Goal: Task Accomplishment & Management: Manage account settings

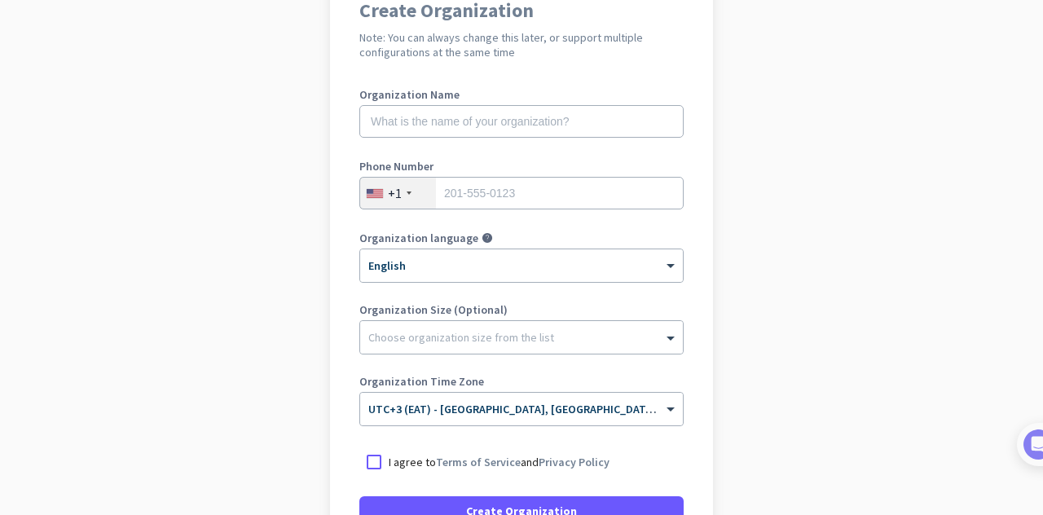
scroll to position [163, 0]
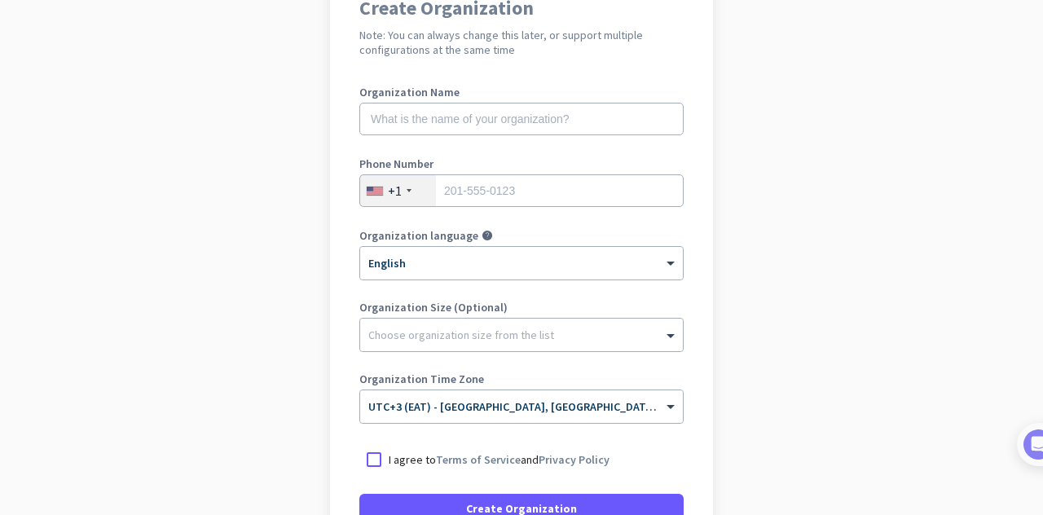
click at [409, 181] on div "+1" at bounding box center [398, 190] width 76 height 31
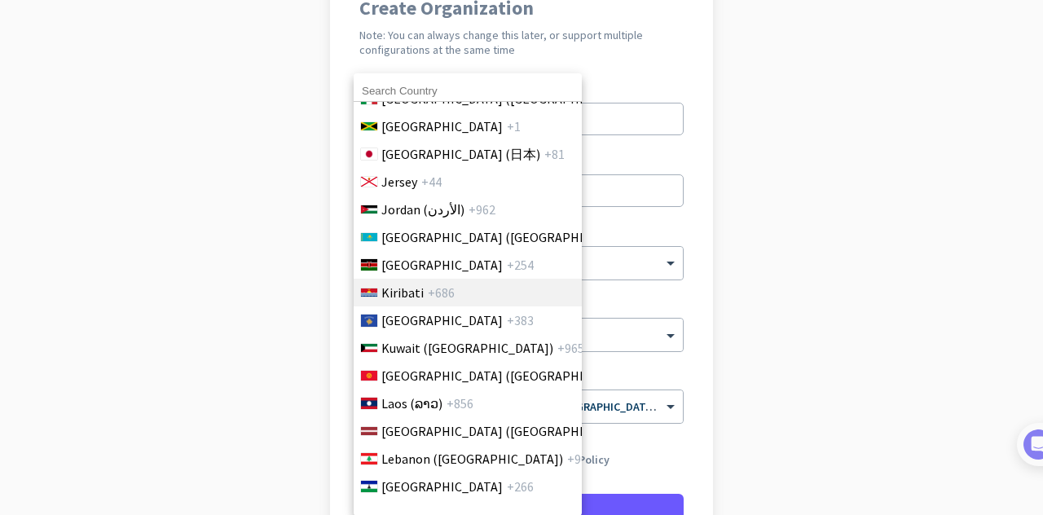
scroll to position [3179, 0]
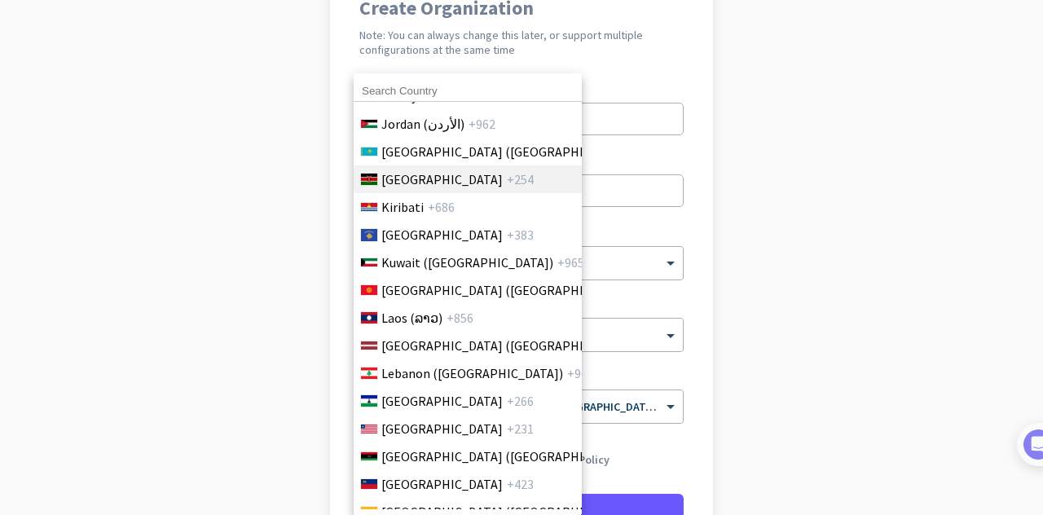
click at [380, 188] on li "[GEOGRAPHIC_DATA] +254" at bounding box center [467, 179] width 229 height 28
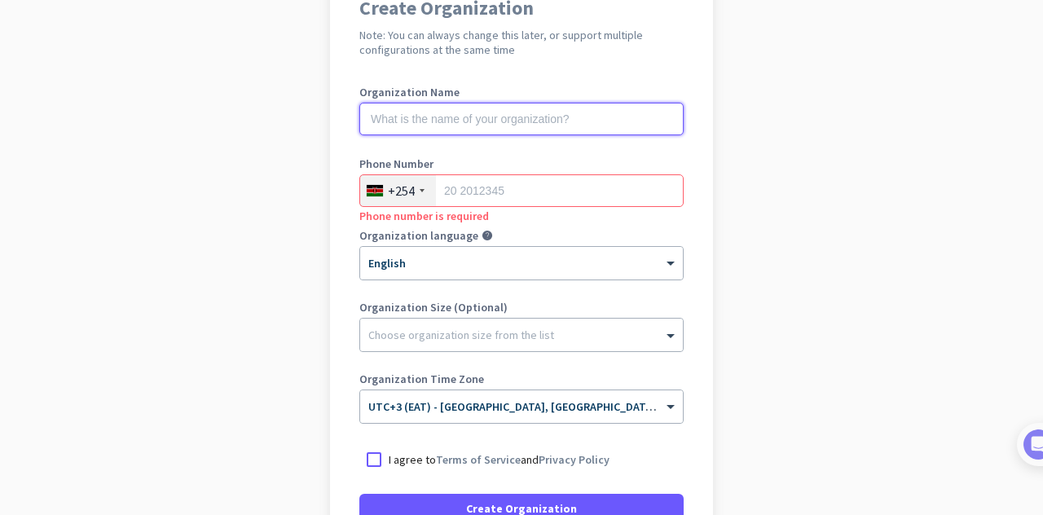
click at [458, 126] on input "text" at bounding box center [521, 119] width 324 height 33
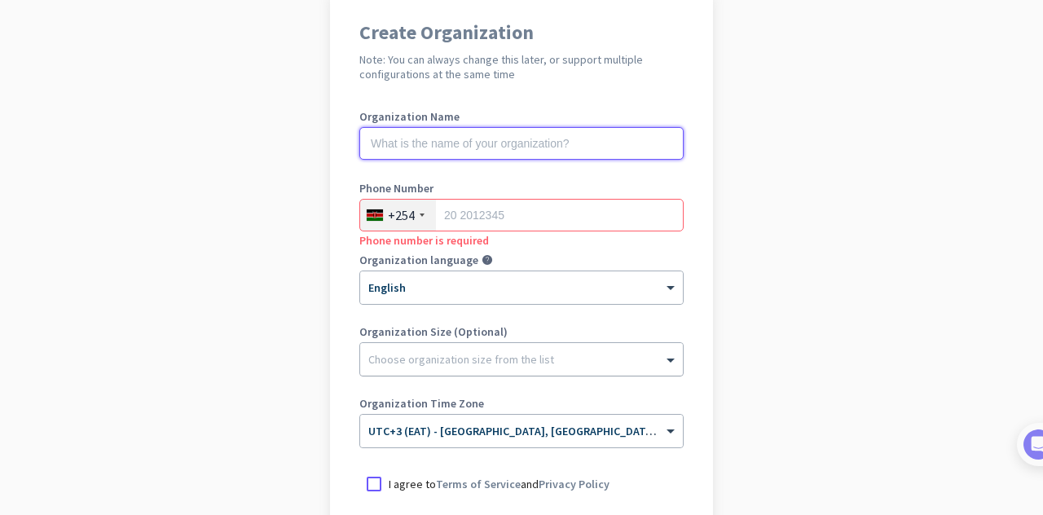
scroll to position [78, 0]
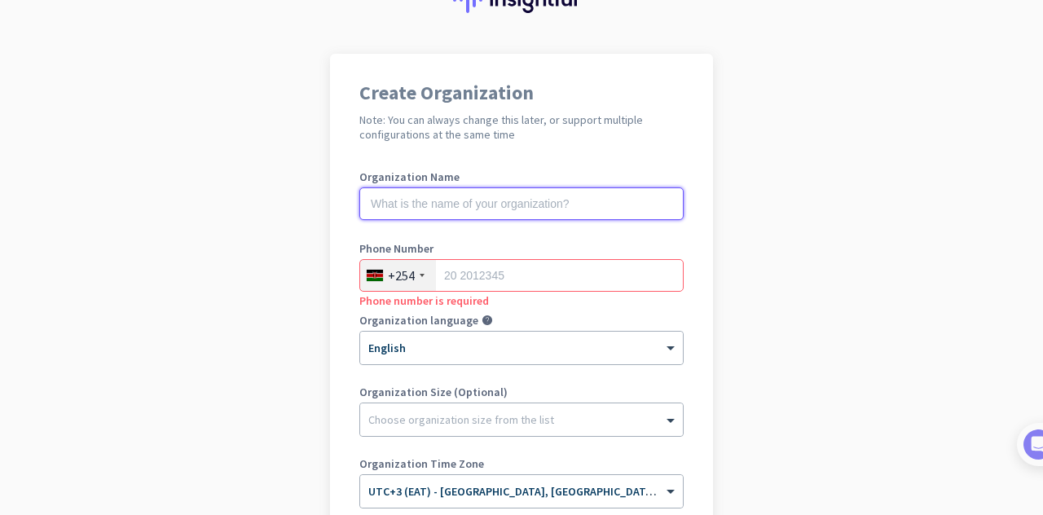
click at [419, 195] on input "text" at bounding box center [521, 203] width 324 height 33
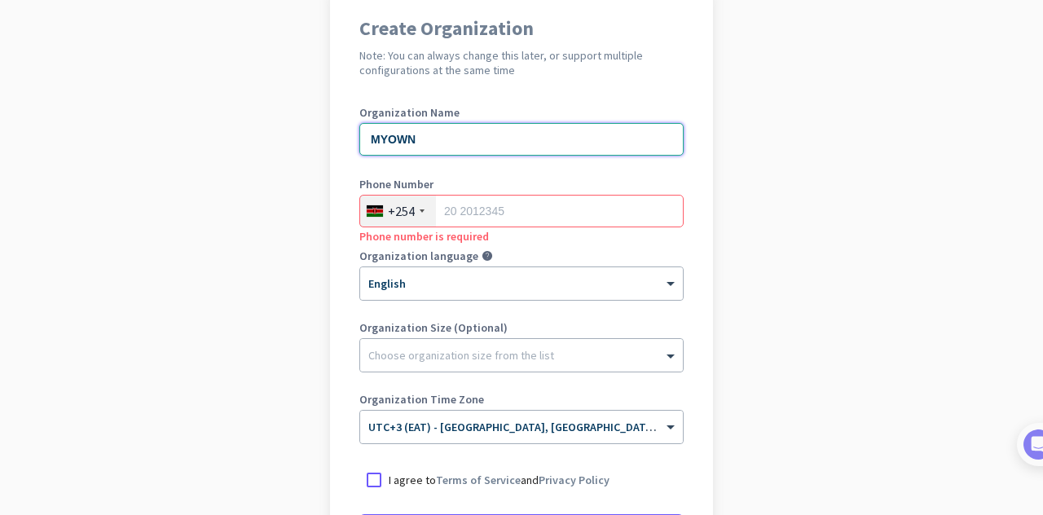
scroll to position [145, 0]
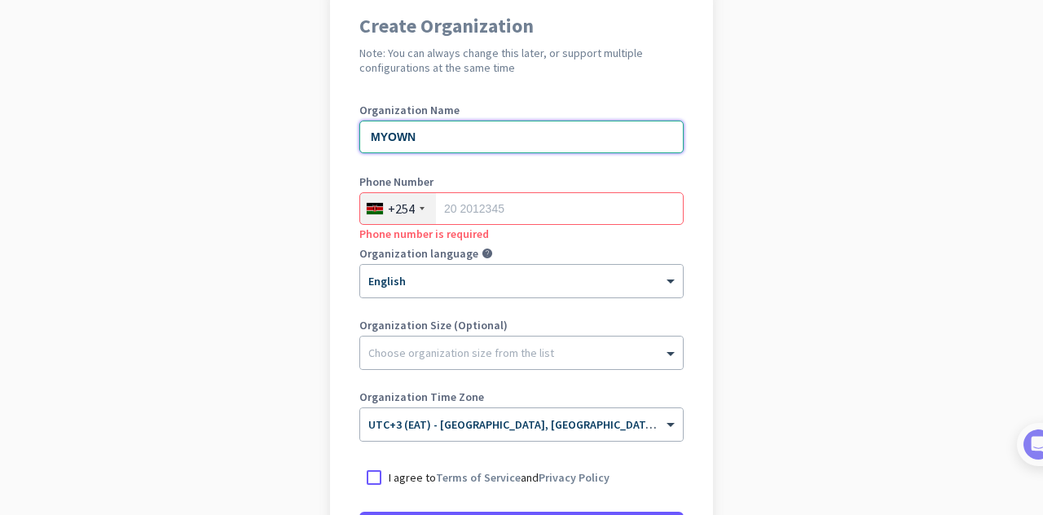
type input "MYOWN"
click at [487, 210] on input "tel" at bounding box center [521, 208] width 324 height 33
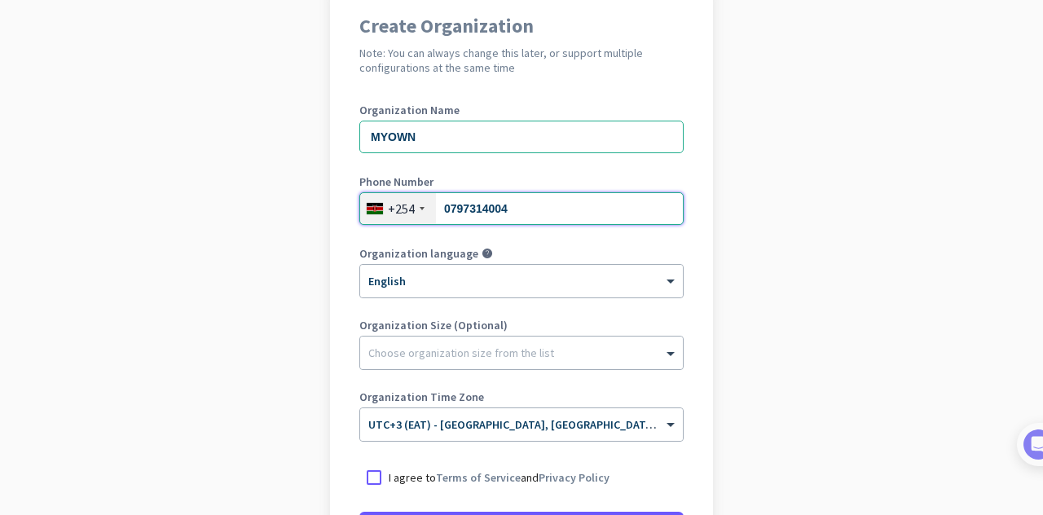
click at [446, 206] on input "0797314004" at bounding box center [521, 208] width 324 height 33
type input "797314004"
click at [440, 345] on div at bounding box center [521, 349] width 323 height 16
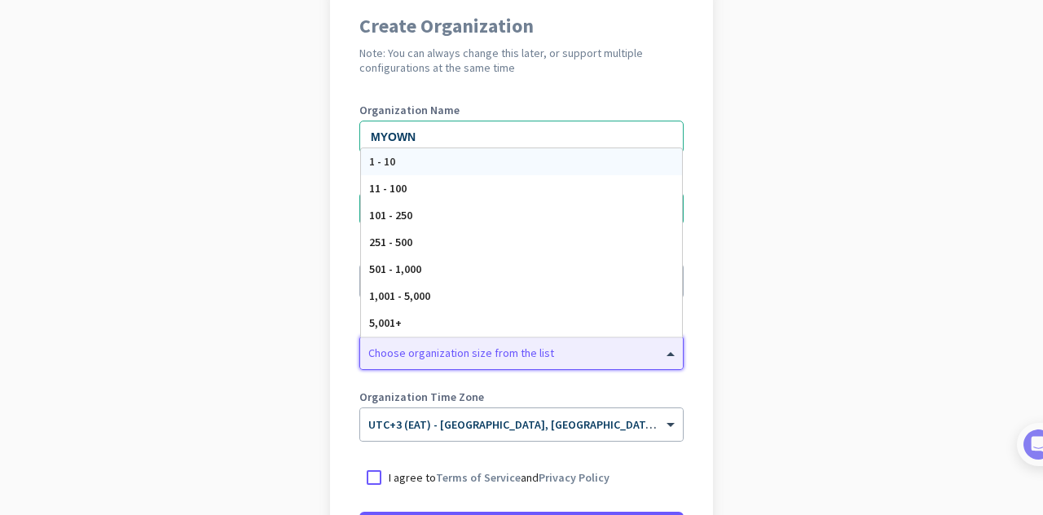
click at [381, 155] on span "1 - 10" at bounding box center [382, 161] width 26 height 15
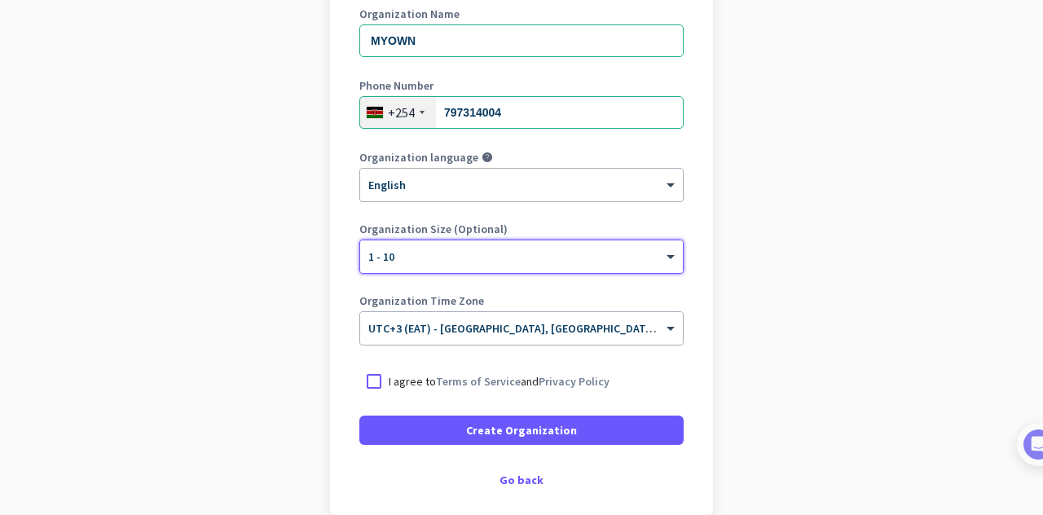
scroll to position [283, 0]
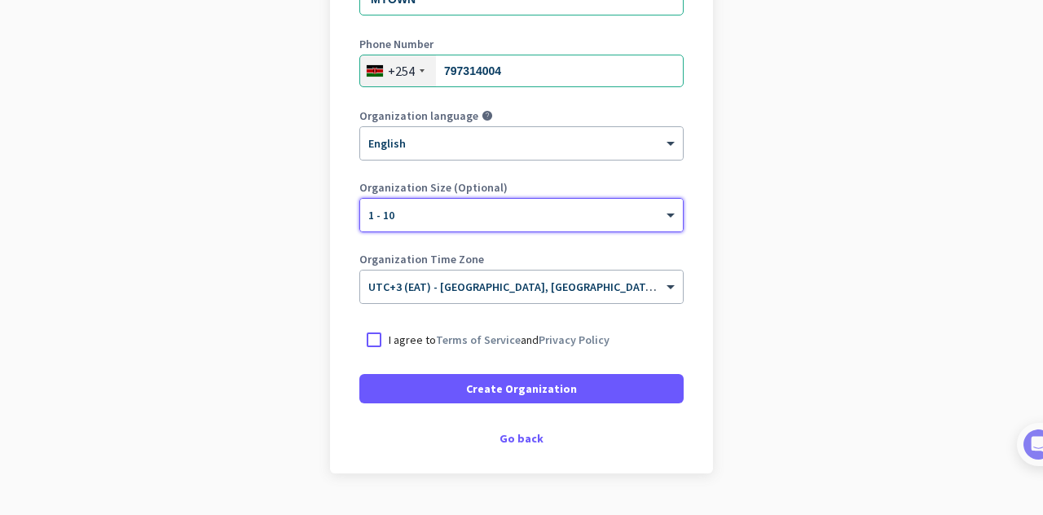
click at [389, 339] on p "I agree to Terms of Service and Privacy Policy" at bounding box center [499, 340] width 221 height 16
click at [0, 0] on input "I agree to Terms of Service and Privacy Policy" at bounding box center [0, 0] width 0 height 0
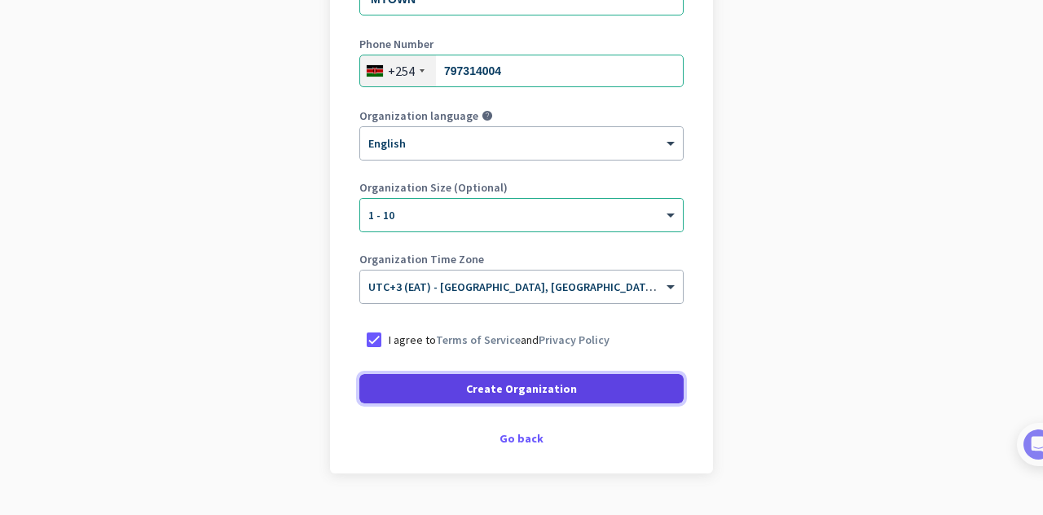
click at [447, 386] on span at bounding box center [521, 388] width 324 height 39
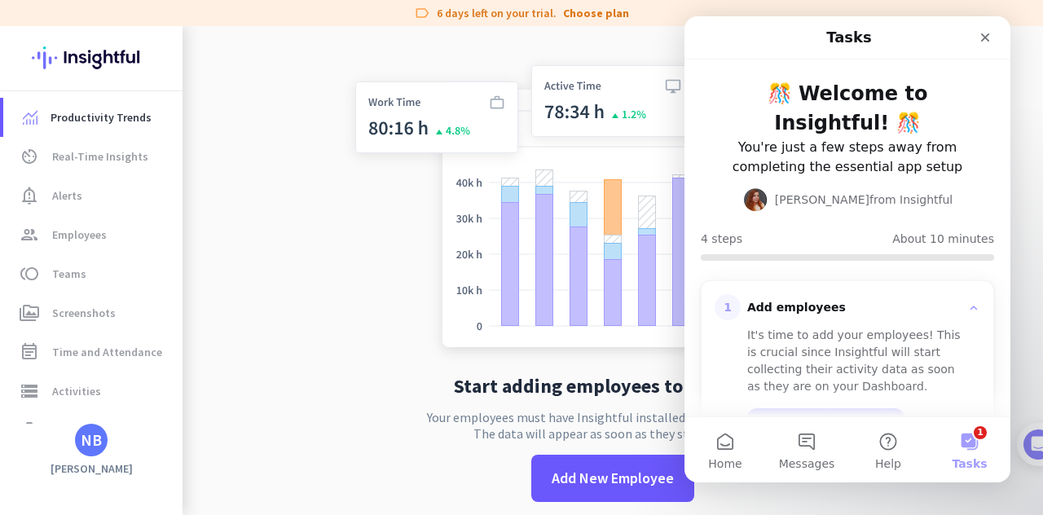
click at [284, 217] on app-no-employees "Start adding employees to Insightful Your employees must have Insightful instal…" at bounding box center [613, 283] width 861 height 515
click at [204, 240] on app-no-employees "Start adding employees to Insightful Your employees must have Insightful instal…" at bounding box center [613, 283] width 861 height 515
click at [985, 37] on icon "Close" at bounding box center [985, 37] width 9 height 9
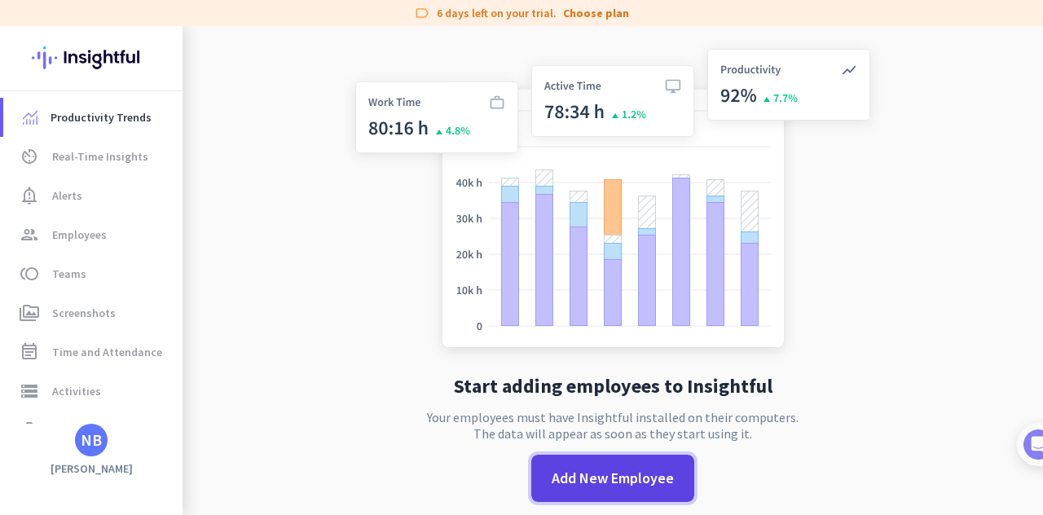
click at [624, 488] on span "Add New Employee" at bounding box center [613, 478] width 122 height 21
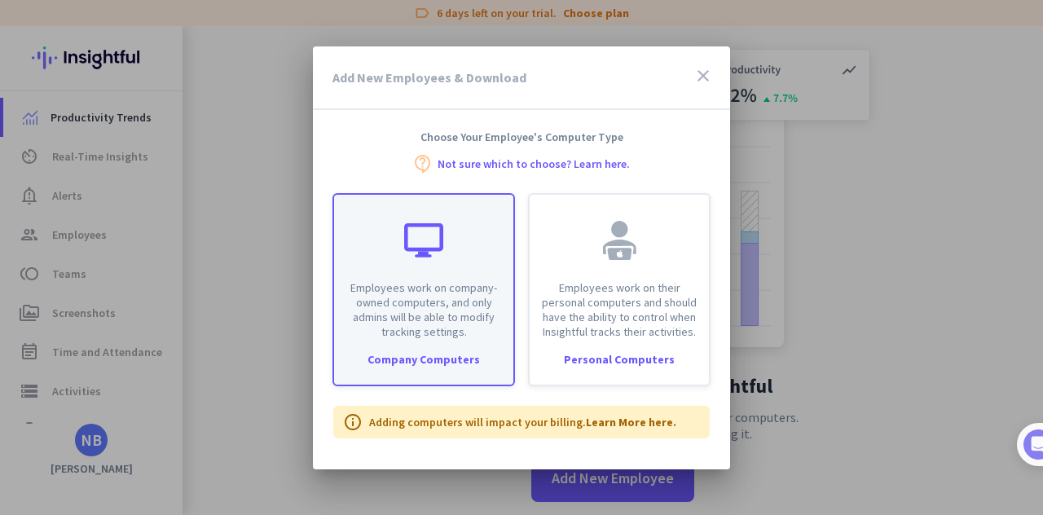
click at [421, 327] on p "Employees work on company-owned computers, and only admins will be able to modi…" at bounding box center [424, 309] width 160 height 59
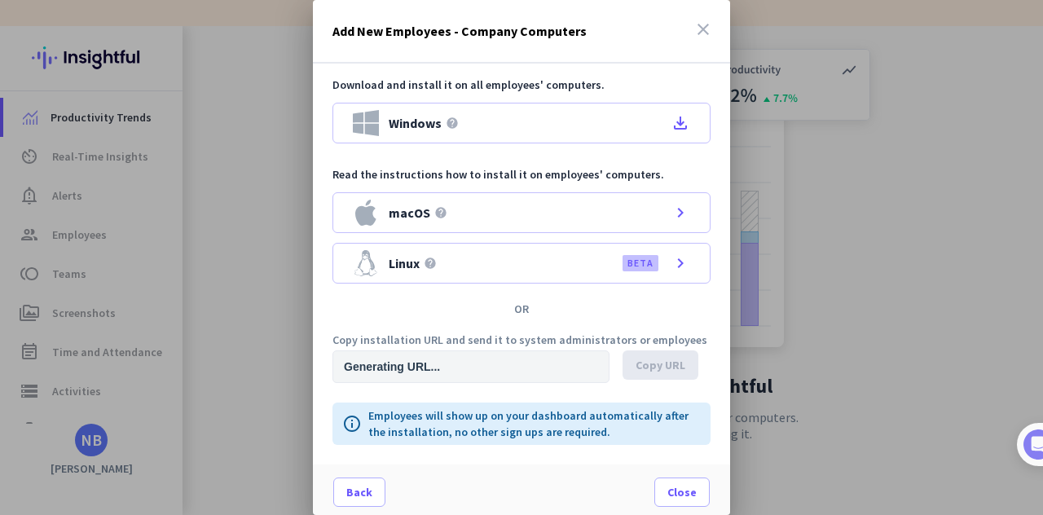
type input "[URL][DOMAIN_NAME]"
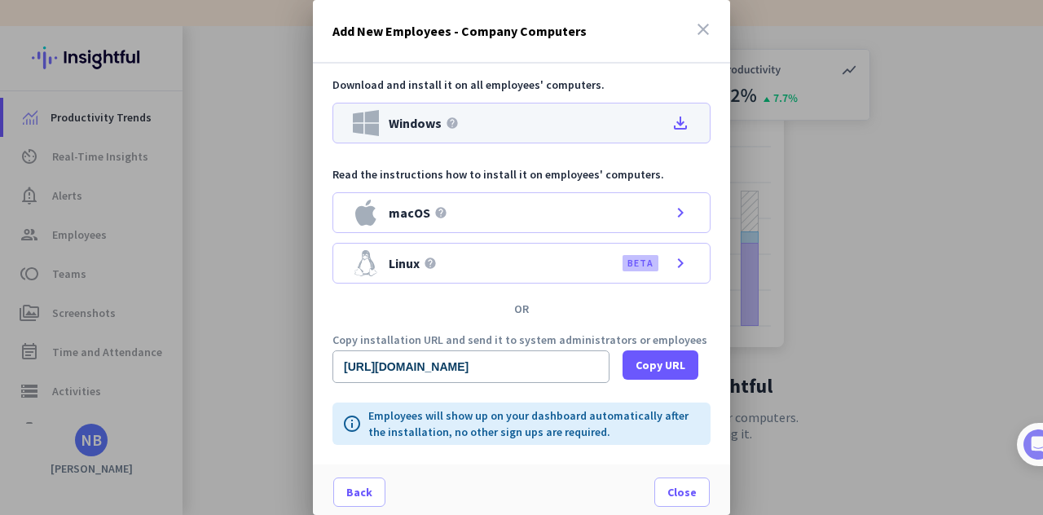
click at [671, 123] on icon "file_download" at bounding box center [681, 123] width 20 height 20
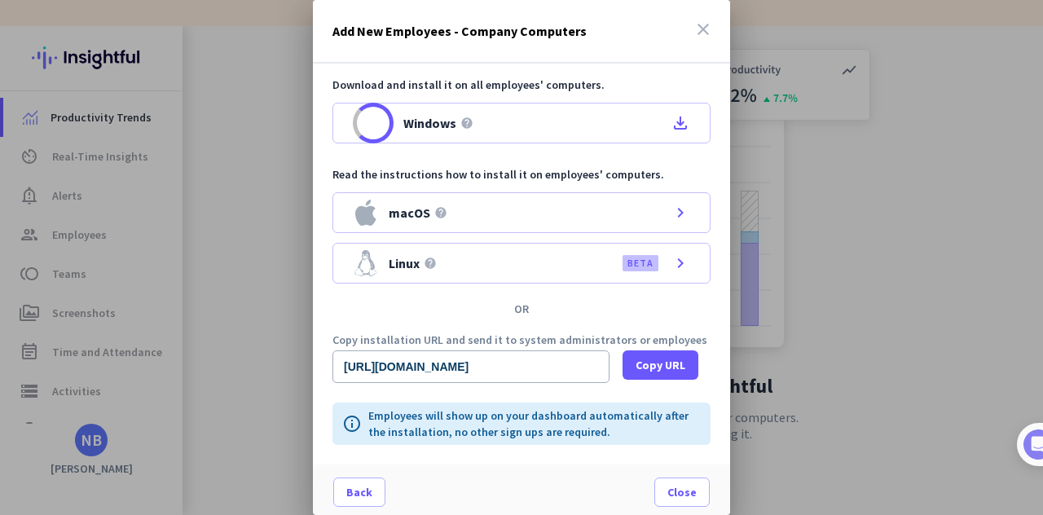
click at [67, 288] on div at bounding box center [521, 257] width 1043 height 515
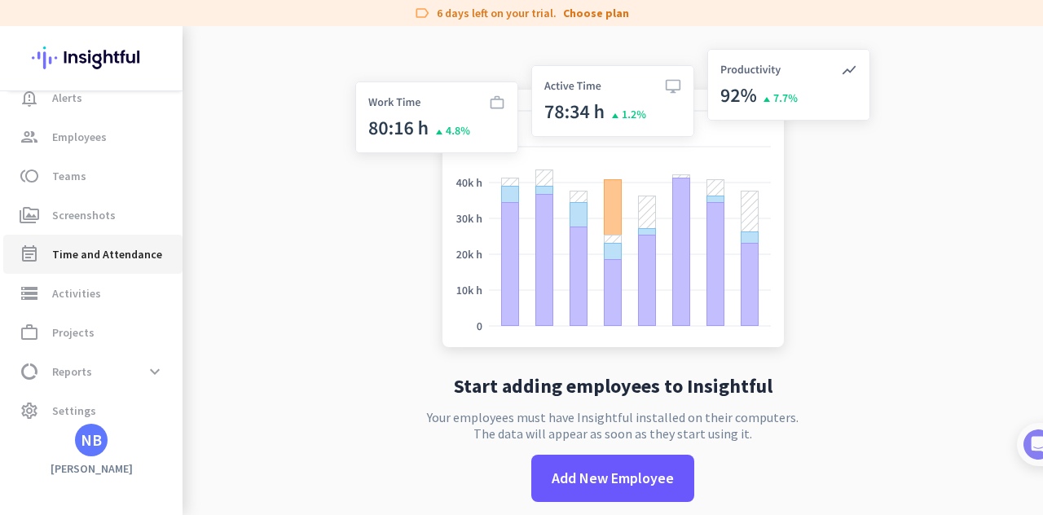
scroll to position [111, 0]
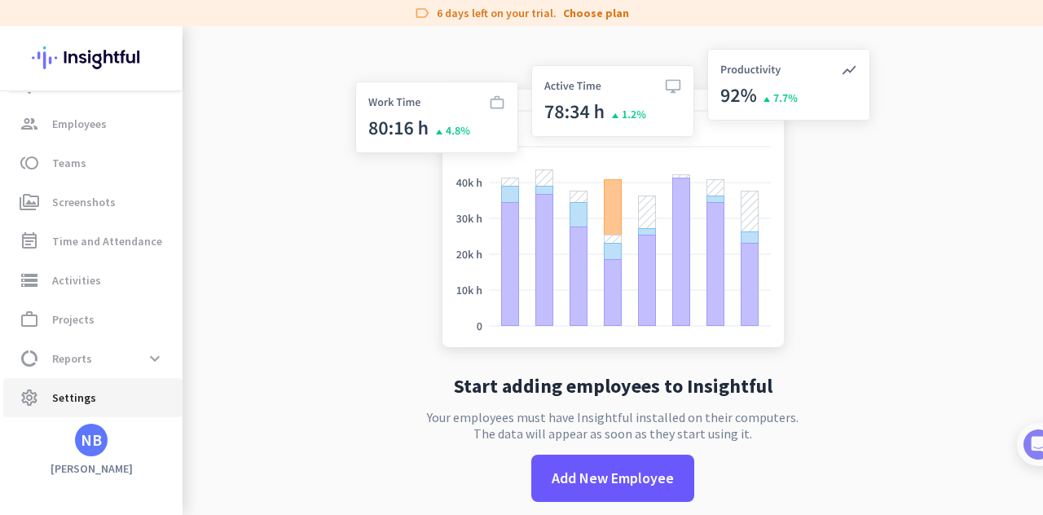
click at [75, 395] on span "Settings" at bounding box center [74, 398] width 44 height 20
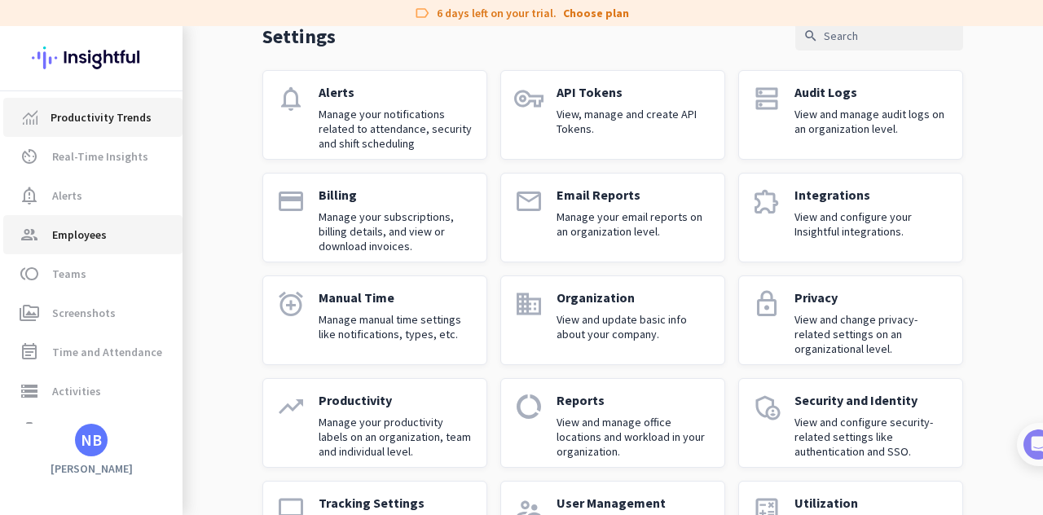
click at [68, 130] on link "Productivity Trends" at bounding box center [92, 117] width 179 height 39
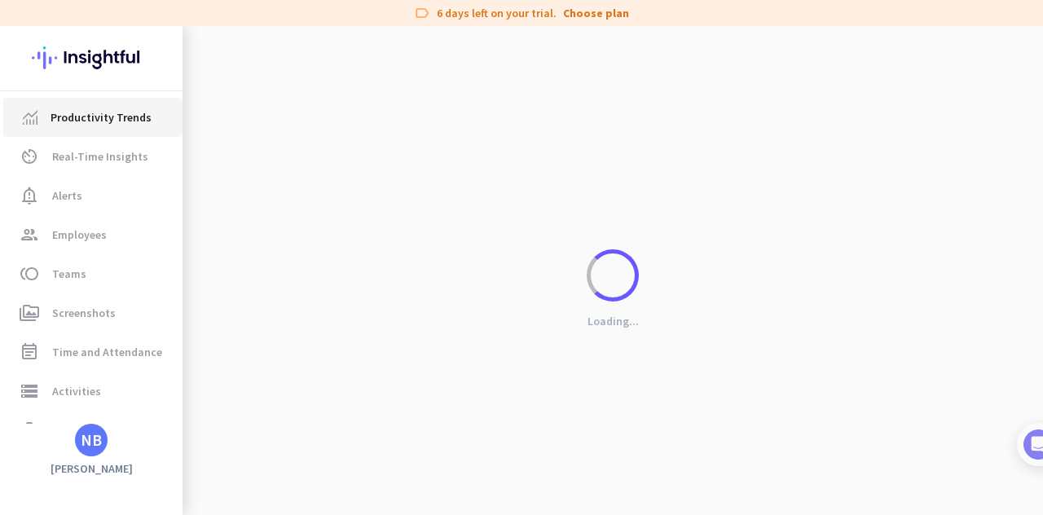
scroll to position [26, 0]
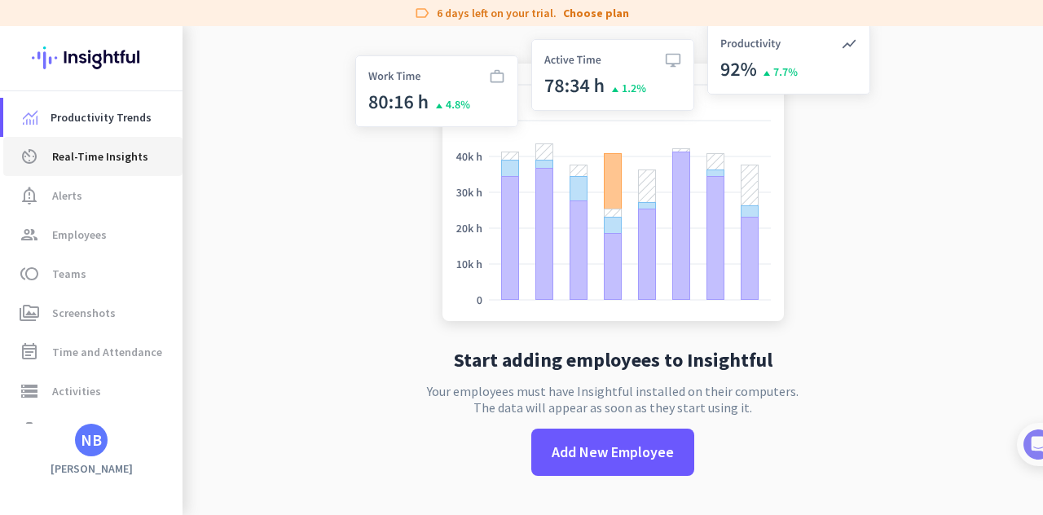
click at [57, 169] on link "av_timer Real-Time Insights" at bounding box center [92, 156] width 179 height 39
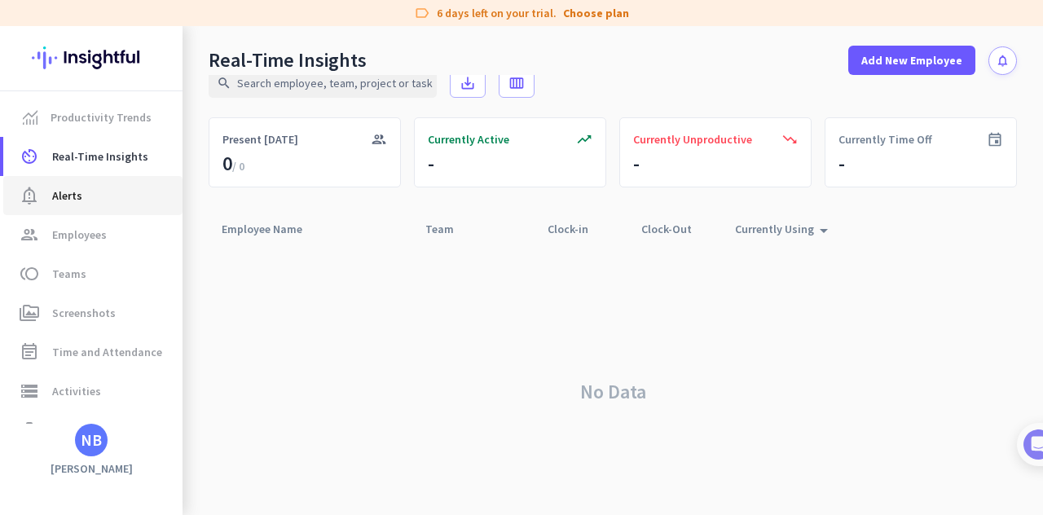
click at [88, 199] on span "notification_important Alerts" at bounding box center [92, 196] width 153 height 20
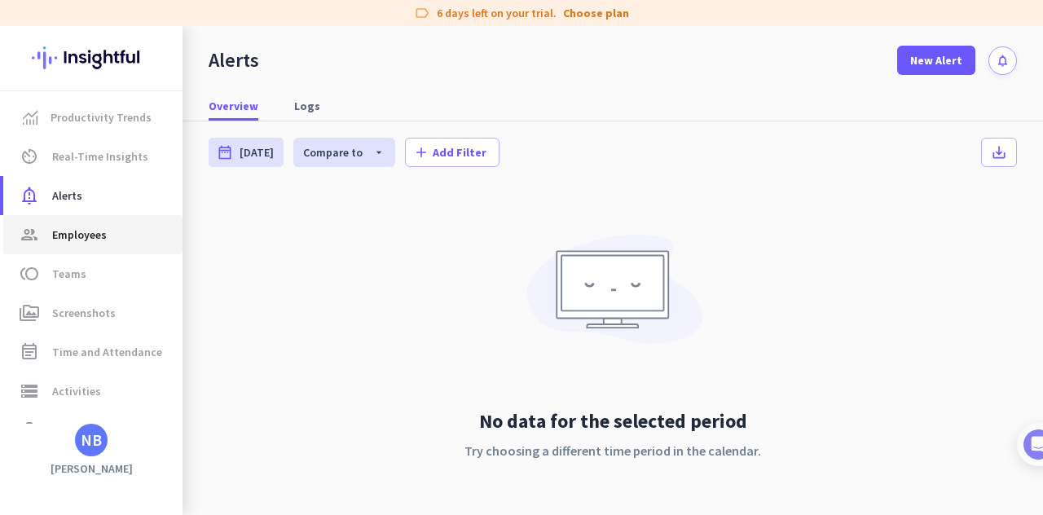
click at [80, 234] on span "Employees" at bounding box center [79, 235] width 55 height 20
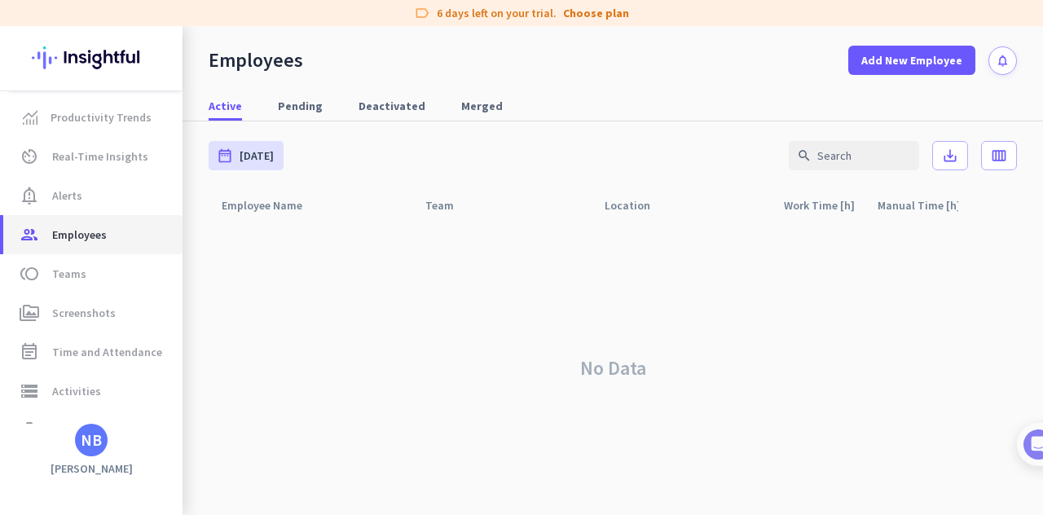
scroll to position [111, 0]
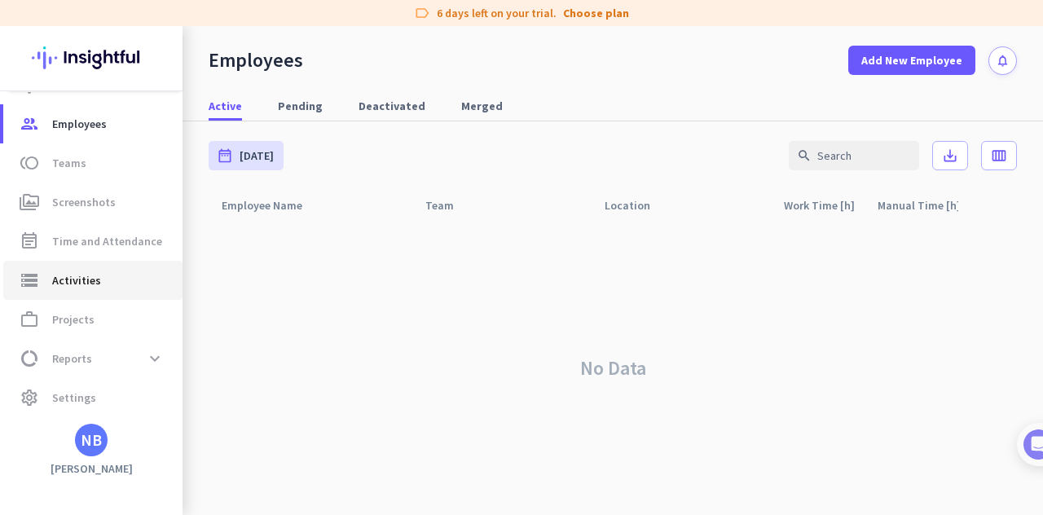
click at [87, 263] on link "storage Activities" at bounding box center [92, 280] width 179 height 39
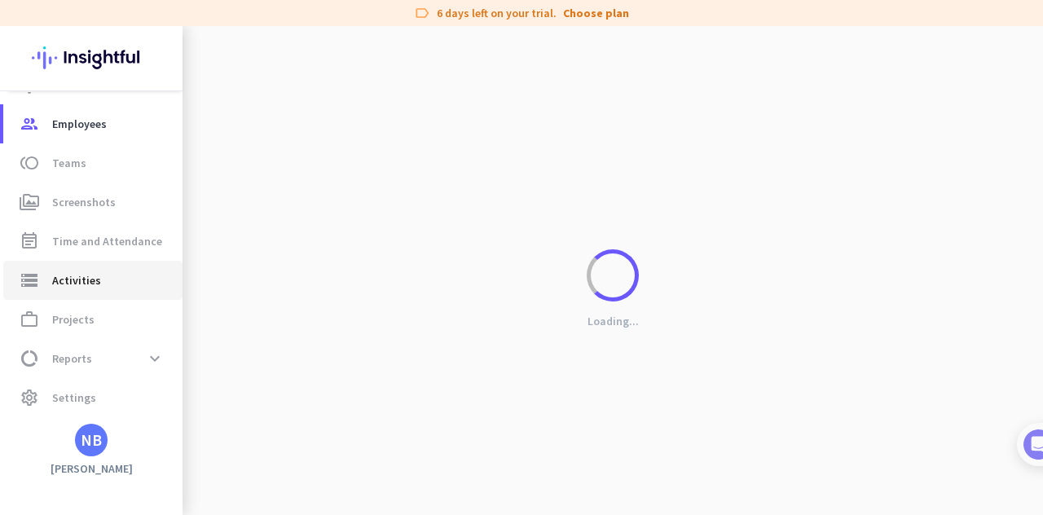
type input "[DATE]"
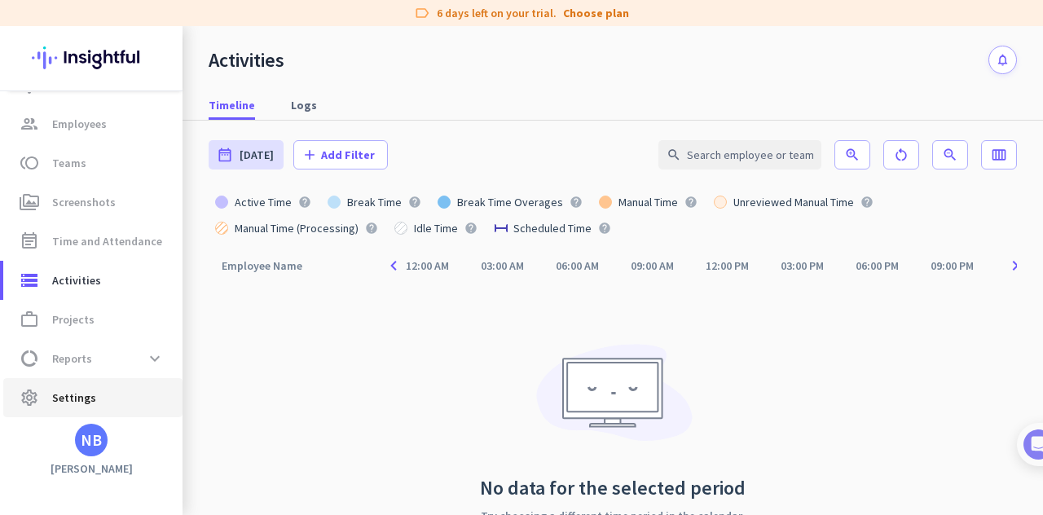
click at [72, 386] on link "settings Settings" at bounding box center [92, 397] width 179 height 39
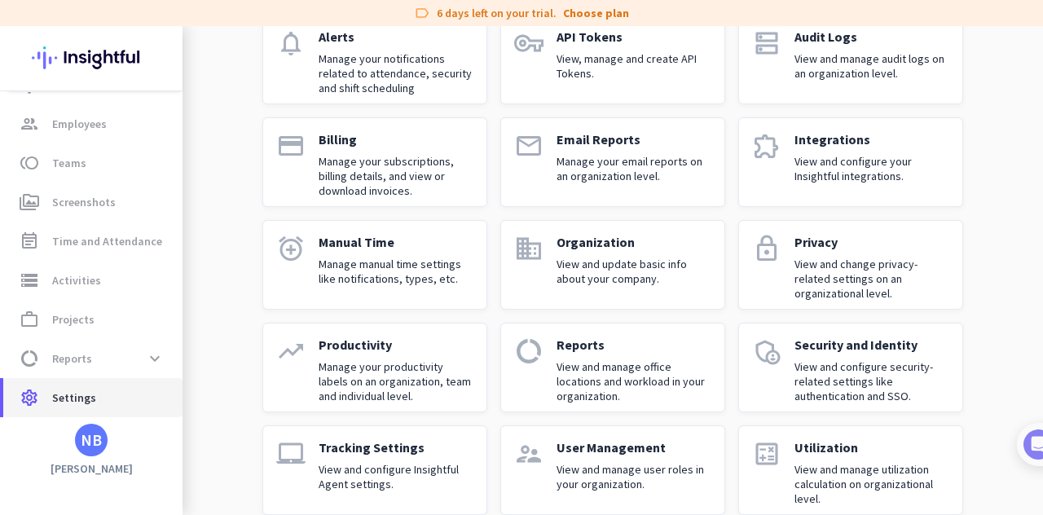
scroll to position [165, 0]
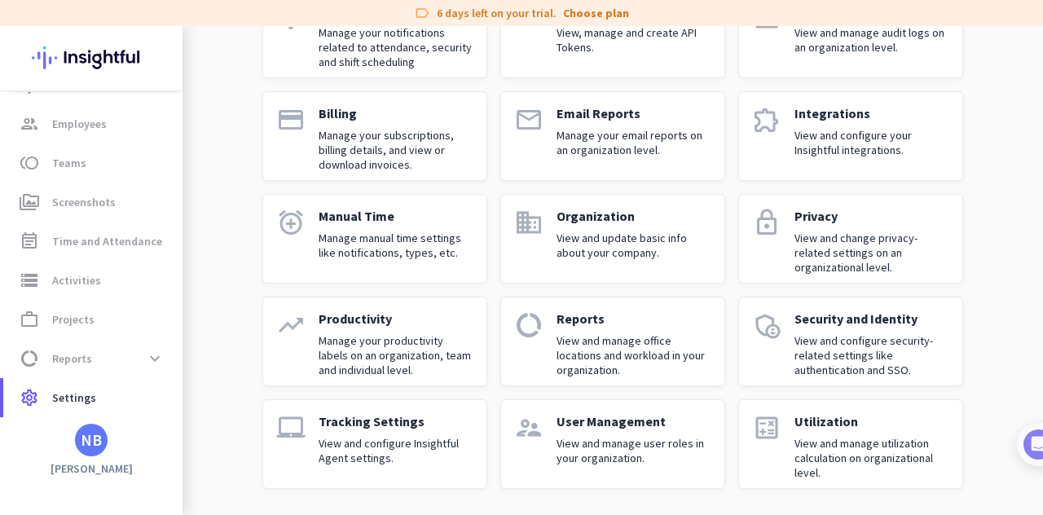
click at [825, 149] on p "View and configure your Insightful integrations." at bounding box center [872, 142] width 155 height 29
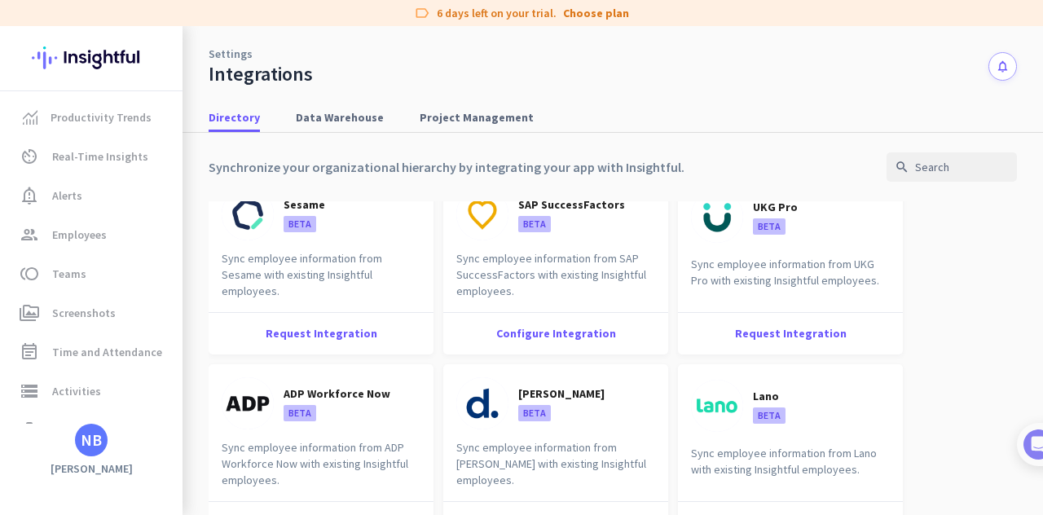
scroll to position [897, 0]
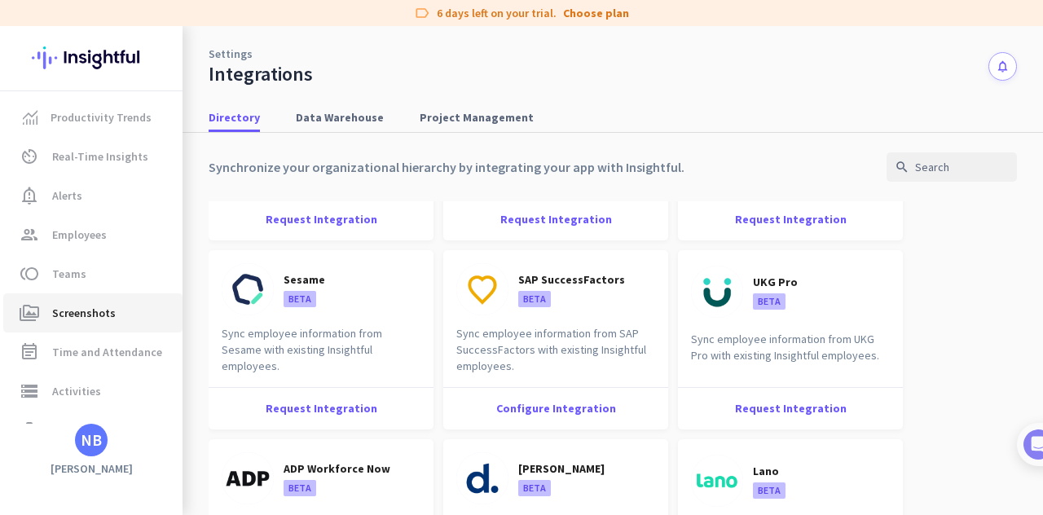
click at [86, 315] on span "Screenshots" at bounding box center [84, 313] width 64 height 20
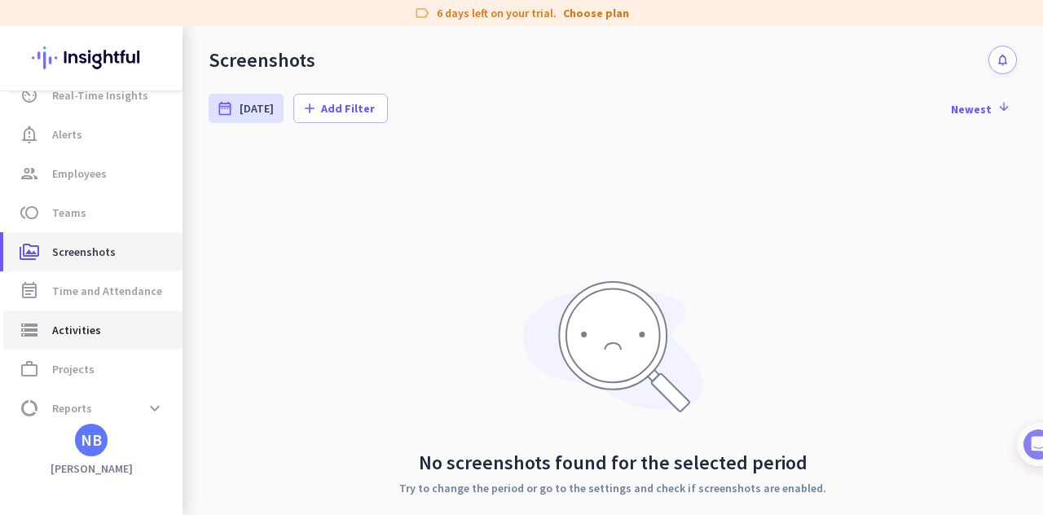
scroll to position [111, 0]
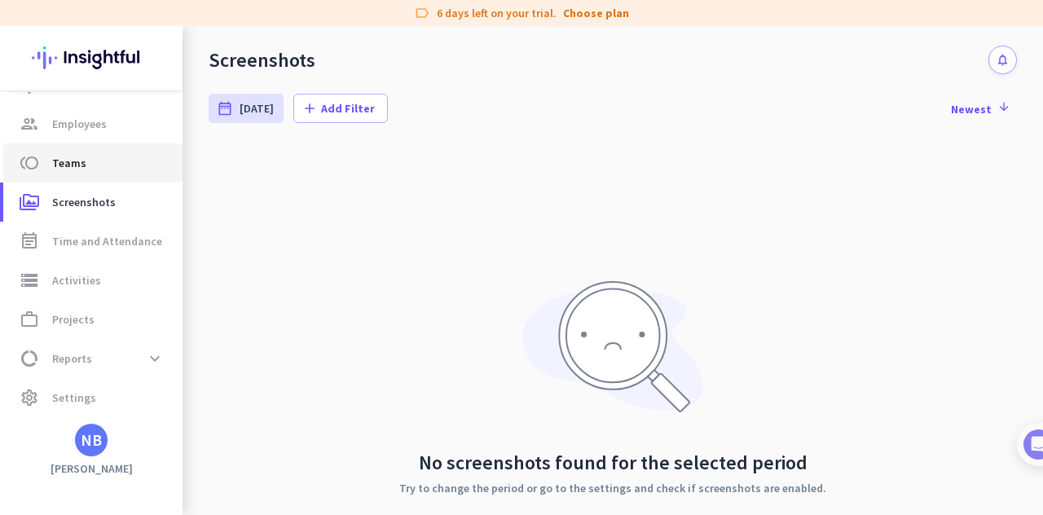
click at [68, 167] on span "Teams" at bounding box center [69, 163] width 34 height 20
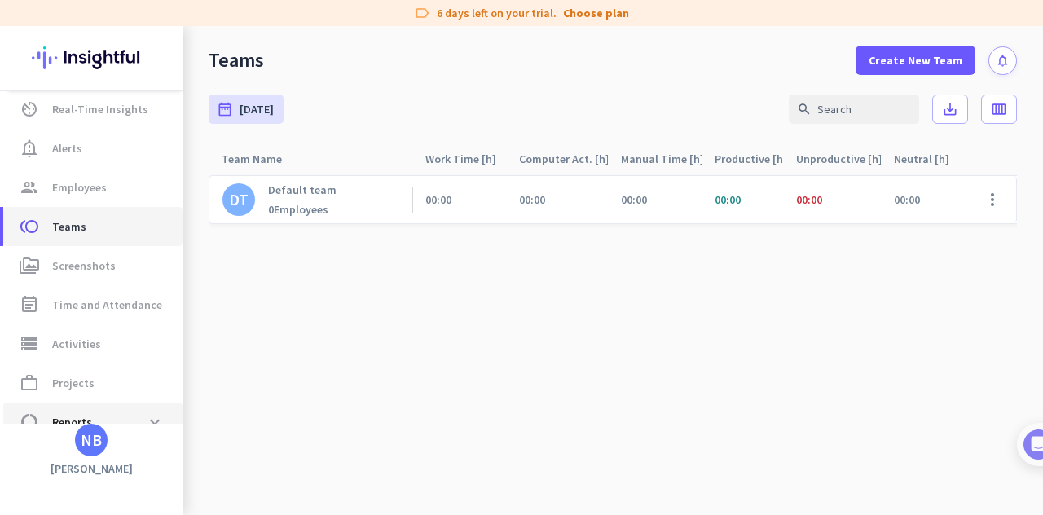
scroll to position [111, 0]
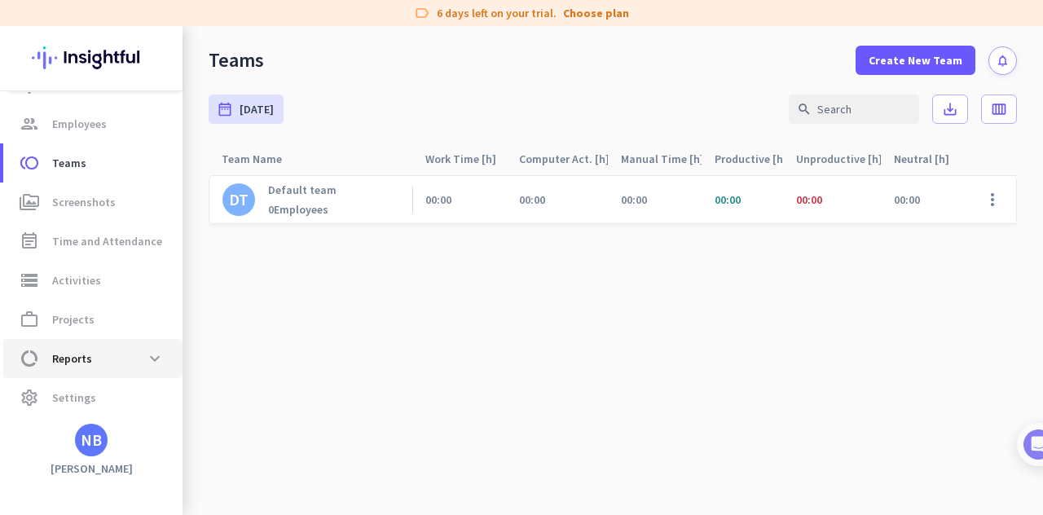
click at [69, 353] on span "Reports" at bounding box center [72, 359] width 40 height 20
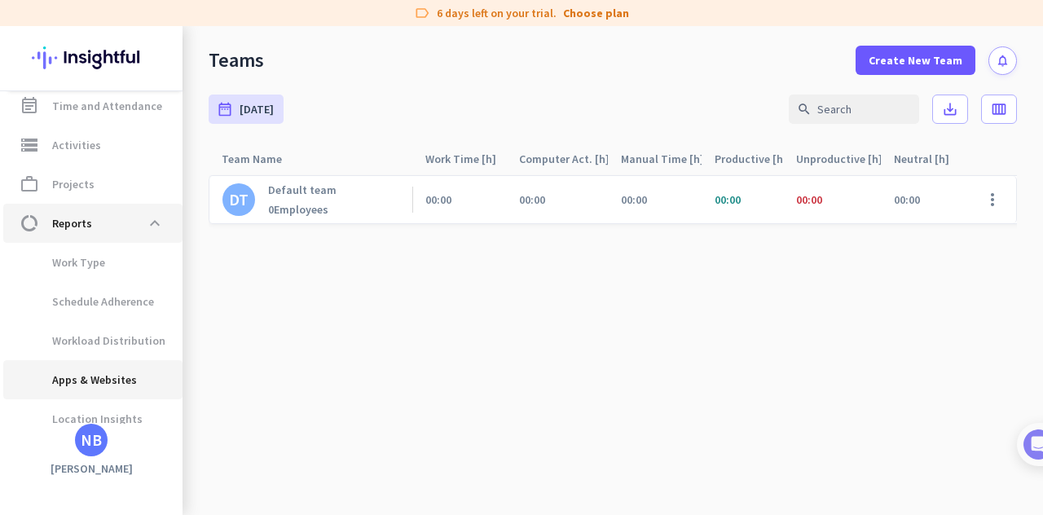
scroll to position [261, 0]
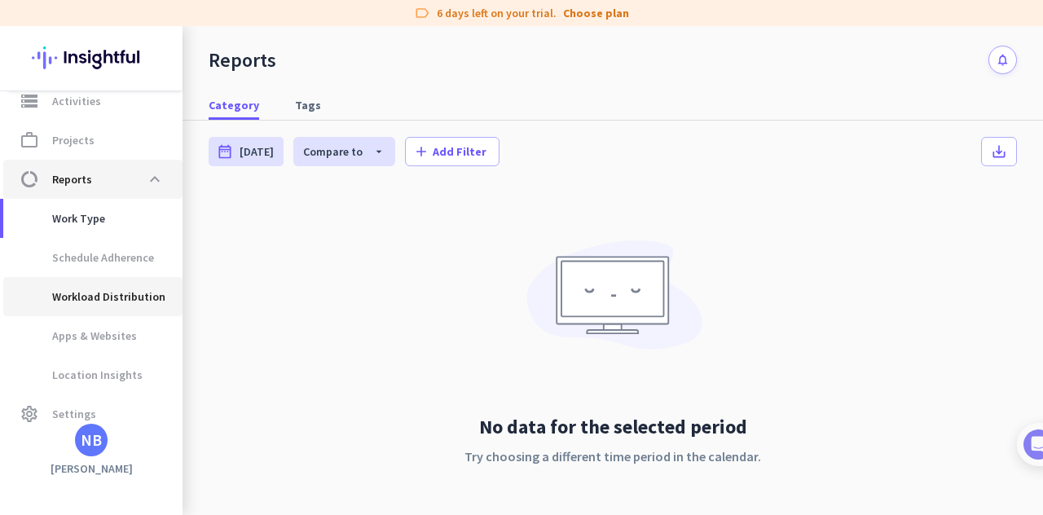
scroll to position [306, 0]
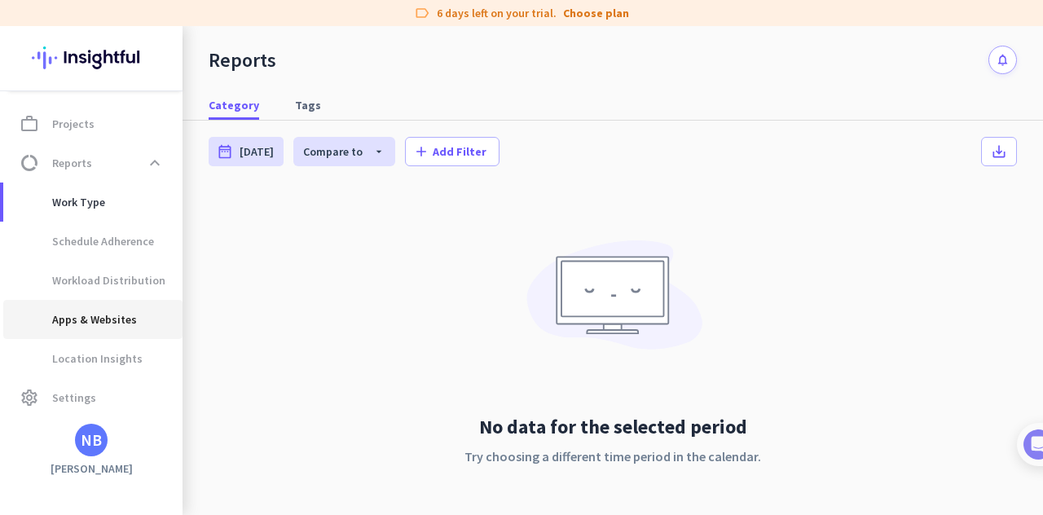
click at [87, 330] on span "Apps & Websites" at bounding box center [76, 319] width 121 height 39
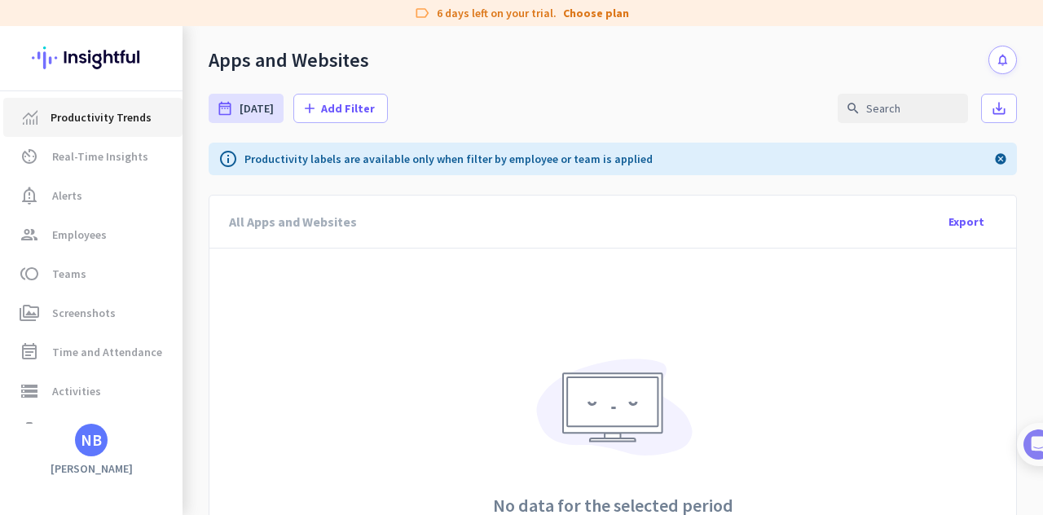
click at [99, 118] on span "Productivity Trends" at bounding box center [101, 118] width 101 height 20
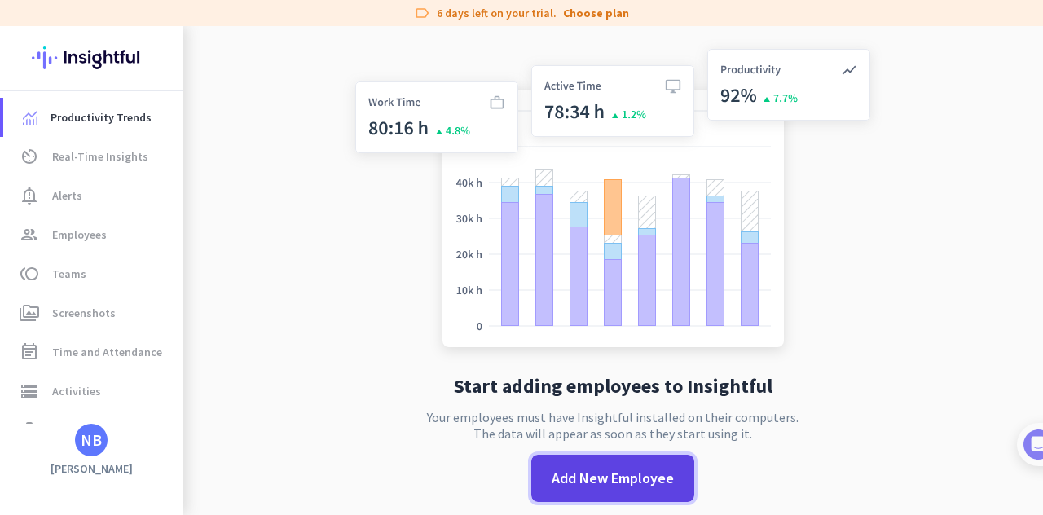
click at [654, 493] on span at bounding box center [612, 478] width 163 height 39
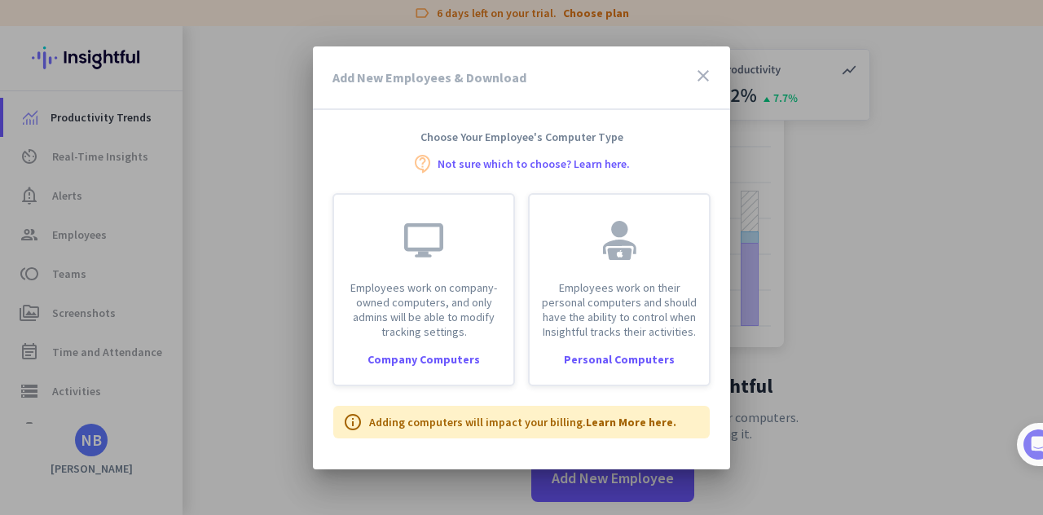
click at [694, 71] on icon "close" at bounding box center [704, 76] width 20 height 20
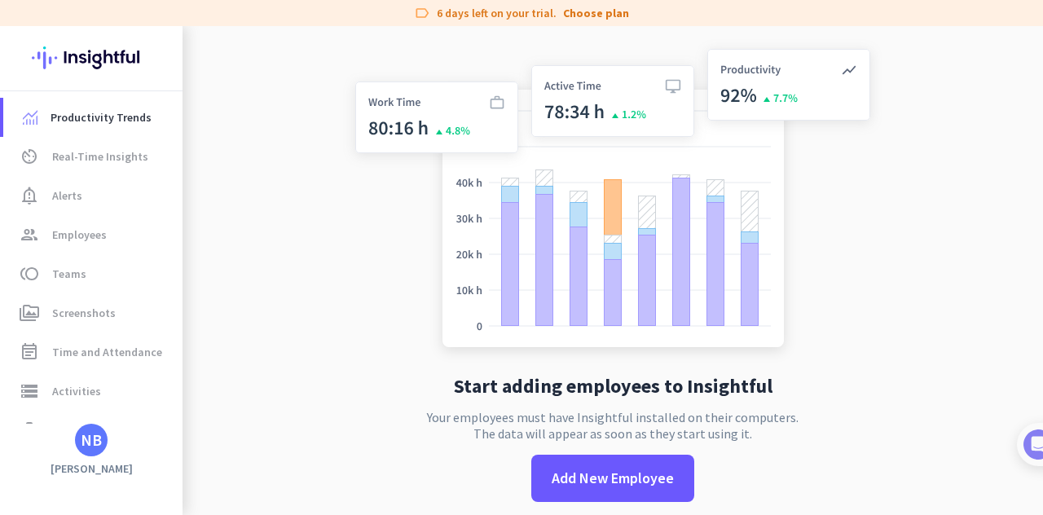
drag, startPoint x: 282, startPoint y: 439, endPoint x: 403, endPoint y: 500, distance: 136.0
drag, startPoint x: 403, startPoint y: 500, endPoint x: 803, endPoint y: 399, distance: 412.2
click at [812, 395] on div "Start adding employees to Insightful Your employees must have Insightful instal…" at bounding box center [613, 283] width 540 height 515
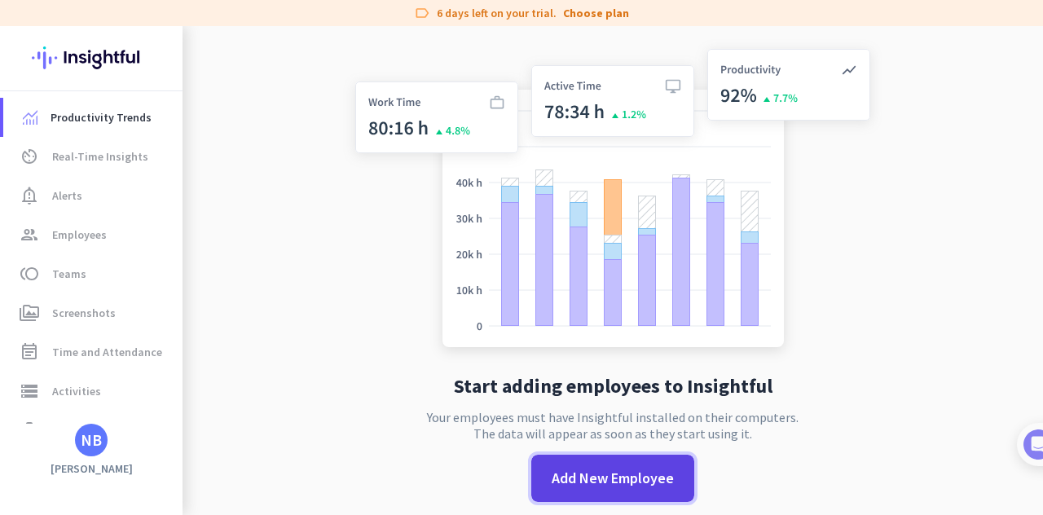
click at [567, 480] on span "Add New Employee" at bounding box center [613, 478] width 122 height 21
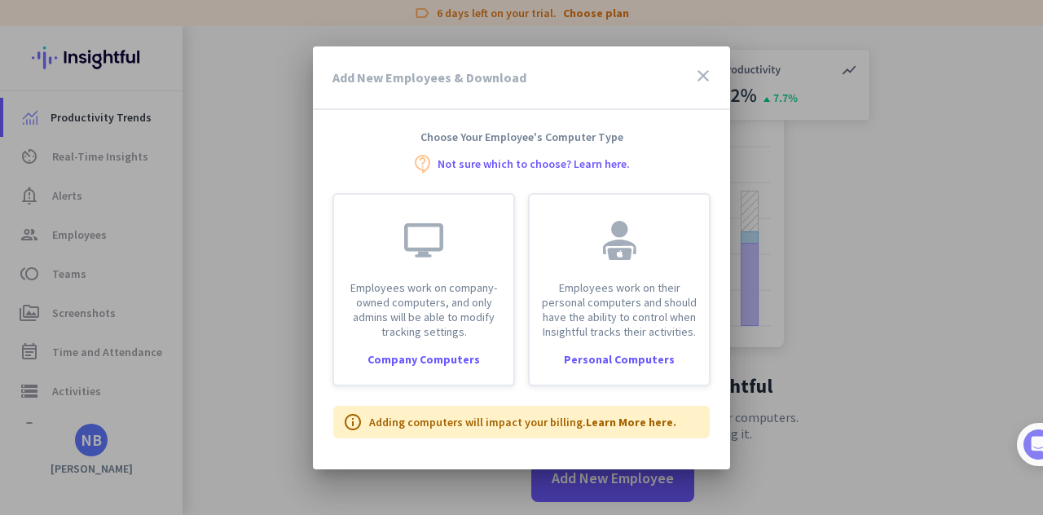
click at [497, 162] on link "Not sure which to choose? Learn here." at bounding box center [534, 163] width 192 height 11
click at [711, 72] on icon "close" at bounding box center [704, 76] width 20 height 20
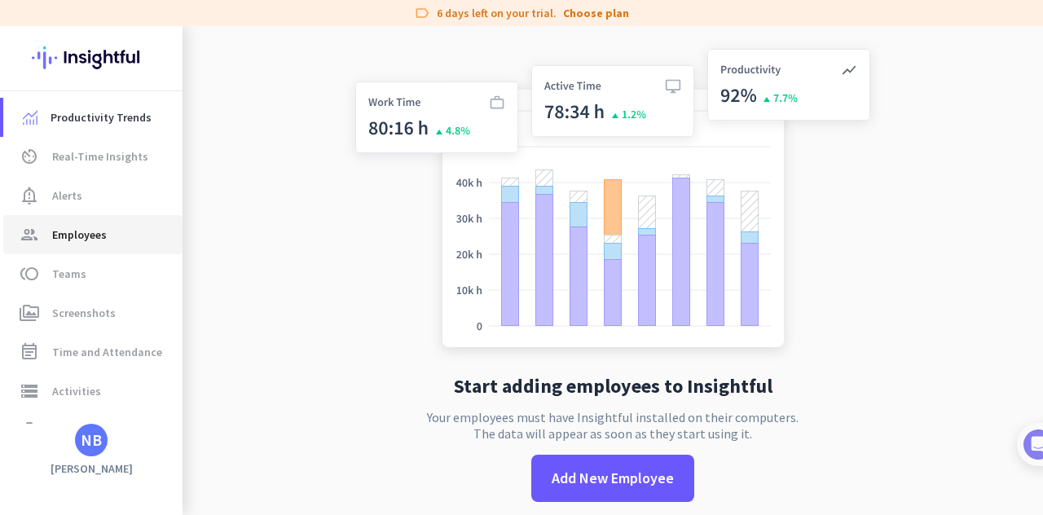
click at [74, 229] on span "Employees" at bounding box center [79, 235] width 55 height 20
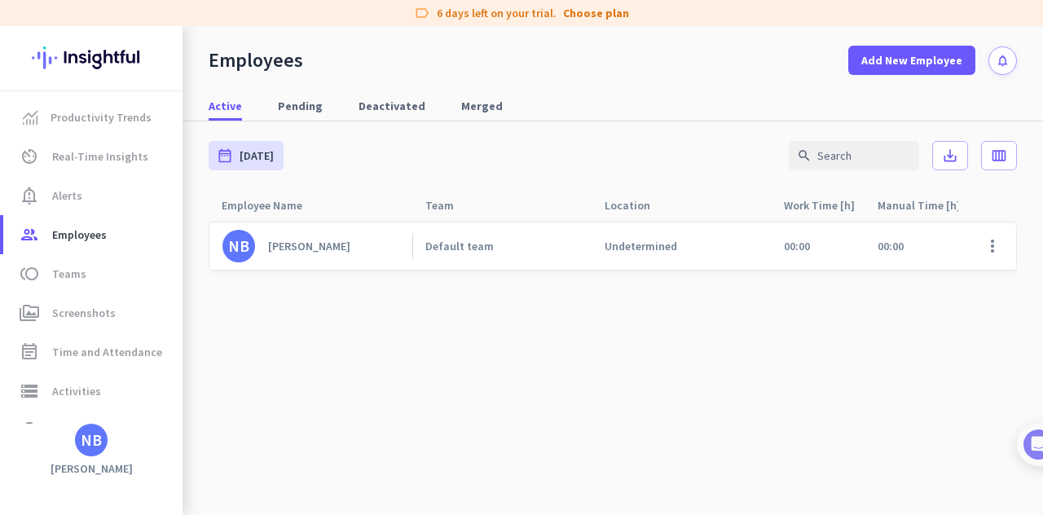
click at [491, 253] on link "Default team" at bounding box center [508, 246] width 166 height 15
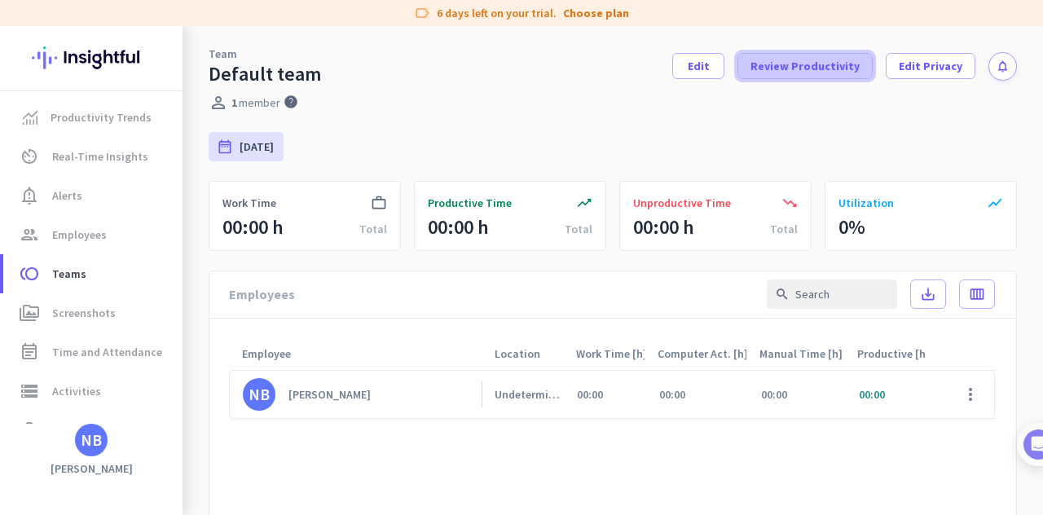
click at [815, 68] on span "Review Productivity" at bounding box center [805, 66] width 109 height 16
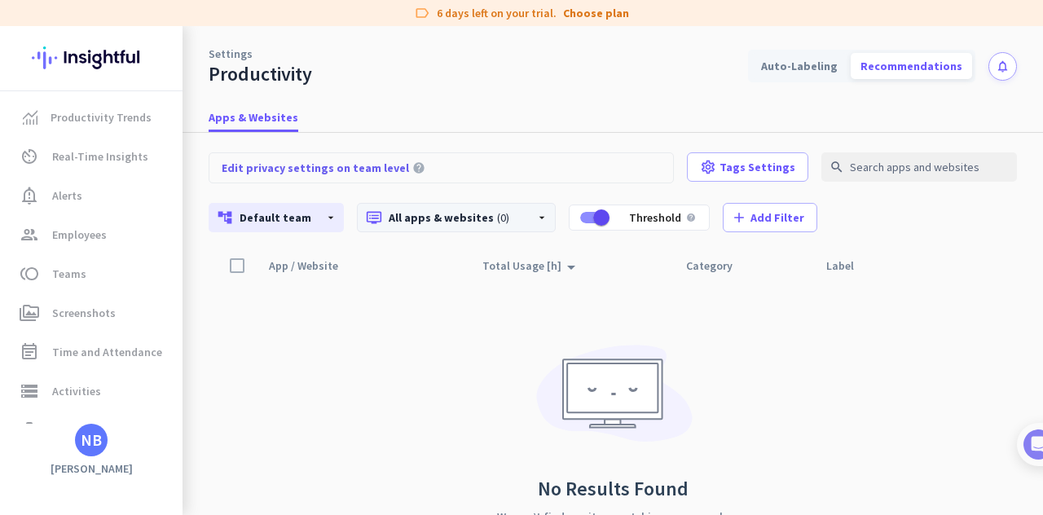
click at [497, 218] on span "(0)" at bounding box center [503, 217] width 12 height 11
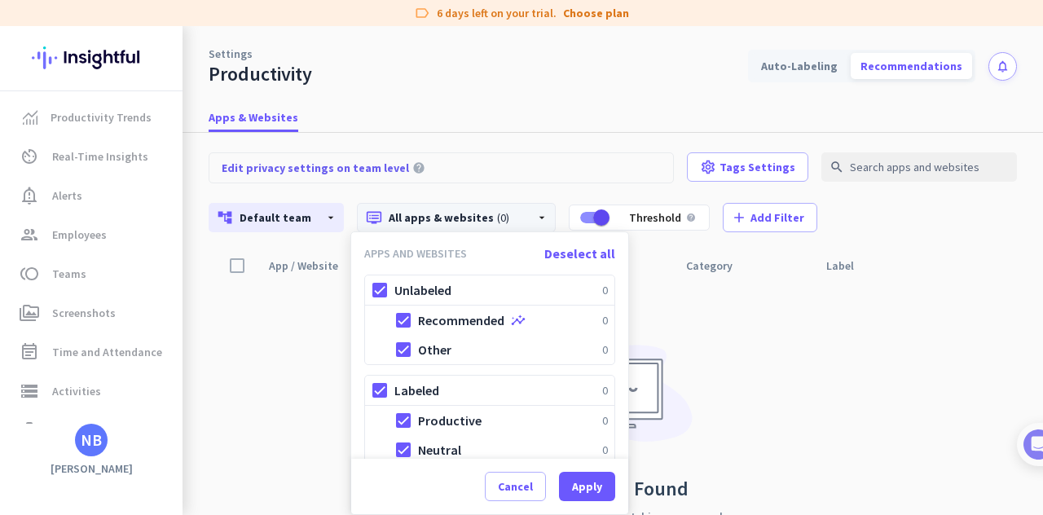
click at [719, 363] on div at bounding box center [521, 257] width 1043 height 515
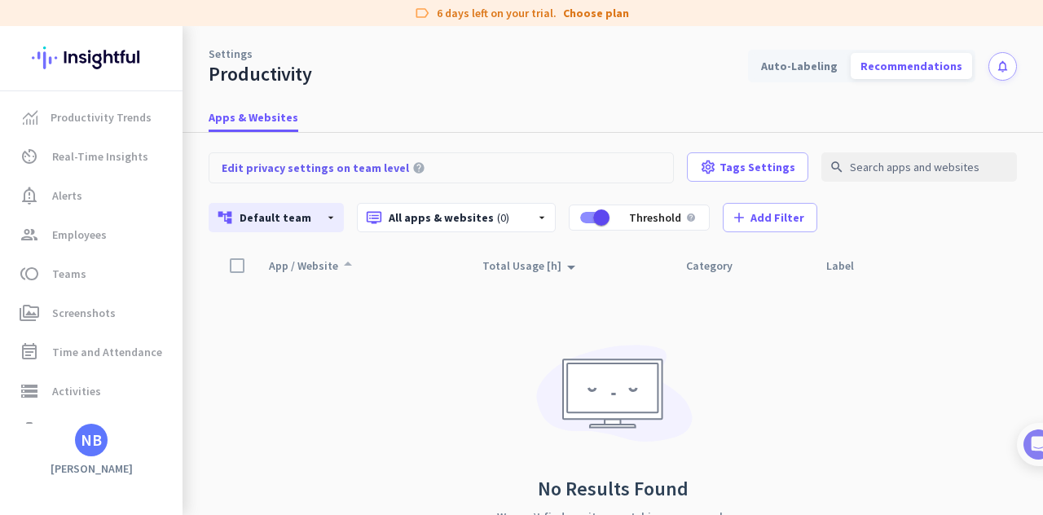
click at [301, 267] on p "App / Website" at bounding box center [303, 265] width 69 height 15
click at [96, 245] on link "group Employees" at bounding box center [92, 234] width 179 height 39
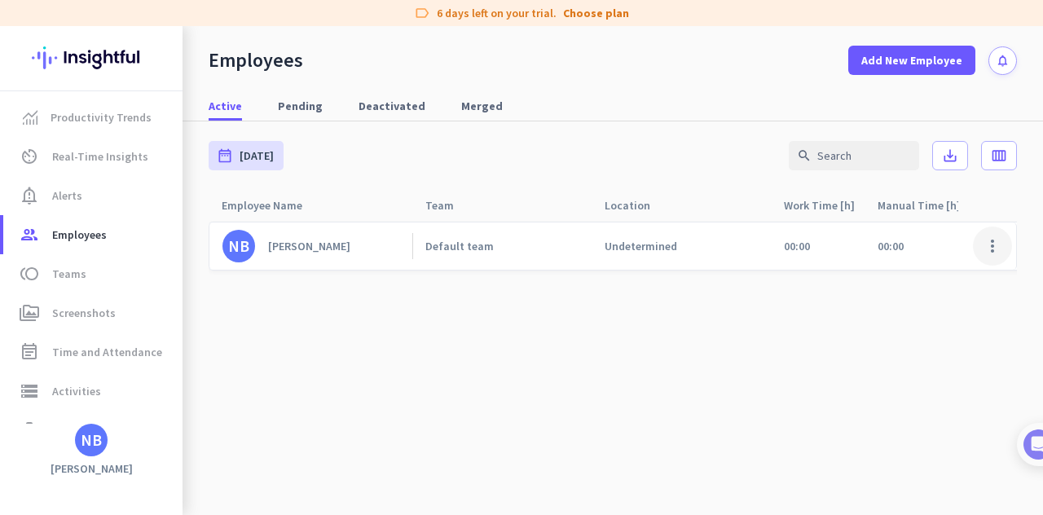
click at [997, 253] on span at bounding box center [992, 246] width 39 height 39
click at [906, 277] on span "Edit" at bounding box center [933, 280] width 108 height 16
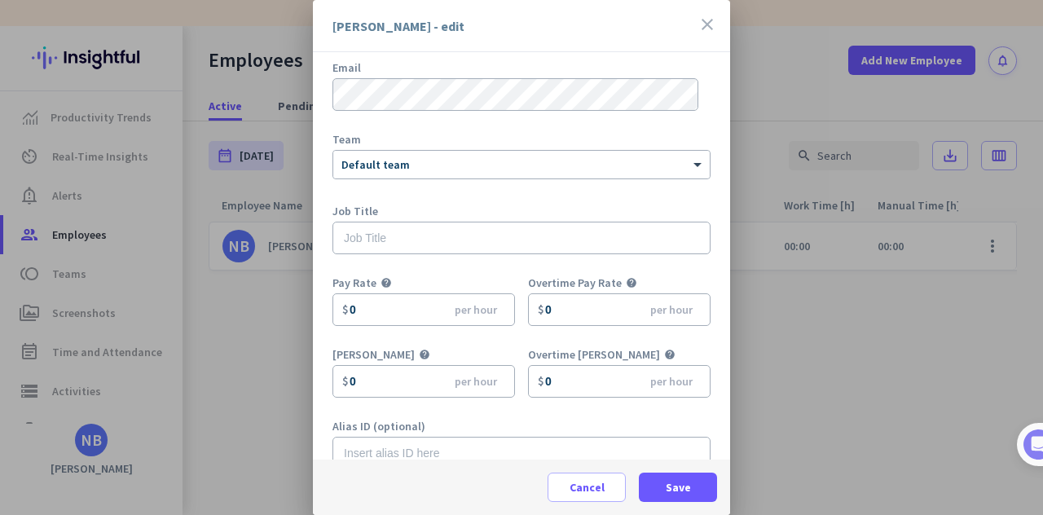
scroll to position [108, 0]
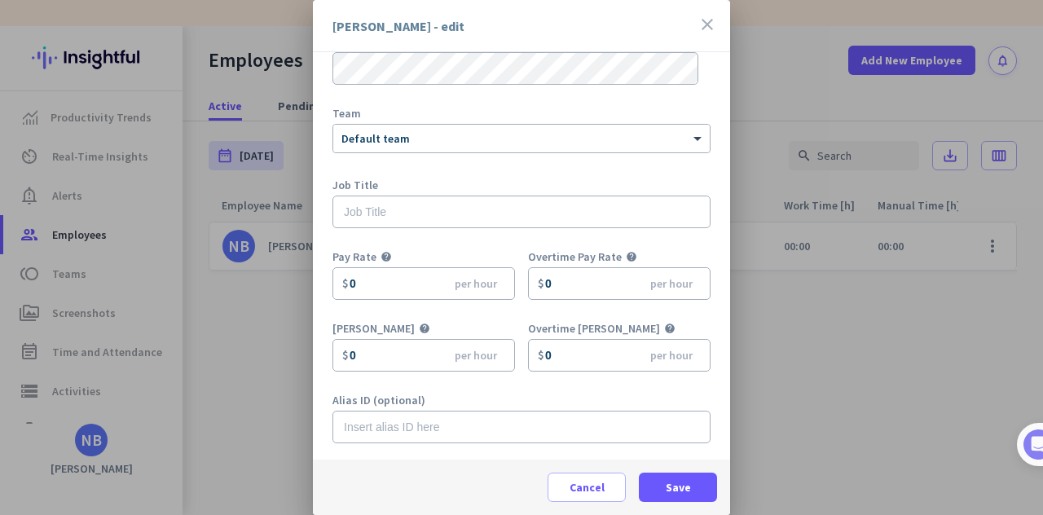
click at [793, 359] on div at bounding box center [521, 257] width 1043 height 515
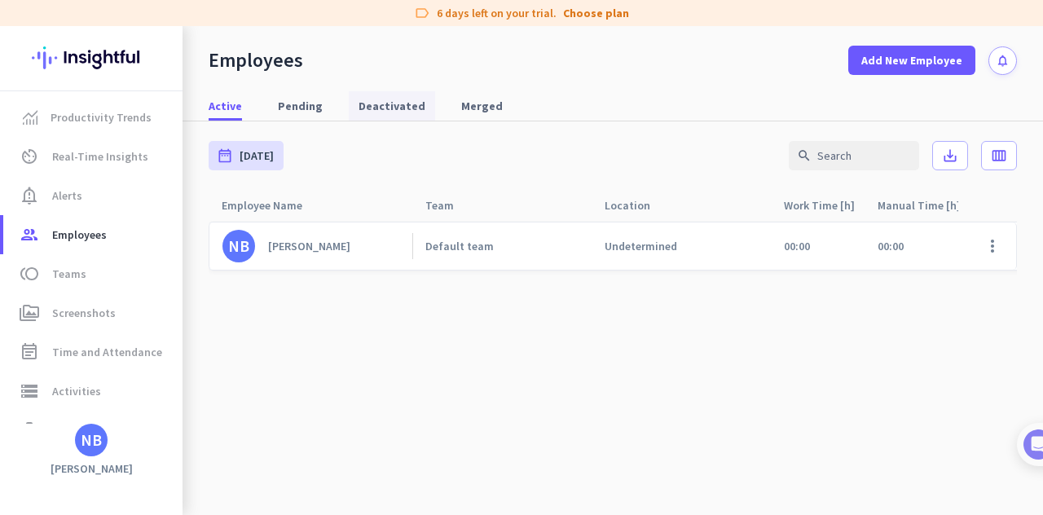
click at [367, 104] on span "Deactivated" at bounding box center [392, 106] width 67 height 16
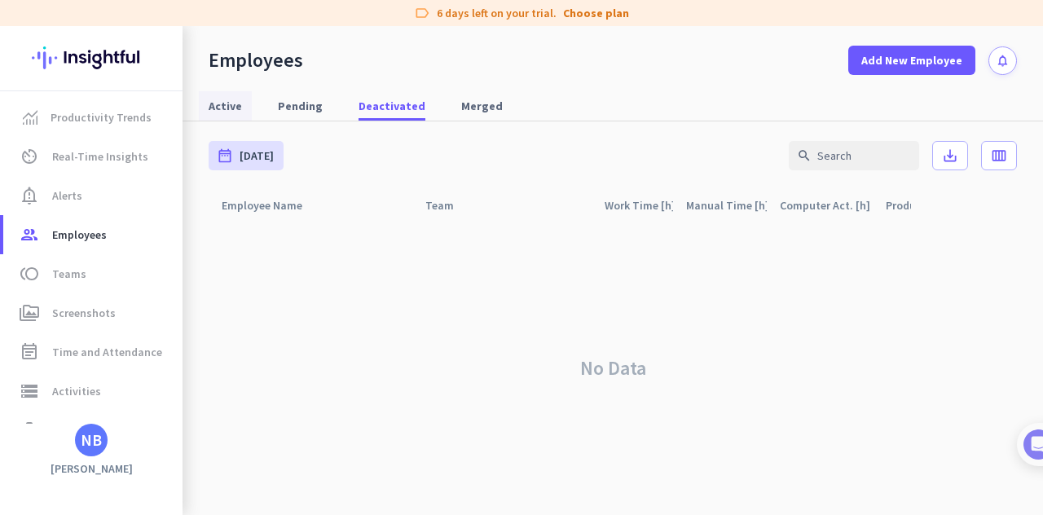
click at [231, 102] on span "Active" at bounding box center [225, 106] width 33 height 16
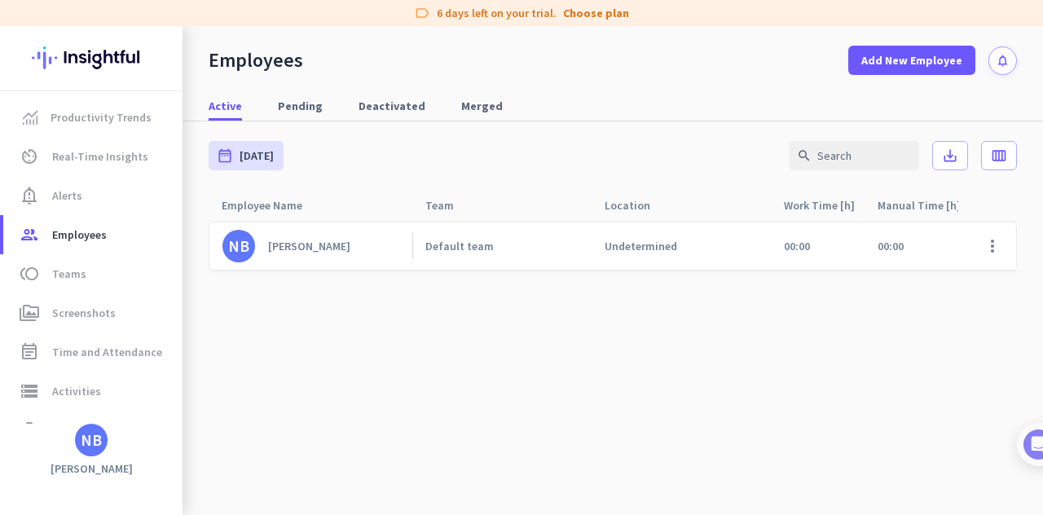
click at [399, 247] on link "NB [PERSON_NAME]" at bounding box center [318, 246] width 190 height 33
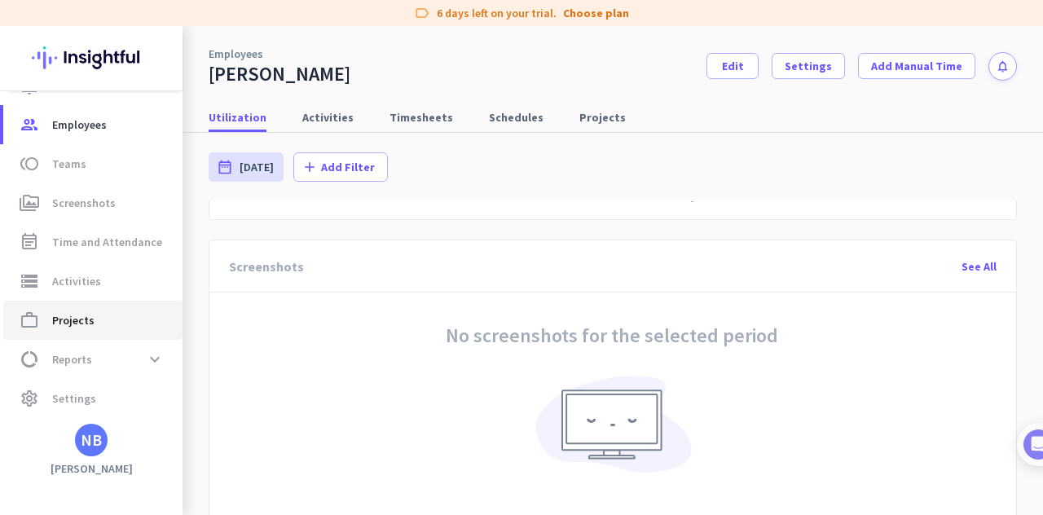
scroll to position [111, 0]
click at [128, 364] on span "data_usage Reports expand_more" at bounding box center [92, 358] width 153 height 29
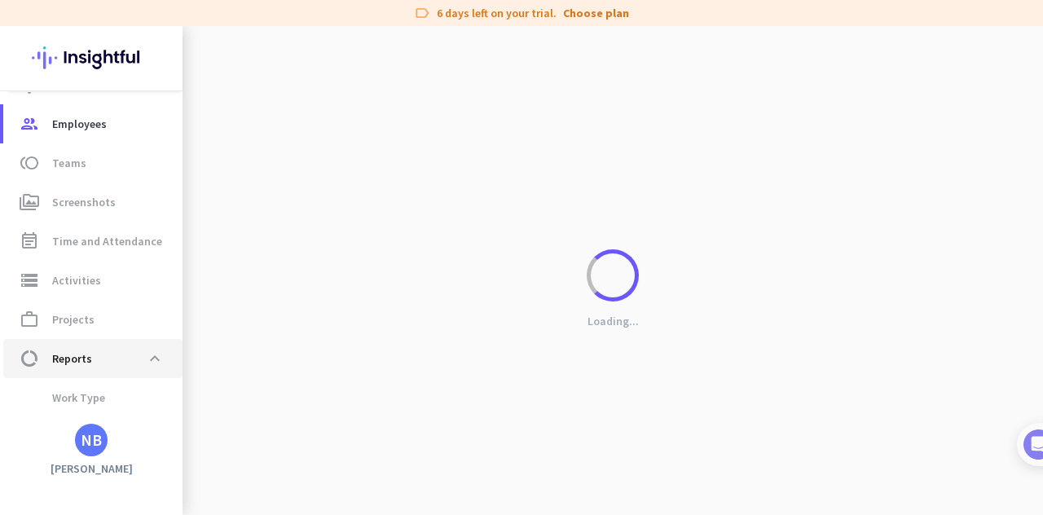
scroll to position [470, 0]
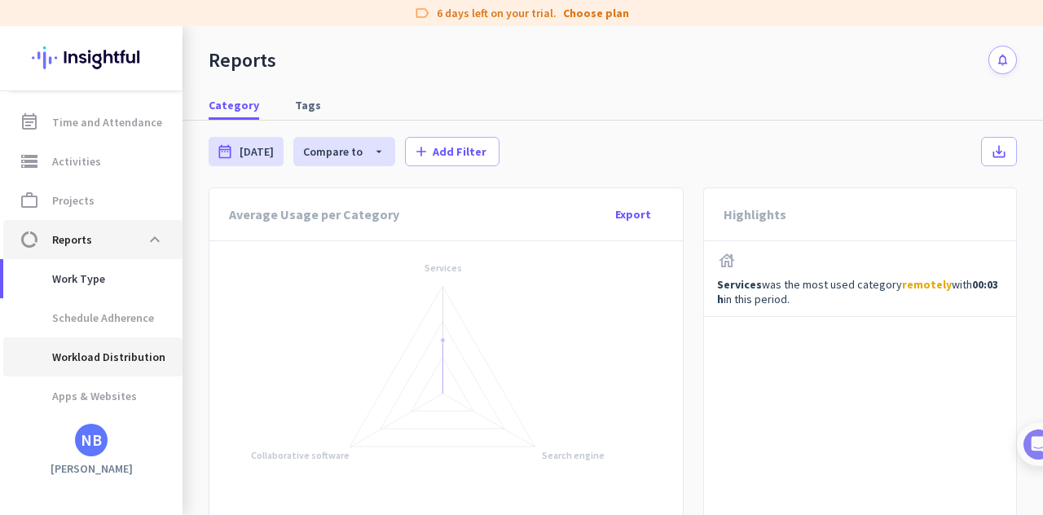
scroll to position [261, 0]
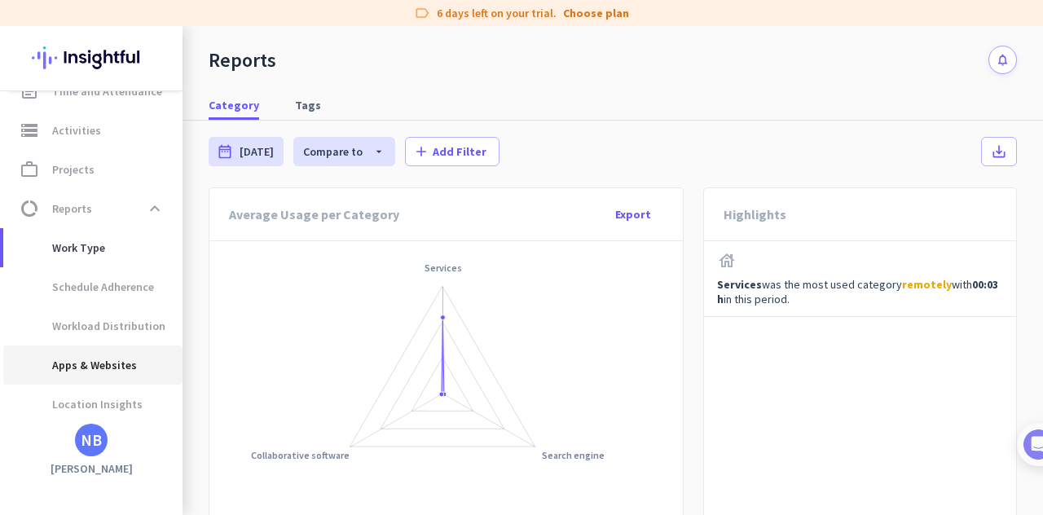
click at [108, 367] on span "Apps & Websites" at bounding box center [76, 365] width 121 height 39
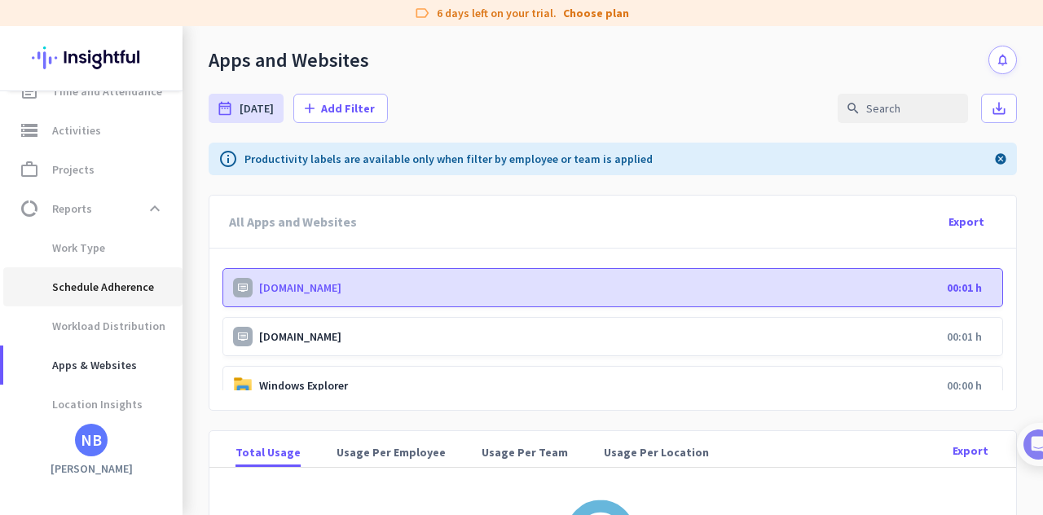
click at [124, 296] on span "Schedule Adherence" at bounding box center [85, 286] width 138 height 39
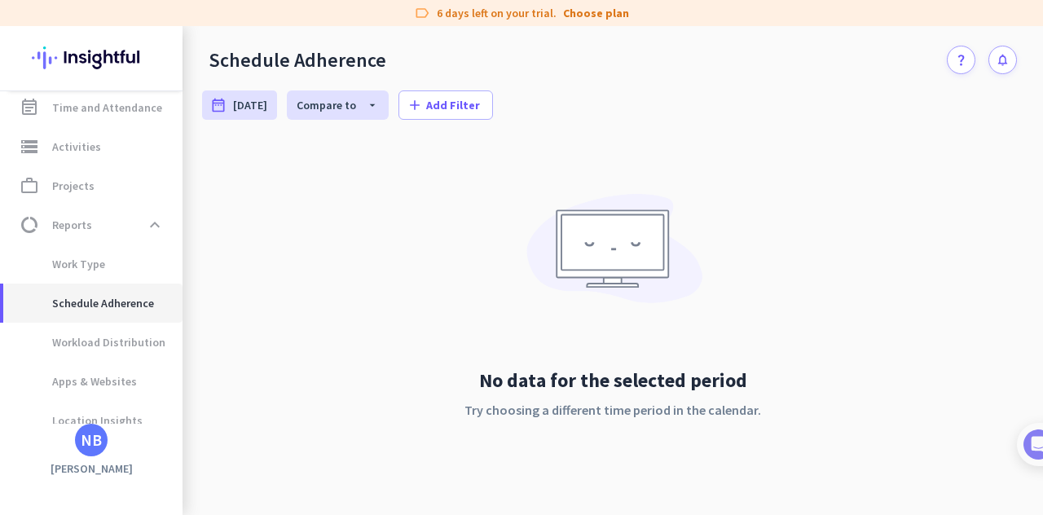
scroll to position [306, 0]
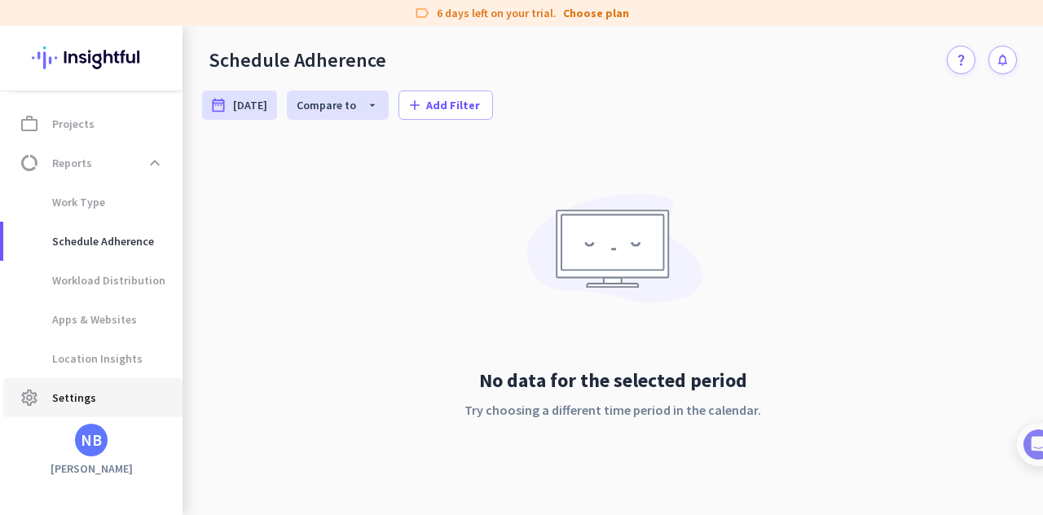
click at [84, 392] on span "Settings" at bounding box center [74, 398] width 44 height 20
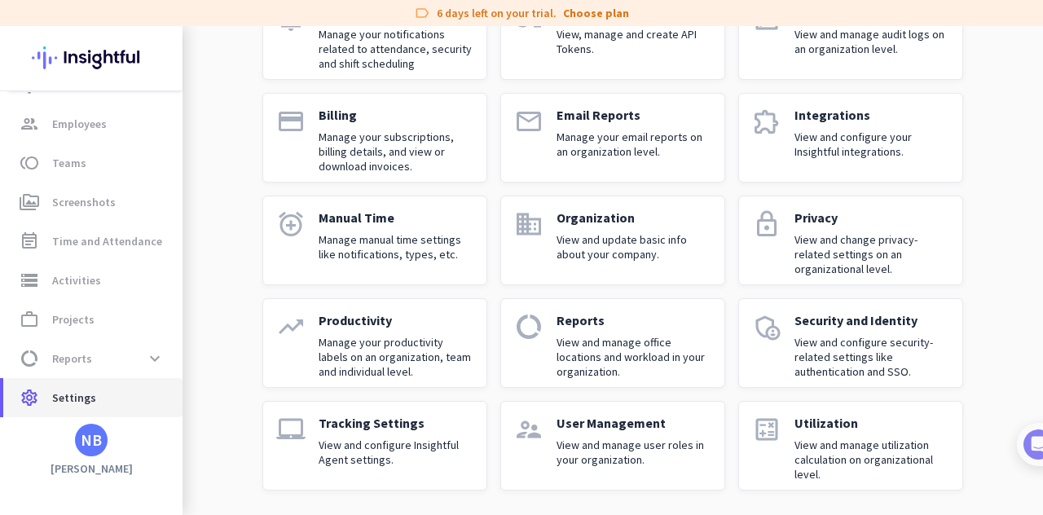
scroll to position [165, 0]
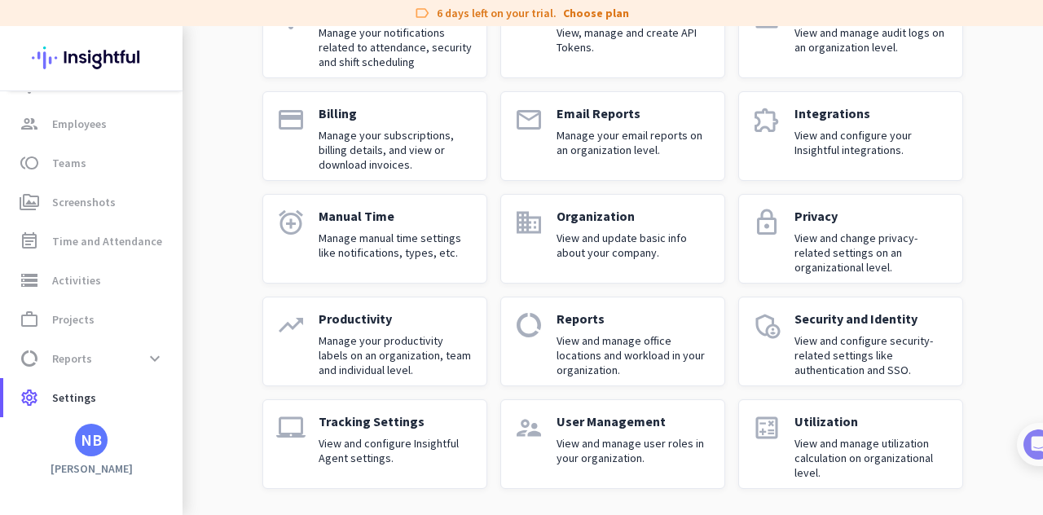
click at [446, 434] on div "Tracking Settings View and configure Insightful Agent settings." at bounding box center [396, 444] width 155 height 62
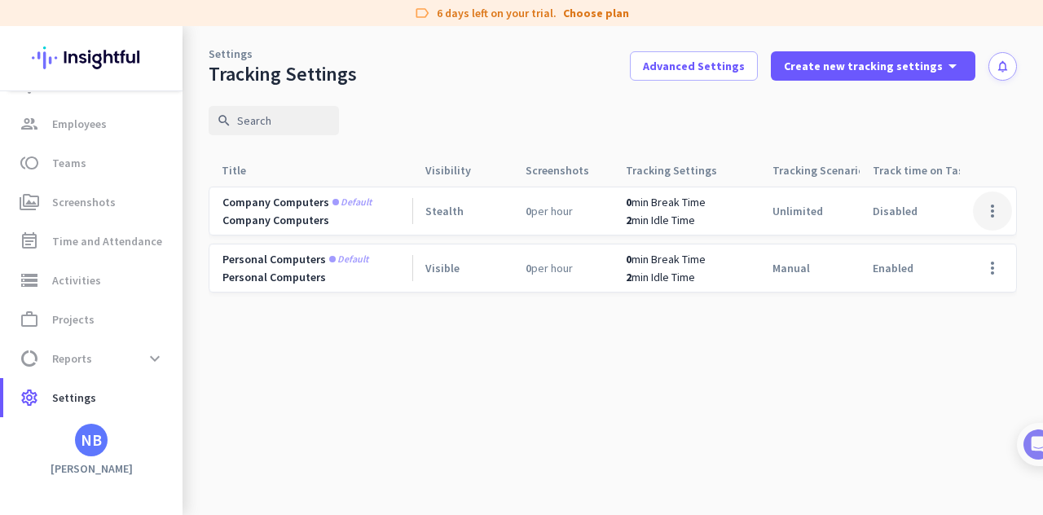
click at [973, 203] on span at bounding box center [992, 211] width 39 height 39
click at [456, 201] on div at bounding box center [521, 257] width 1043 height 515
click at [517, 209] on div "0 per hour" at bounding box center [563, 210] width 100 height 47
click at [302, 257] on span "Personal computers" at bounding box center [275, 259] width 104 height 15
drag, startPoint x: 353, startPoint y: 262, endPoint x: 485, endPoint y: 276, distance: 132.9
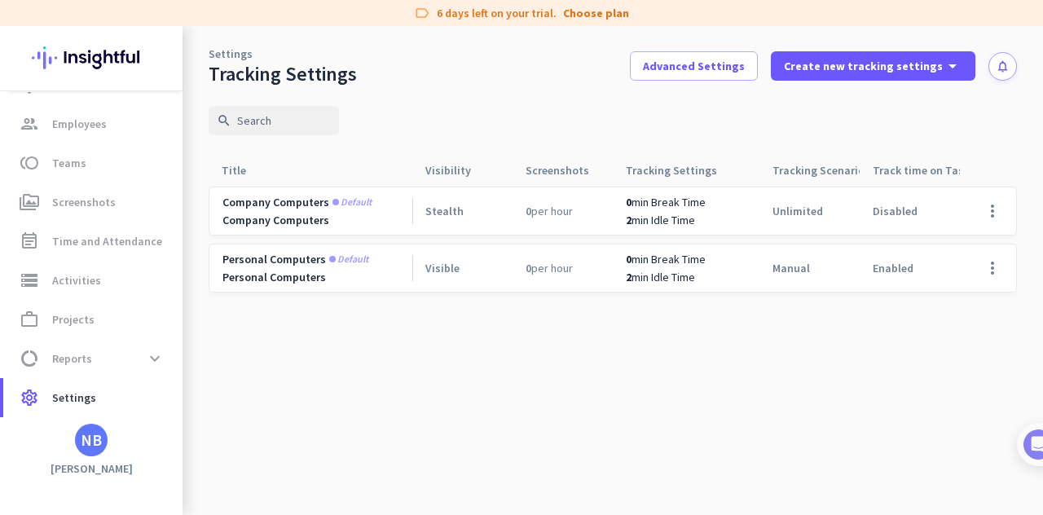
click at [362, 264] on span "Default" at bounding box center [348, 259] width 39 height 10
click at [875, 284] on div "Enabled" at bounding box center [910, 268] width 100 height 47
click at [740, 60] on span "Advanced Settings" at bounding box center [694, 66] width 102 height 16
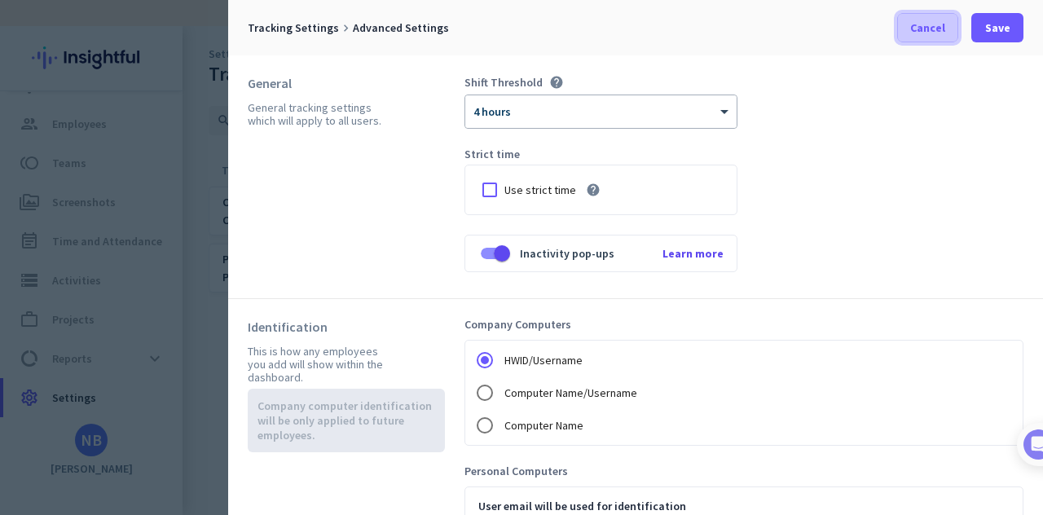
drag, startPoint x: 939, startPoint y: 29, endPoint x: 853, endPoint y: 51, distance: 88.6
click at [937, 29] on span "Cancel" at bounding box center [927, 28] width 35 height 16
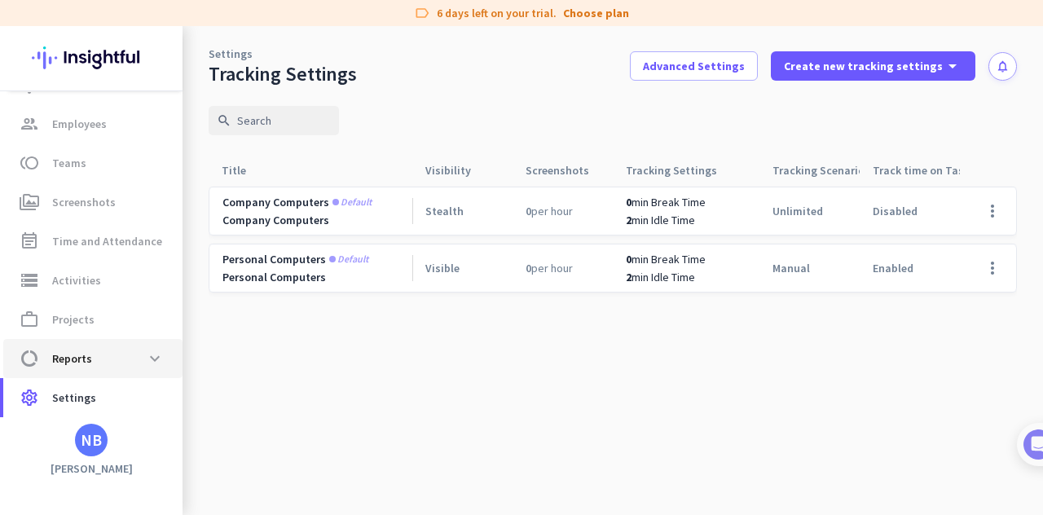
click at [104, 366] on span "data_usage Reports expand_more" at bounding box center [92, 358] width 153 height 29
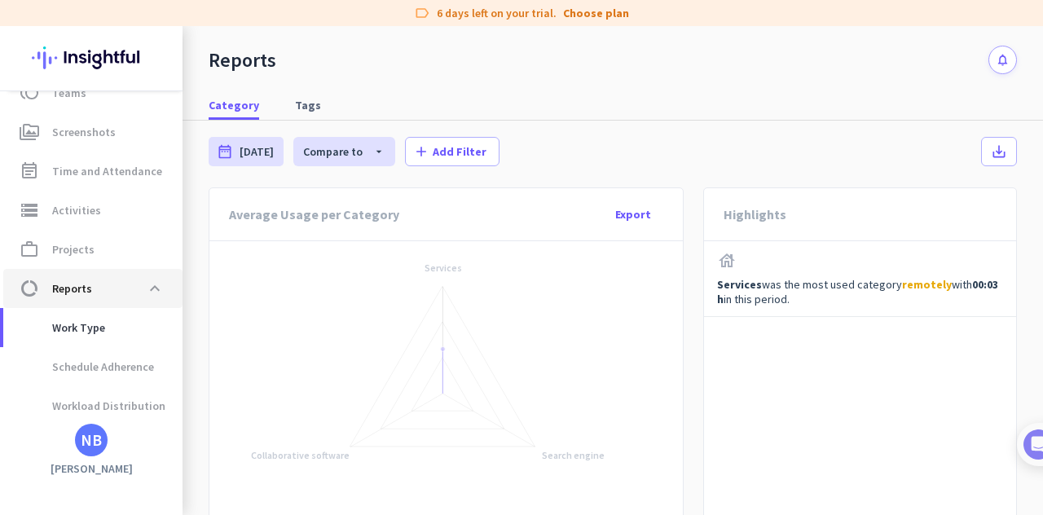
scroll to position [261, 0]
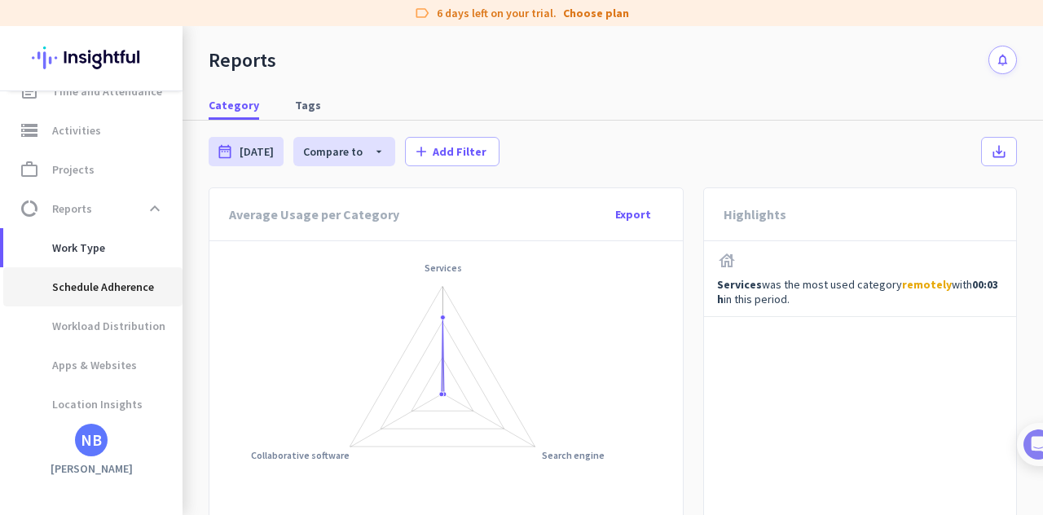
click at [130, 286] on span "Schedule Adherence" at bounding box center [85, 286] width 138 height 39
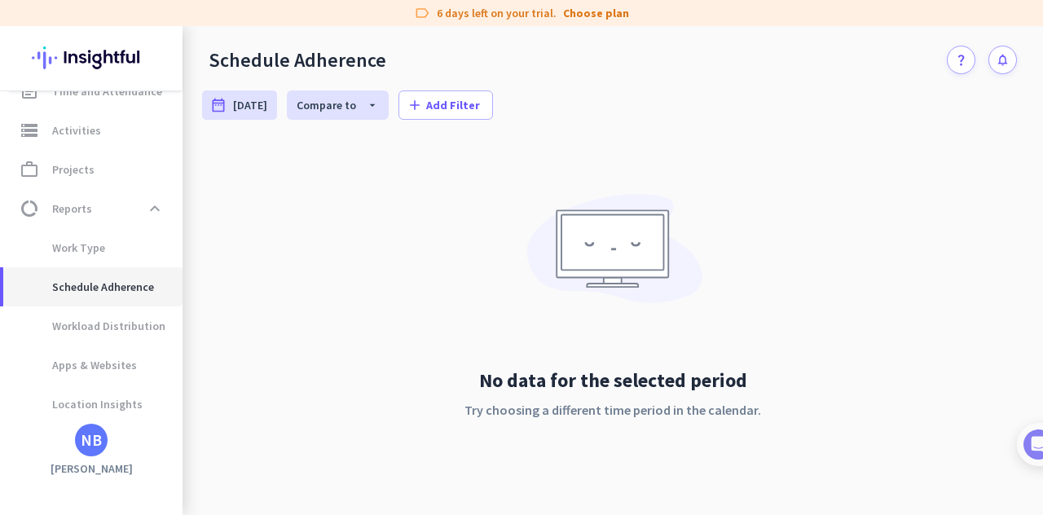
scroll to position [306, 0]
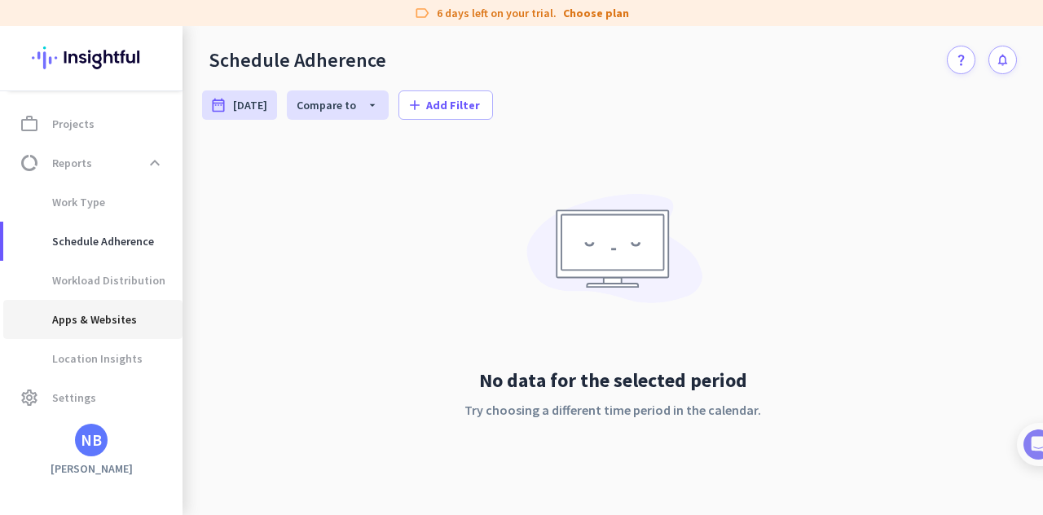
click at [118, 318] on span "Apps & Websites" at bounding box center [76, 319] width 121 height 39
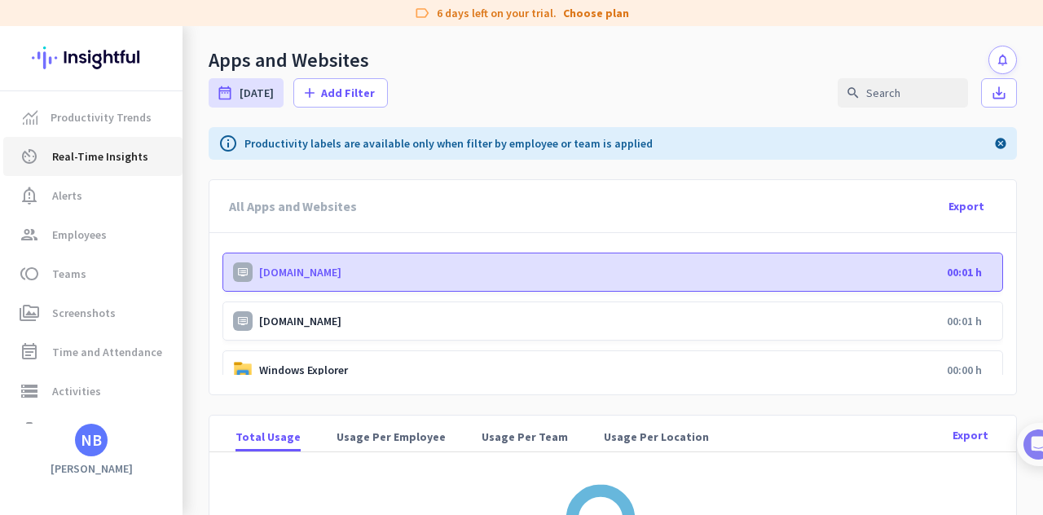
click at [137, 169] on link "av_timer Real-Time Insights" at bounding box center [92, 156] width 179 height 39
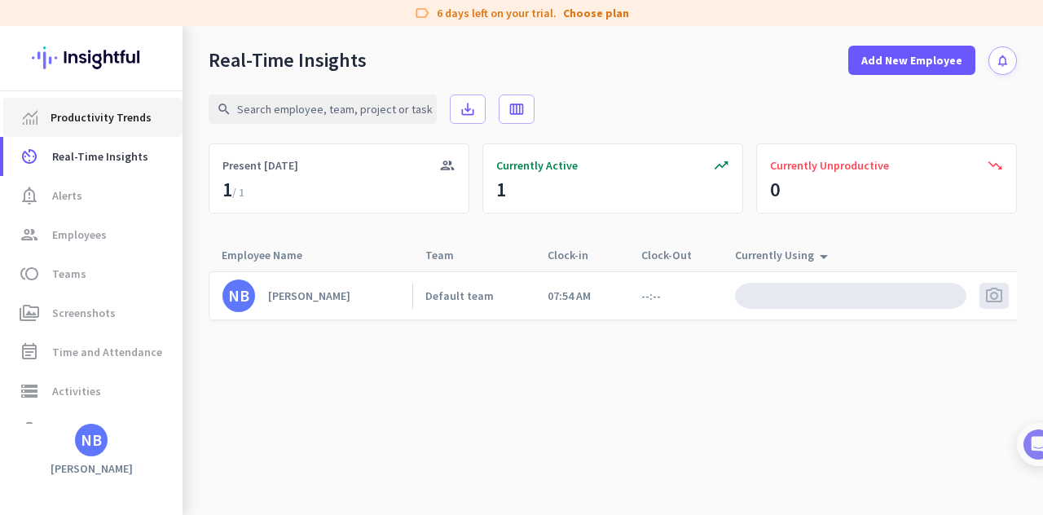
click at [154, 104] on link "Productivity Trends" at bounding box center [92, 117] width 179 height 39
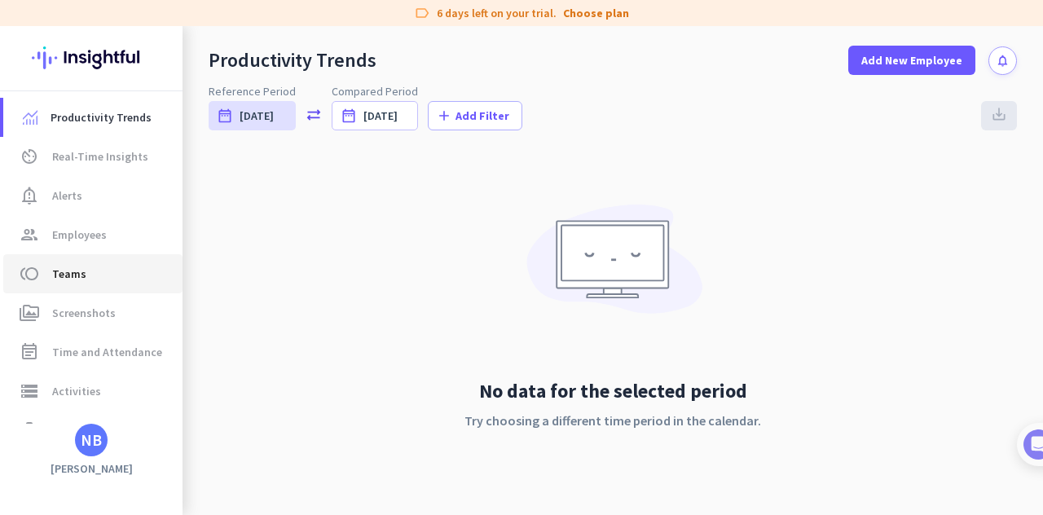
click at [69, 280] on span "Teams" at bounding box center [69, 274] width 34 height 20
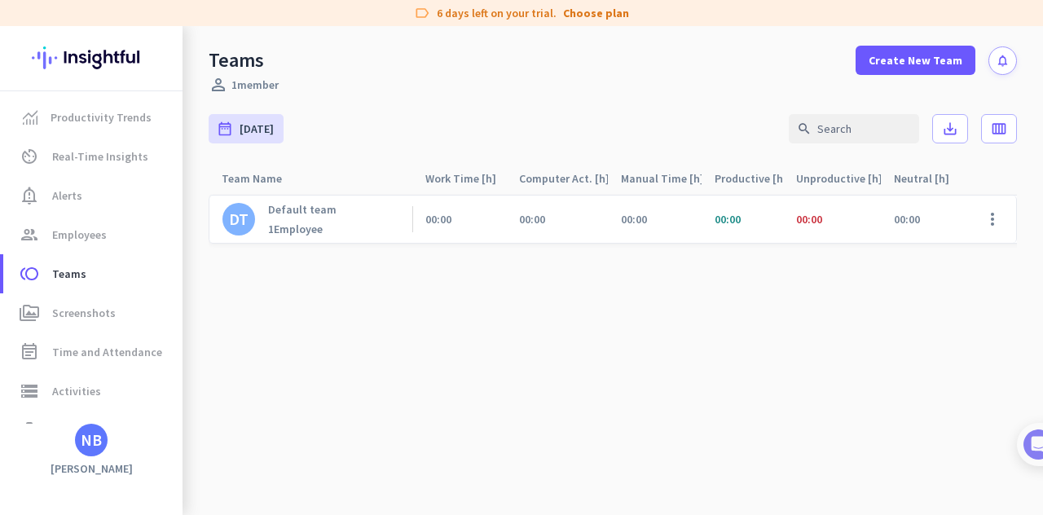
click at [443, 216] on span "00:00" at bounding box center [438, 219] width 26 height 15
click at [347, 231] on div "DT Default team 1 Employee" at bounding box center [311, 219] width 204 height 47
click at [56, 319] on span "Screenshots" at bounding box center [84, 313] width 64 height 20
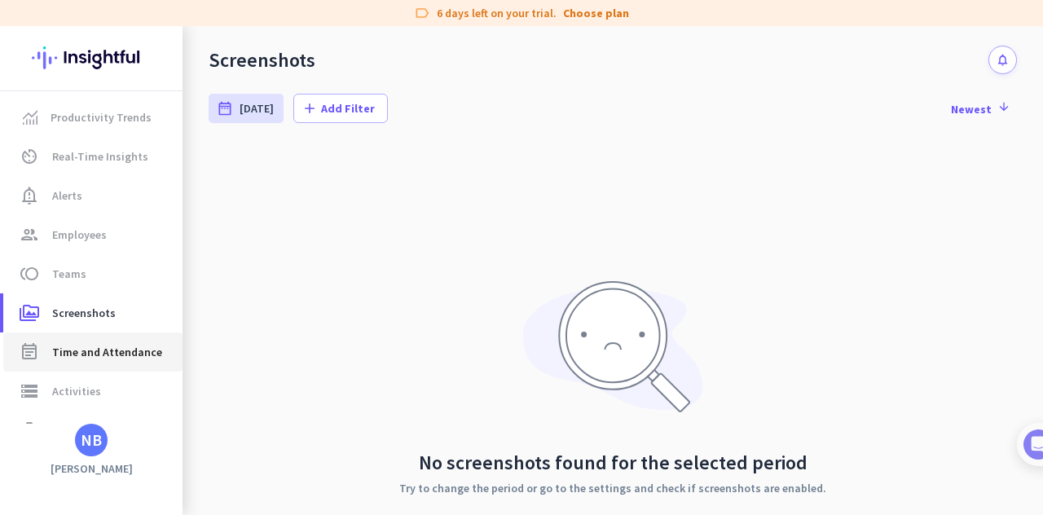
click at [135, 370] on link "event_note Time and Attendance" at bounding box center [92, 352] width 179 height 39
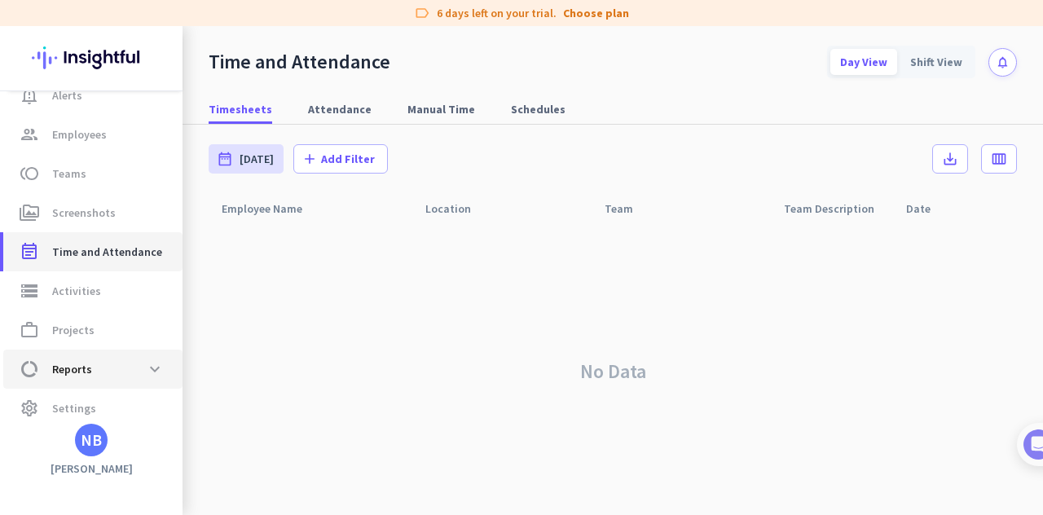
scroll to position [111, 0]
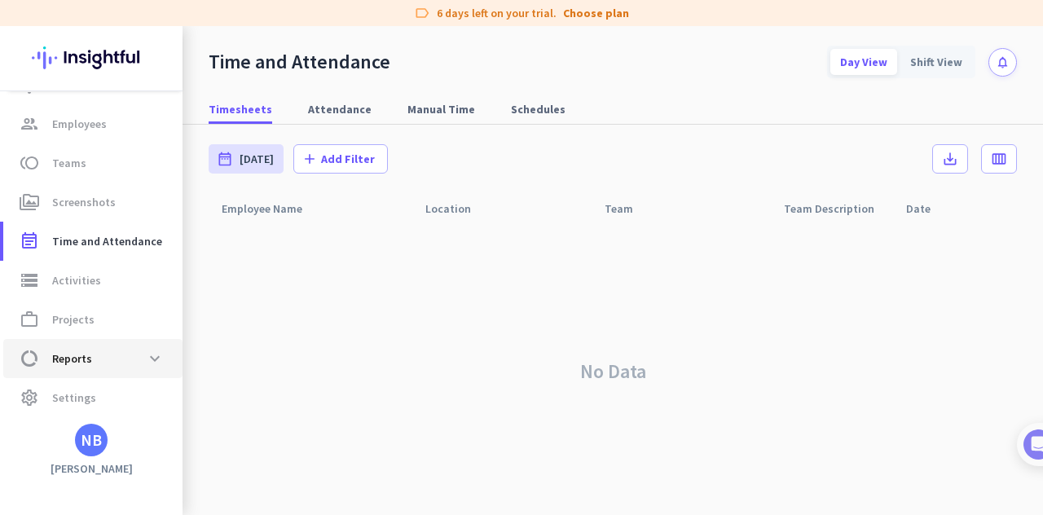
click at [114, 347] on span "data_usage Reports expand_more" at bounding box center [92, 358] width 153 height 29
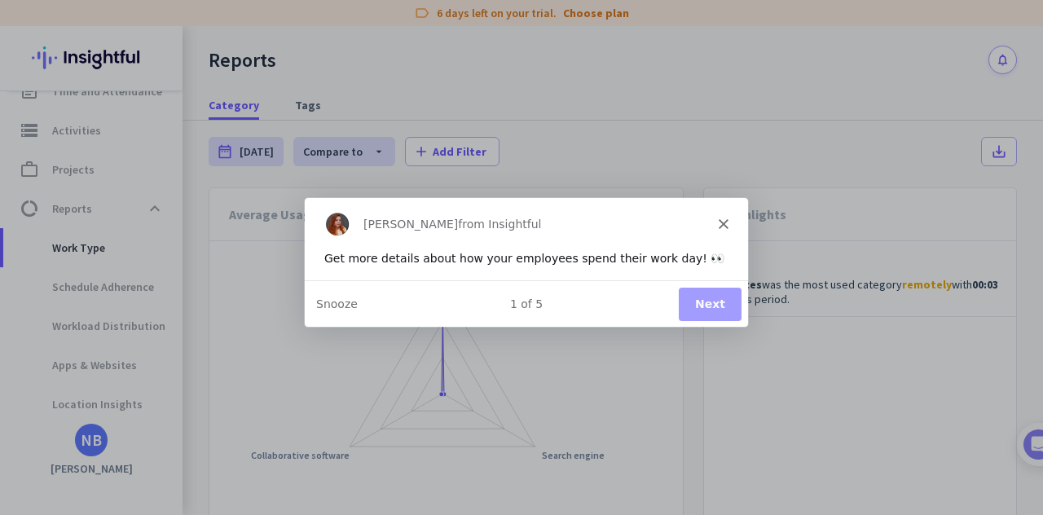
click at [686, 310] on button "Next" at bounding box center [709, 302] width 63 height 33
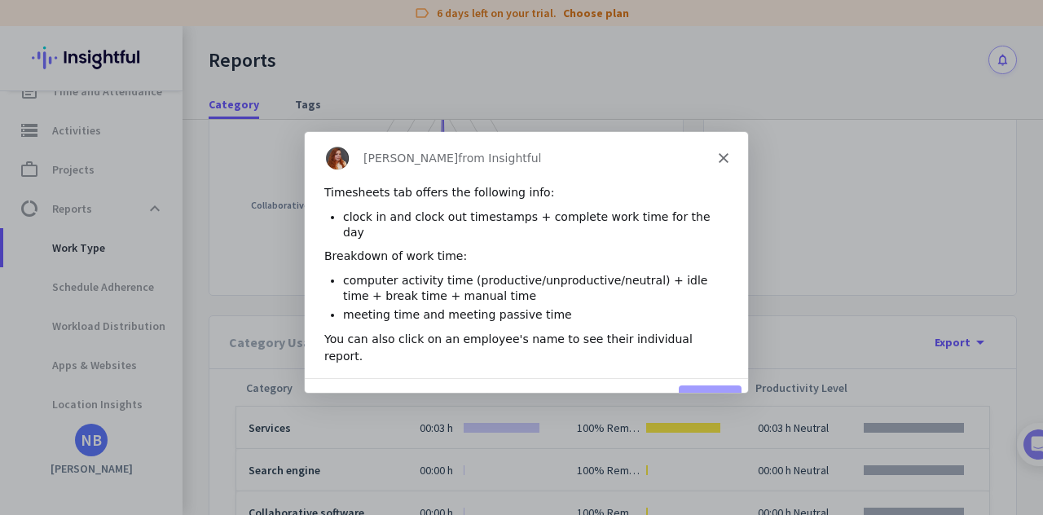
scroll to position [320, 0]
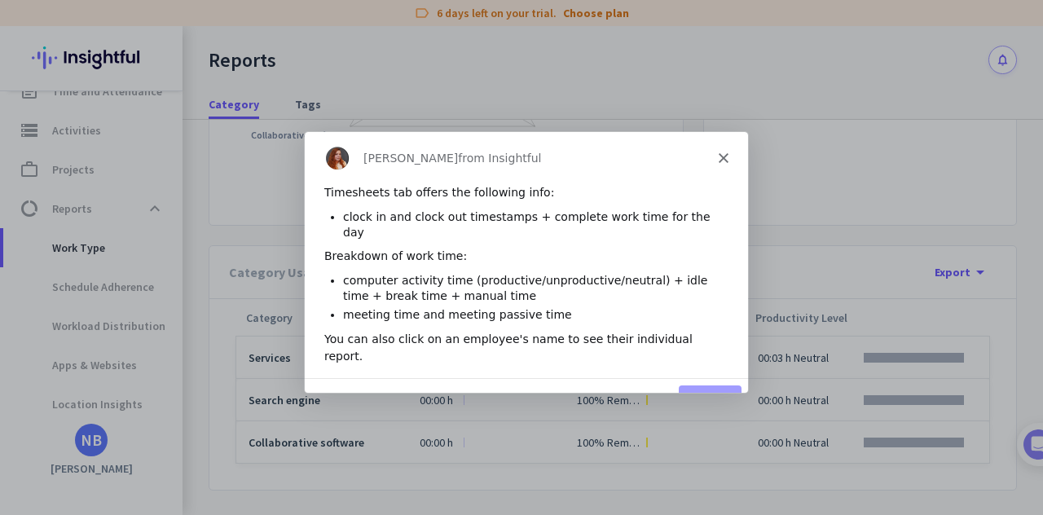
click at [720, 384] on button "Next" at bounding box center [709, 400] width 63 height 33
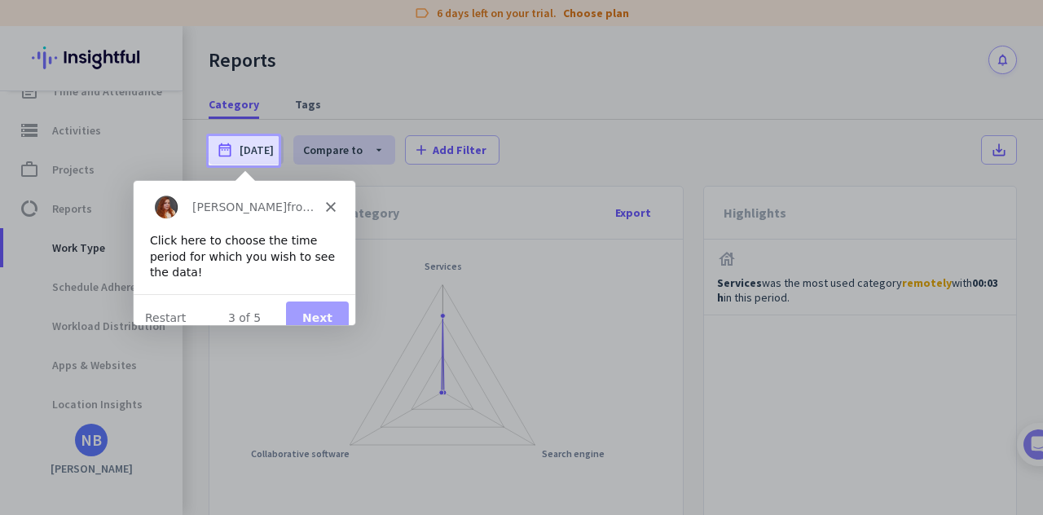
scroll to position [0, 0]
click at [316, 308] on button "Next" at bounding box center [315, 317] width 63 height 33
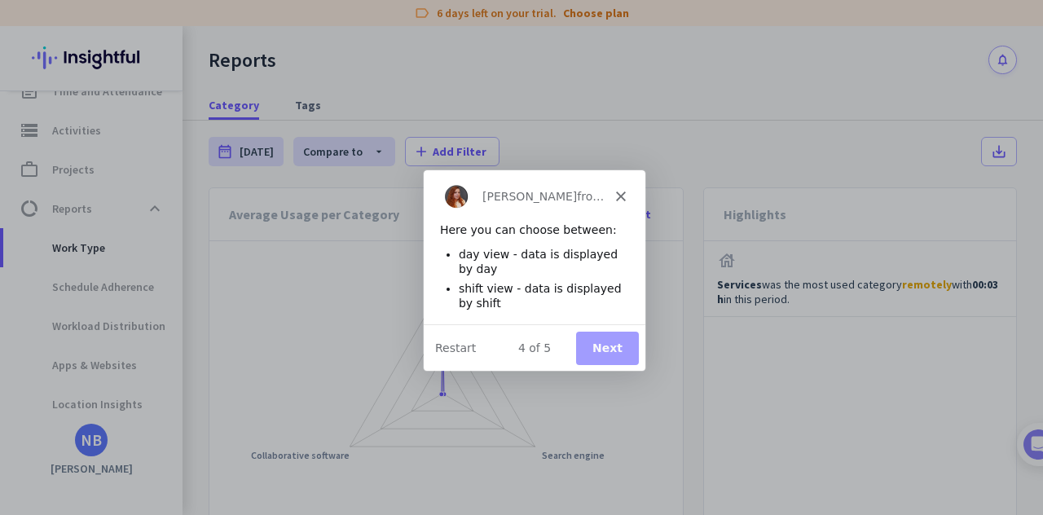
click at [615, 349] on button "Next" at bounding box center [606, 346] width 63 height 33
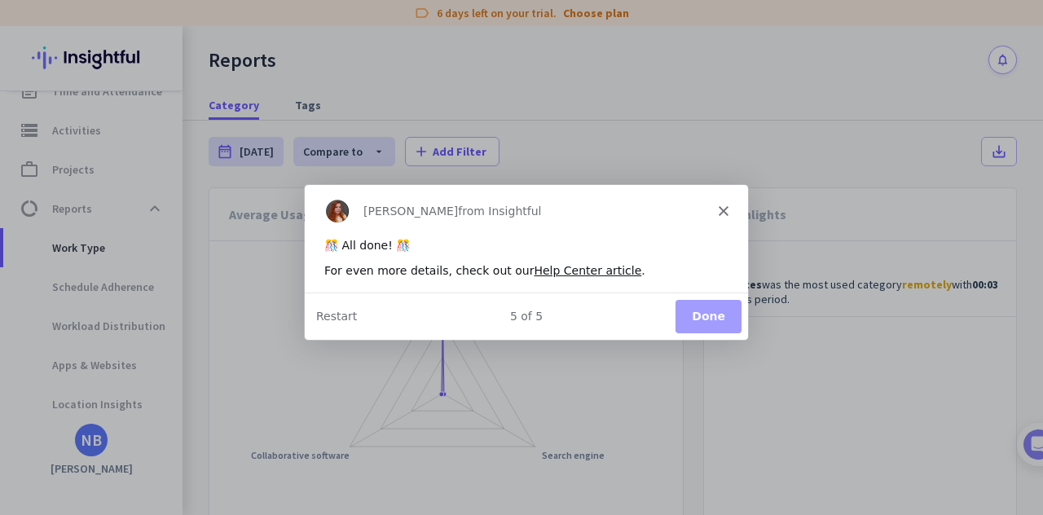
click at [103, 315] on div "Product tour overlay" at bounding box center [521, 257] width 1043 height 515
click at [713, 324] on button "Done" at bounding box center [708, 315] width 66 height 33
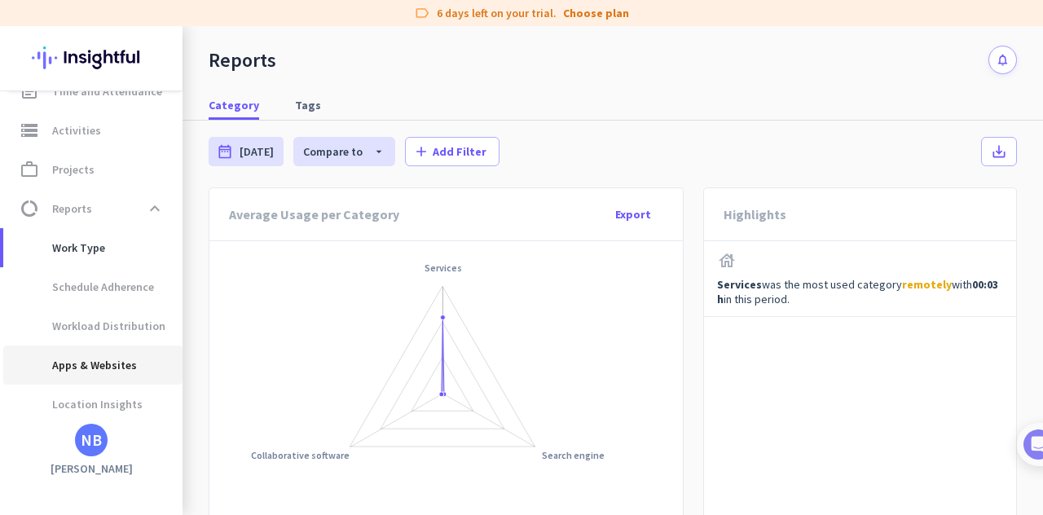
click at [85, 369] on span "Apps & Websites" at bounding box center [76, 365] width 121 height 39
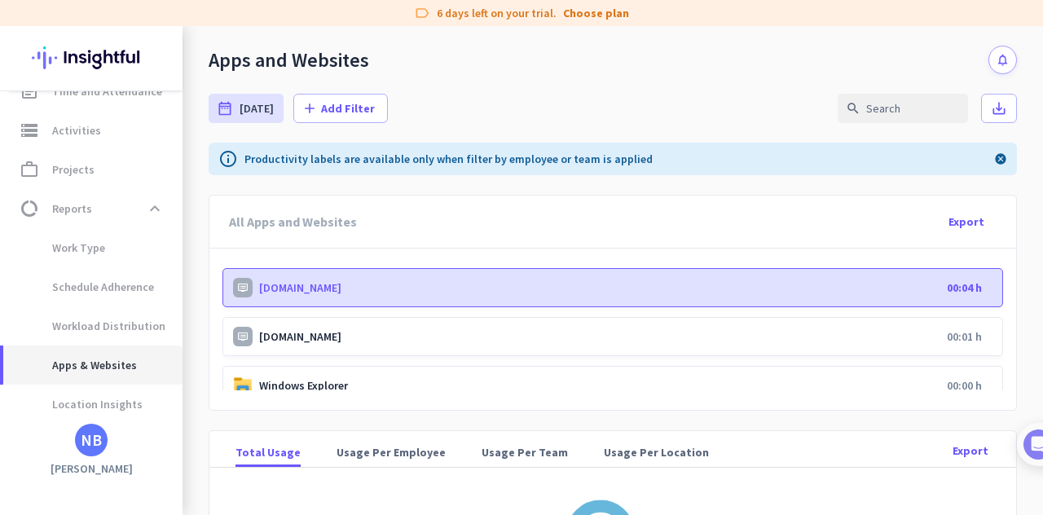
scroll to position [171, 0]
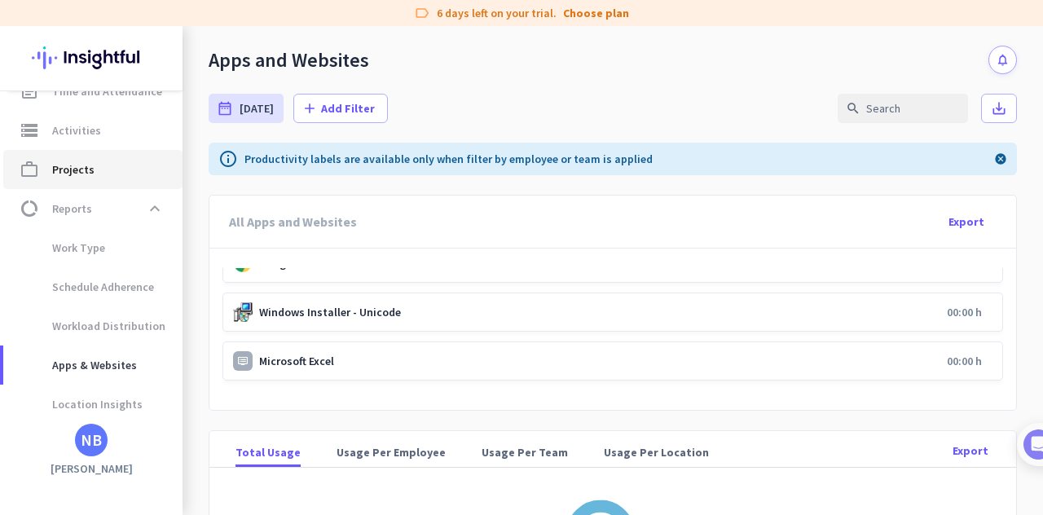
click at [115, 183] on link "work_outline Projects" at bounding box center [92, 169] width 179 height 39
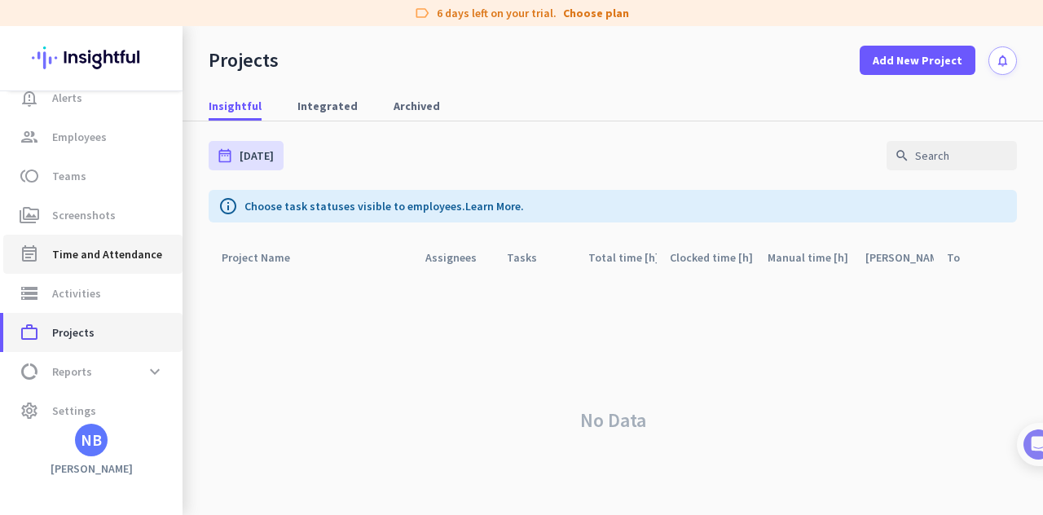
scroll to position [98, 0]
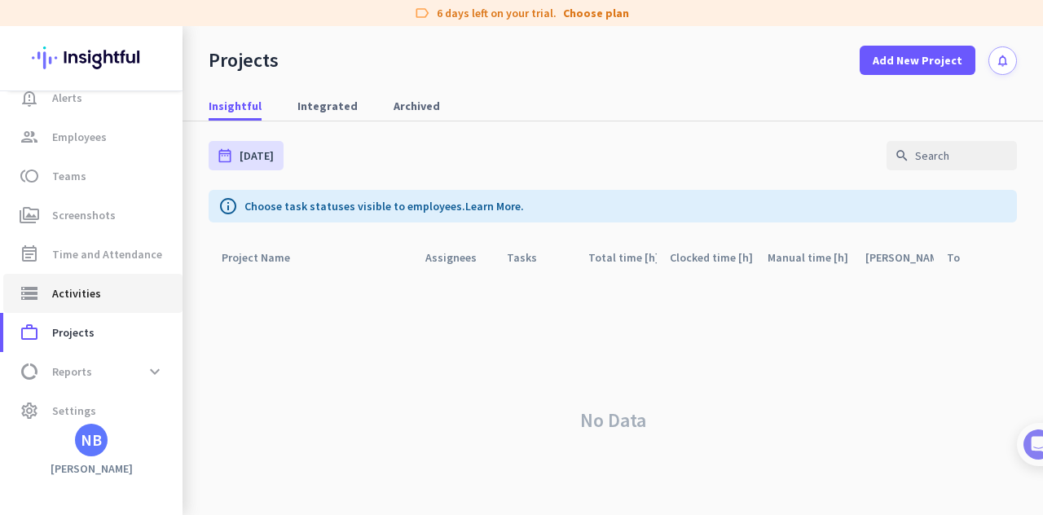
click at [90, 284] on span "Activities" at bounding box center [76, 294] width 49 height 20
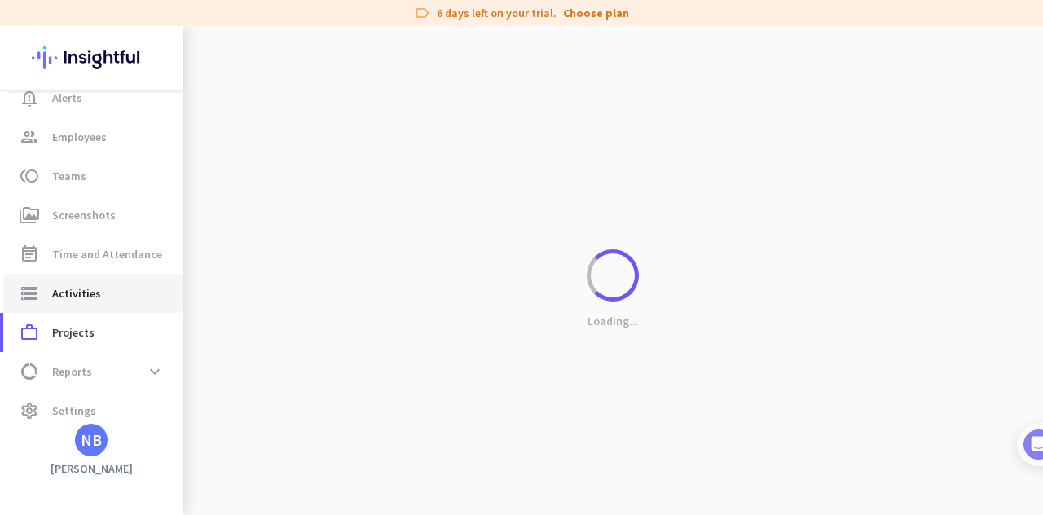
type input "[DATE]"
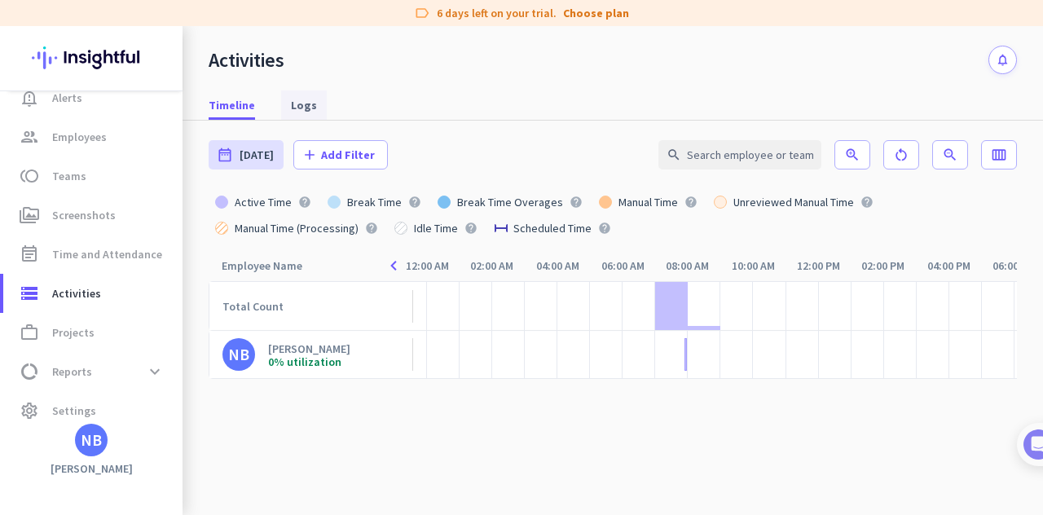
click at [305, 92] on span "Logs" at bounding box center [304, 104] width 26 height 29
type input "[DATE] - [DATE]"
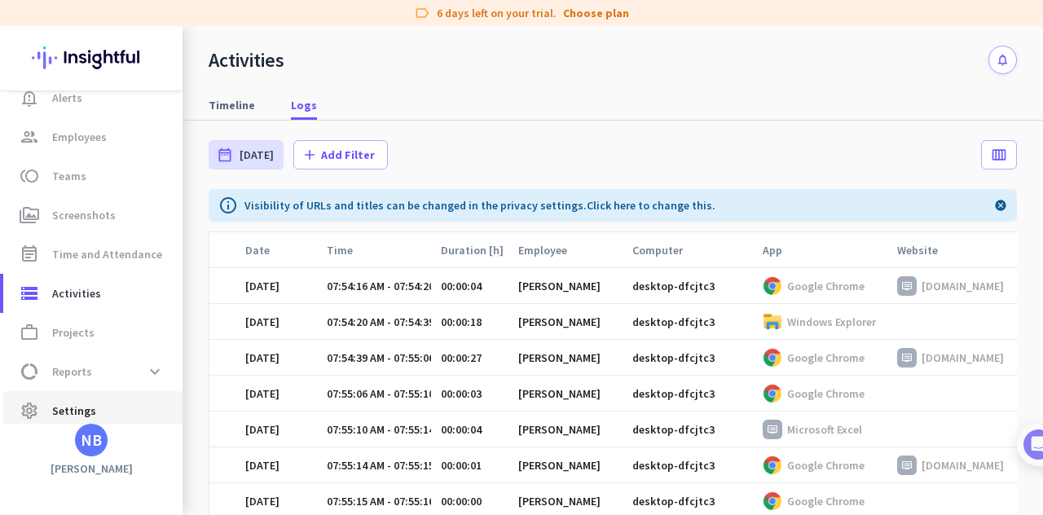
click at [62, 405] on span "Settings" at bounding box center [74, 411] width 44 height 20
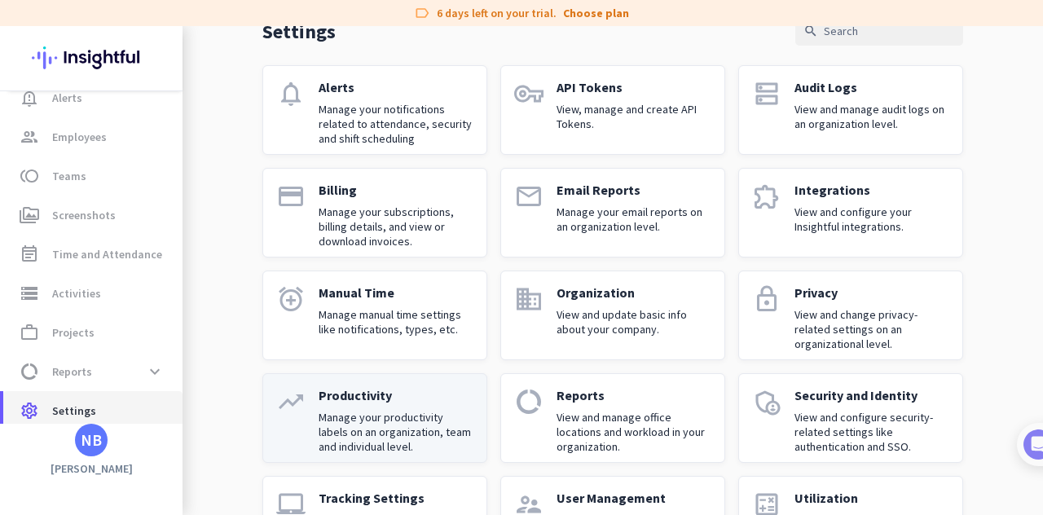
scroll to position [165, 0]
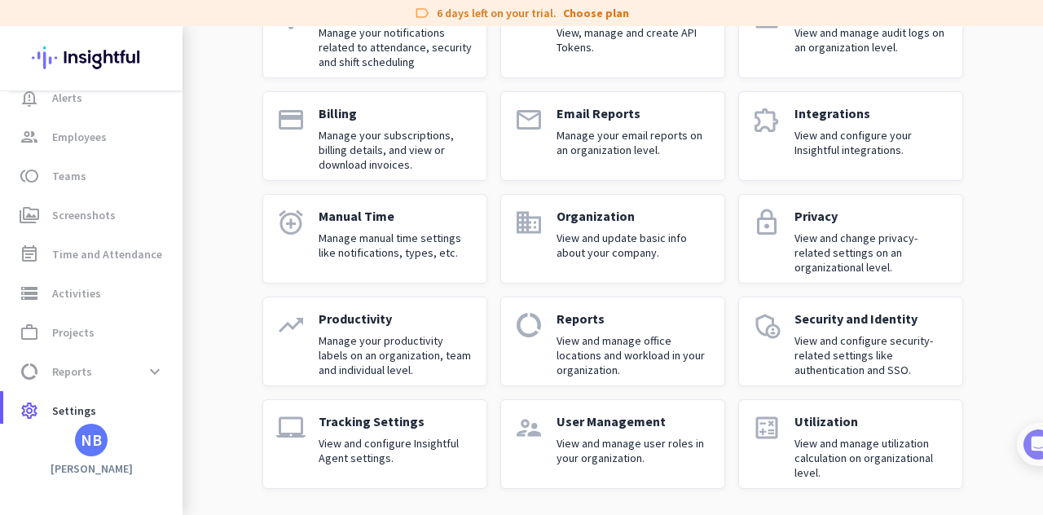
click at [779, 439] on link "calculate Utilization View and manage utilization calculation on organizational…" at bounding box center [850, 444] width 225 height 90
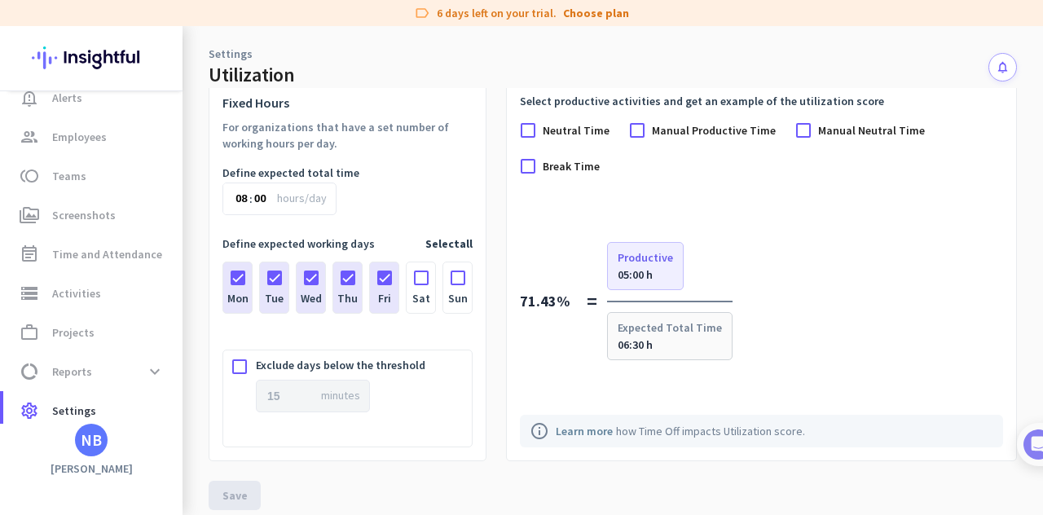
scroll to position [70, 0]
click at [49, 413] on span "settings Settings" at bounding box center [92, 411] width 153 height 20
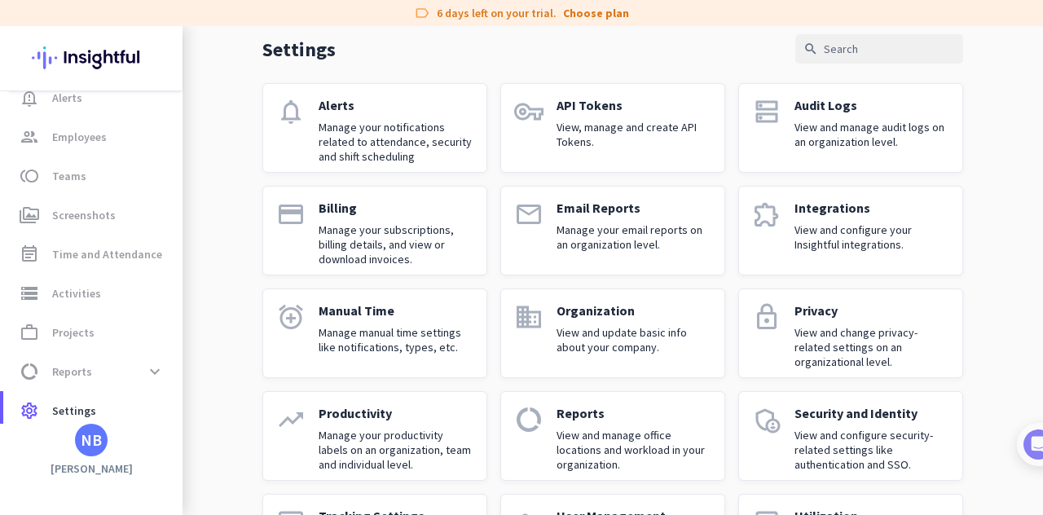
click at [425, 432] on p "Manage your productivity labels on an organization, team and individual level." at bounding box center [396, 450] width 155 height 44
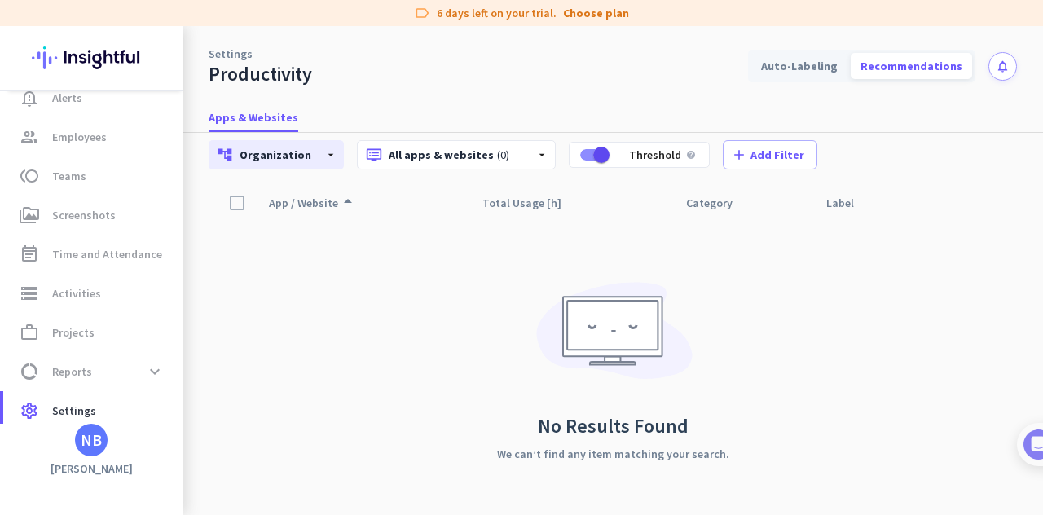
scroll to position [62, 0]
click at [465, 152] on p "dvr All apps & websites (0)" at bounding box center [444, 156] width 156 height 16
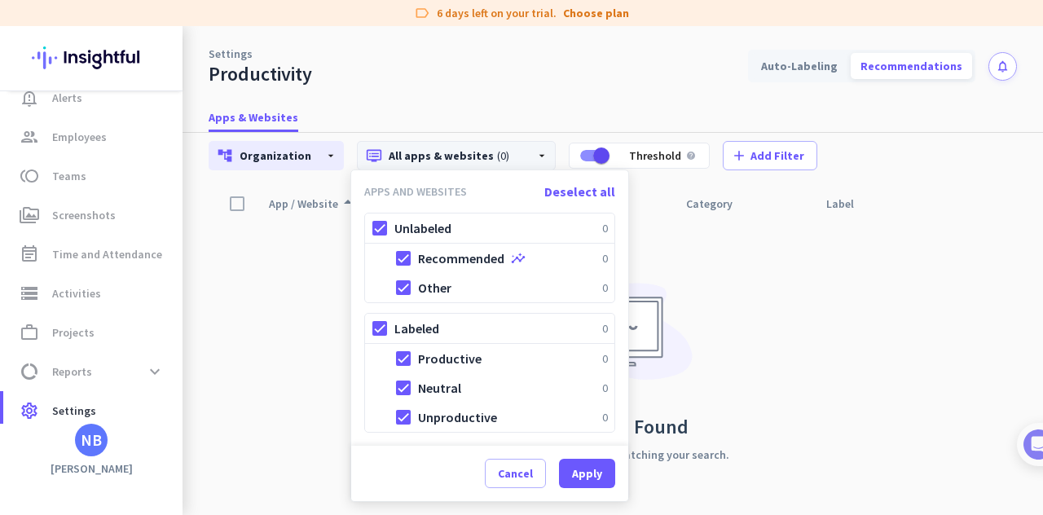
click at [731, 304] on div at bounding box center [521, 257] width 1043 height 515
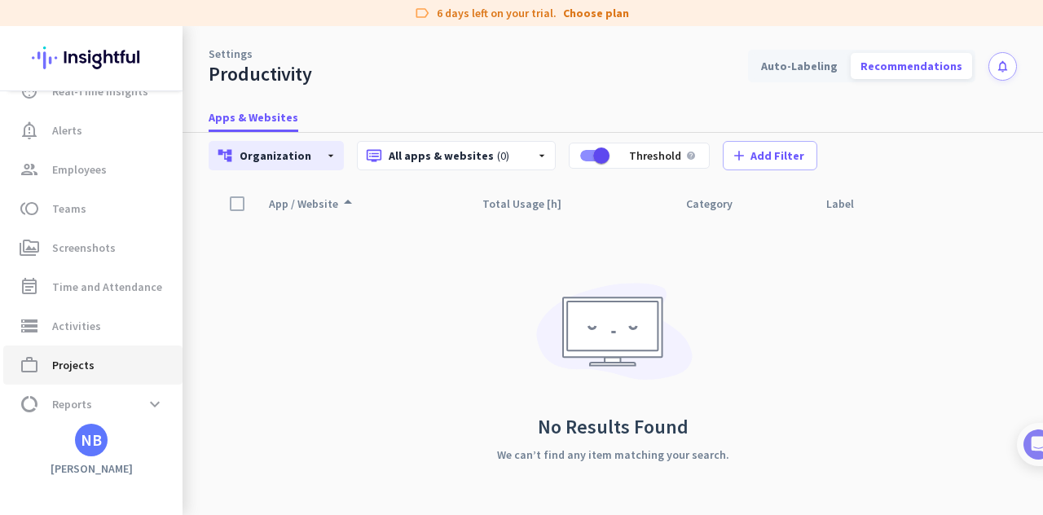
scroll to position [0, 0]
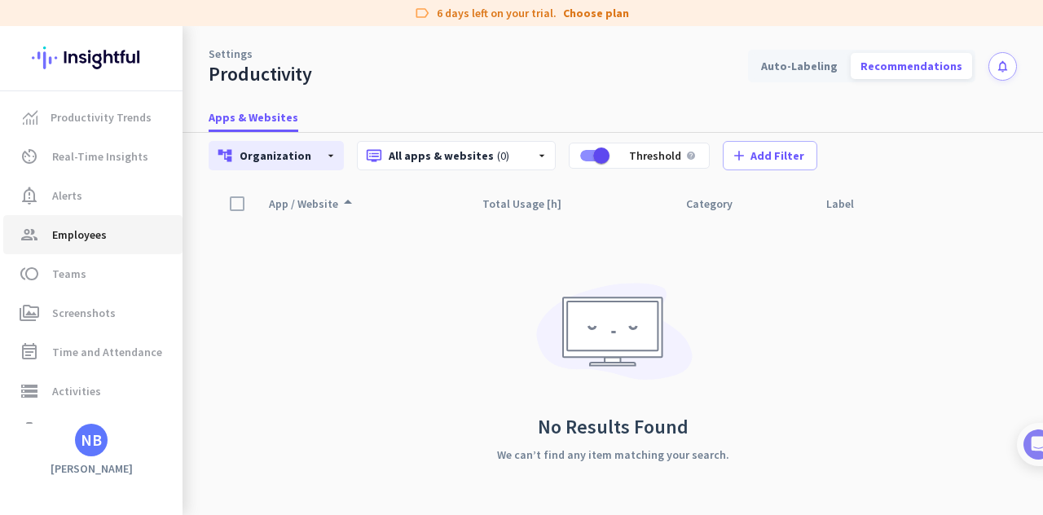
click at [114, 239] on span "group Employees" at bounding box center [92, 235] width 153 height 20
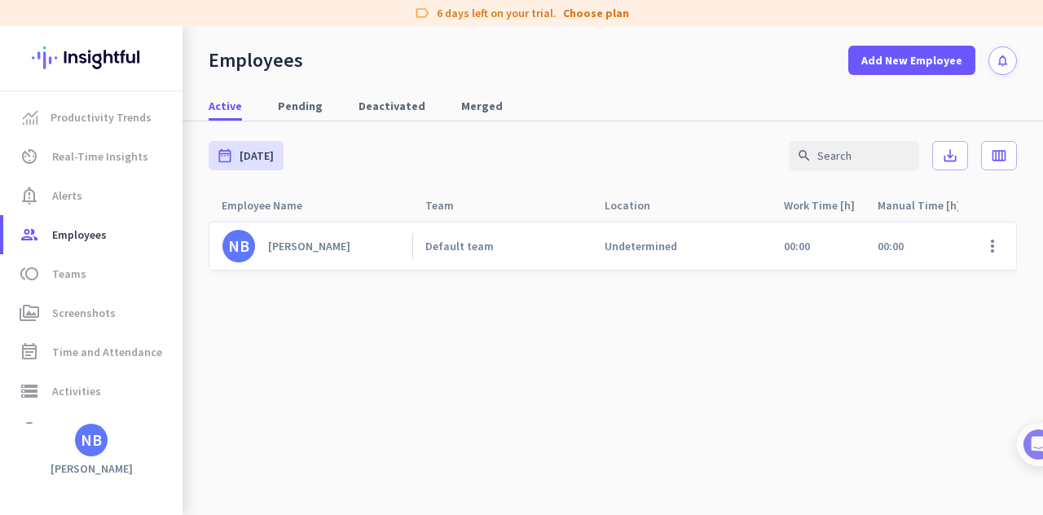
drag, startPoint x: 406, startPoint y: 274, endPoint x: 399, endPoint y: 265, distance: 11.6
click at [400, 266] on div "NB [PERSON_NAME] Default team Undetermined 00:00 00:00 00:00 00:00 00:00 00:00 …" at bounding box center [1032, 250] width 1646 height 58
click at [373, 247] on link "NB [PERSON_NAME]" at bounding box center [318, 246] width 190 height 33
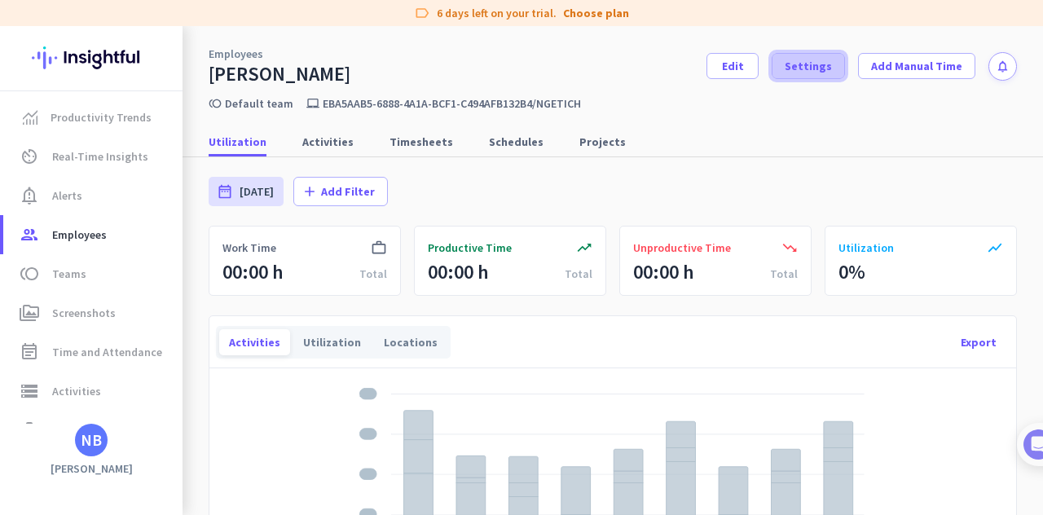
click at [827, 58] on span at bounding box center [809, 65] width 72 height 39
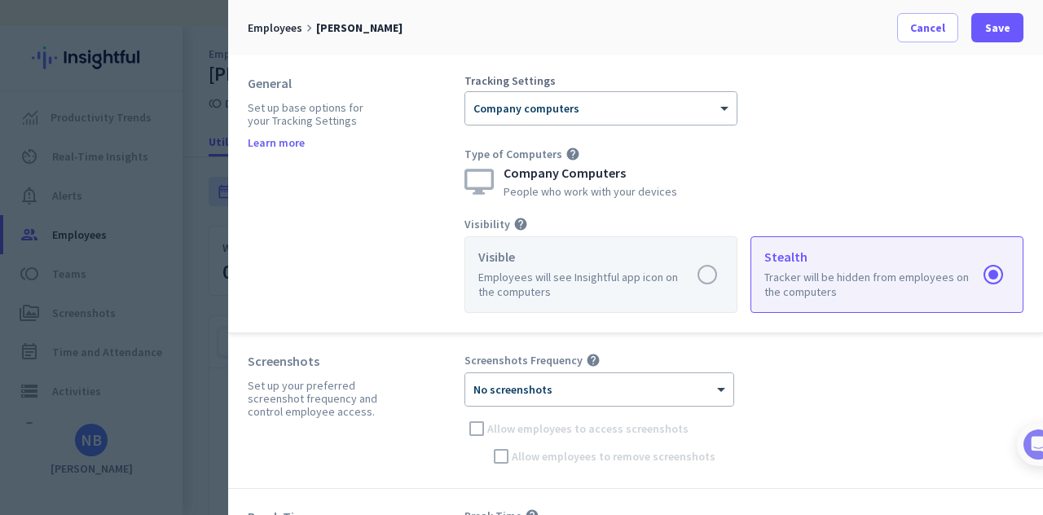
click at [693, 275] on label at bounding box center [600, 274] width 271 height 75
click at [0, 0] on input "radio" at bounding box center [0, 0] width 0 height 0
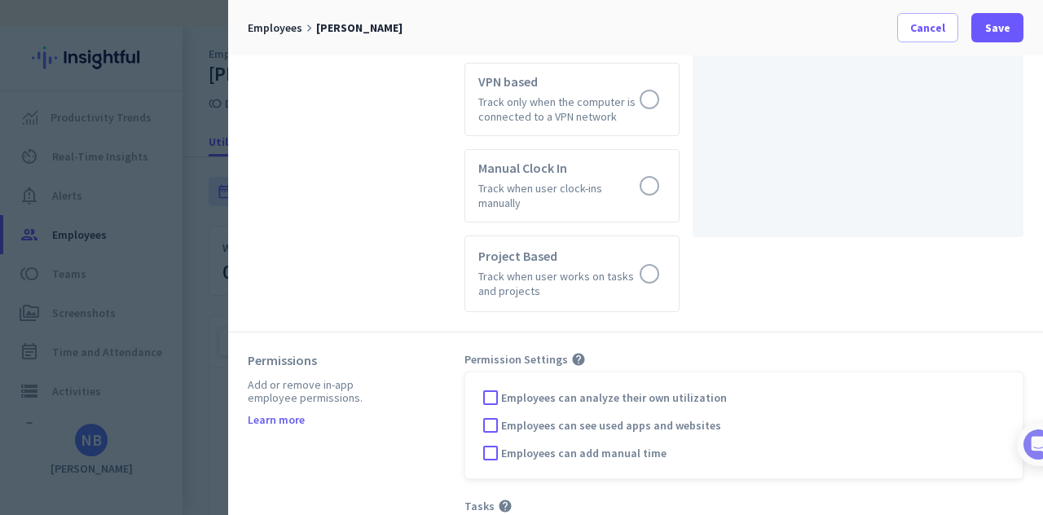
scroll to position [1031, 0]
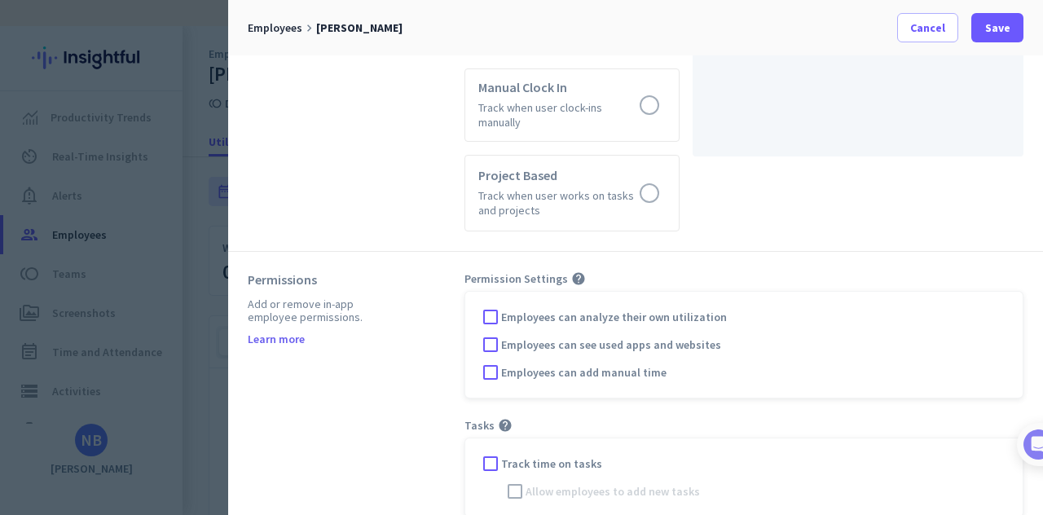
click at [347, 298] on div "Add or remove in-app employee permissions." at bounding box center [315, 311] width 135 height 26
click at [478, 333] on div at bounding box center [490, 345] width 24 height 24
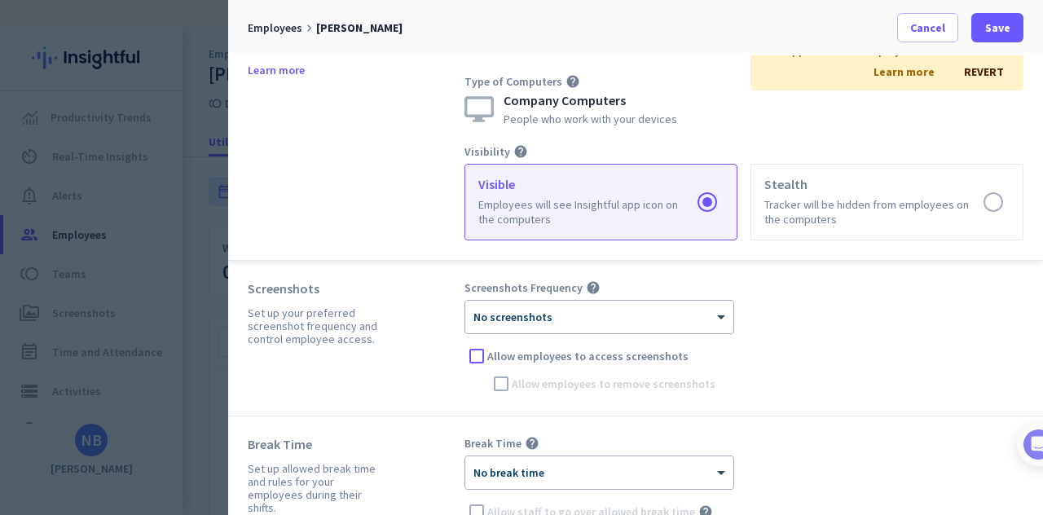
scroll to position [0, 0]
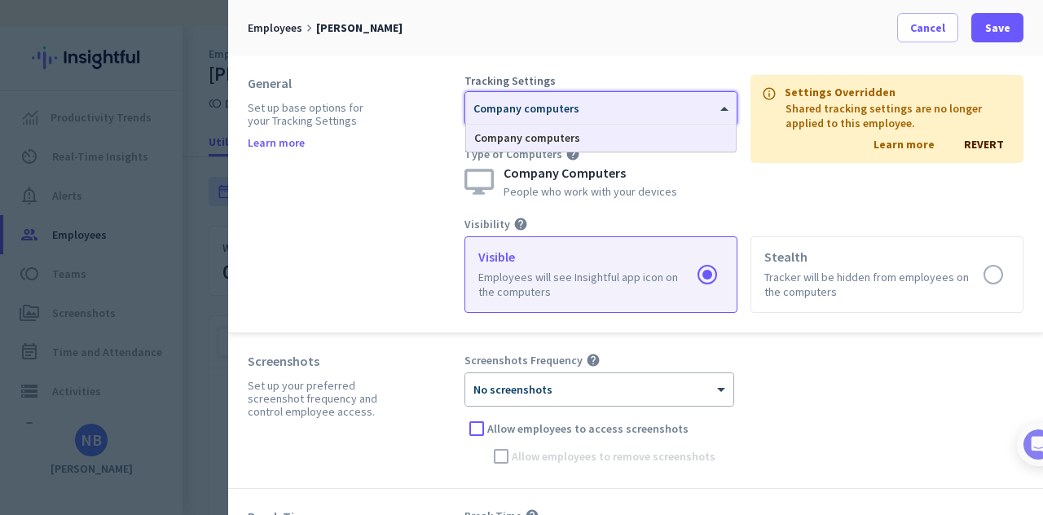
click at [723, 113] on span at bounding box center [726, 109] width 20 height 14
click at [671, 127] on div "Company computers" at bounding box center [601, 138] width 270 height 27
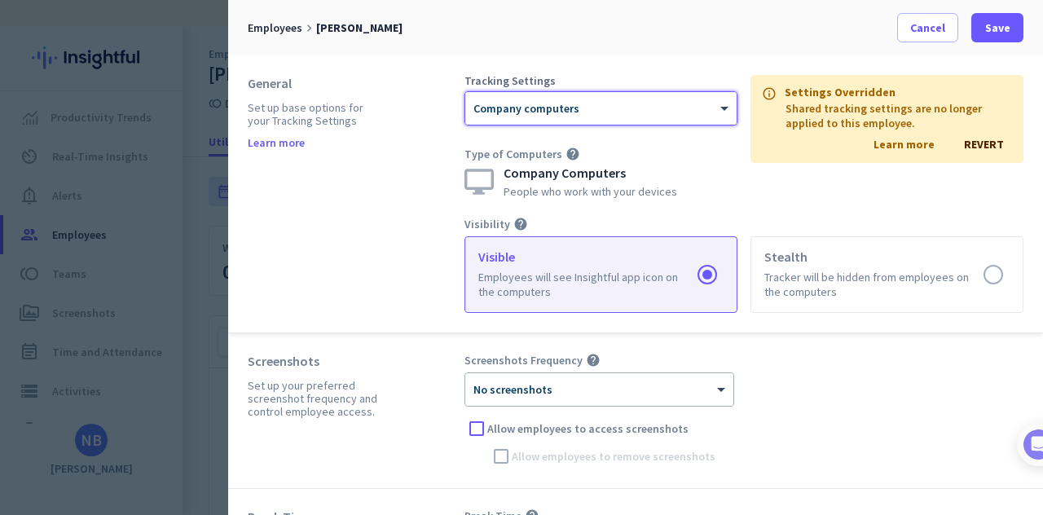
click at [973, 135] on div "info Settings Overridden Shared tracking settings are no longer applied to this…" at bounding box center [887, 119] width 273 height 88
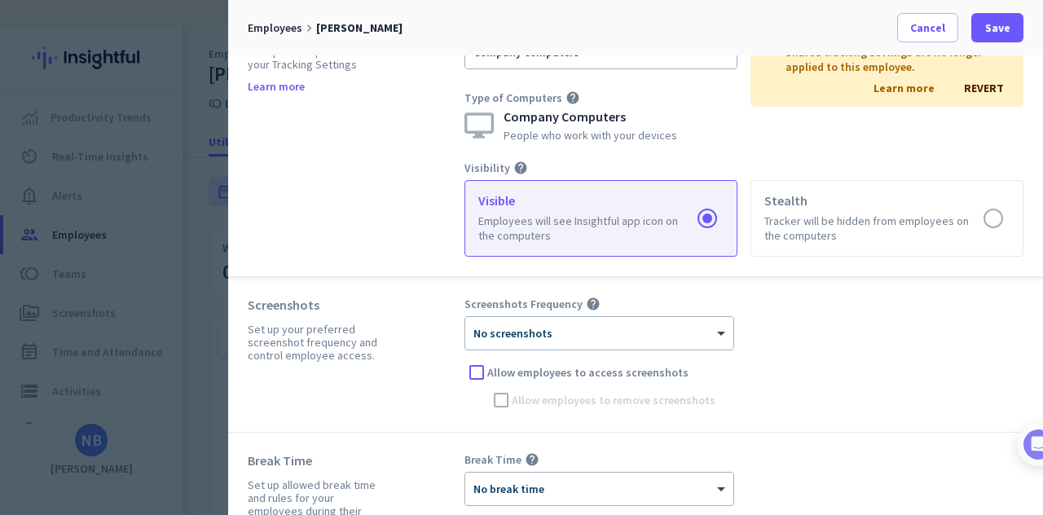
scroll to position [82, 0]
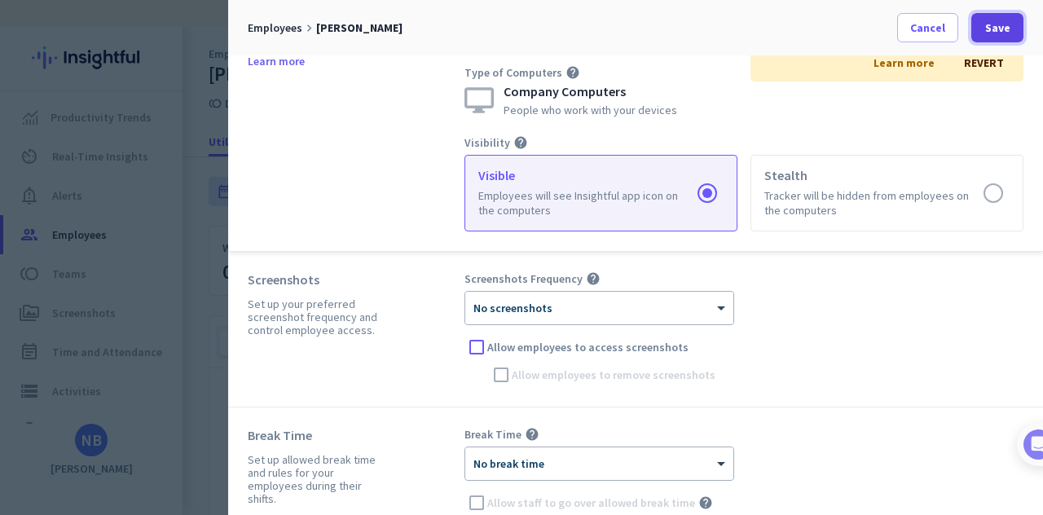
click at [1016, 23] on span at bounding box center [998, 27] width 52 height 39
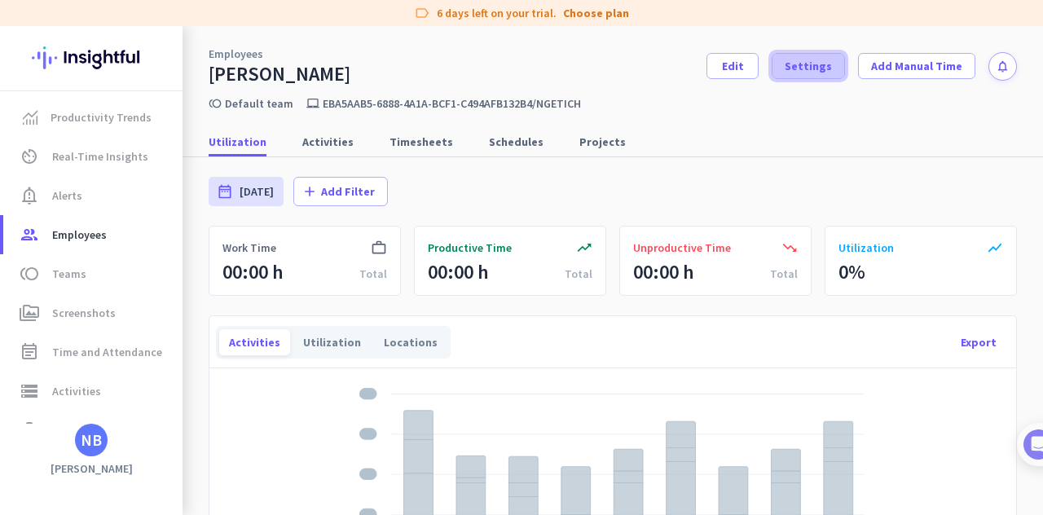
click at [815, 78] on span at bounding box center [809, 65] width 72 height 39
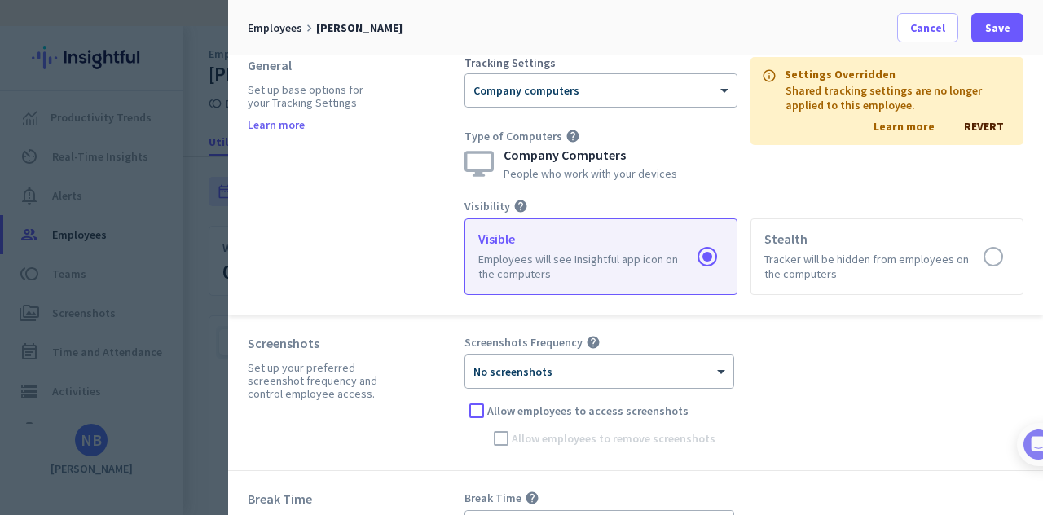
scroll to position [0, 0]
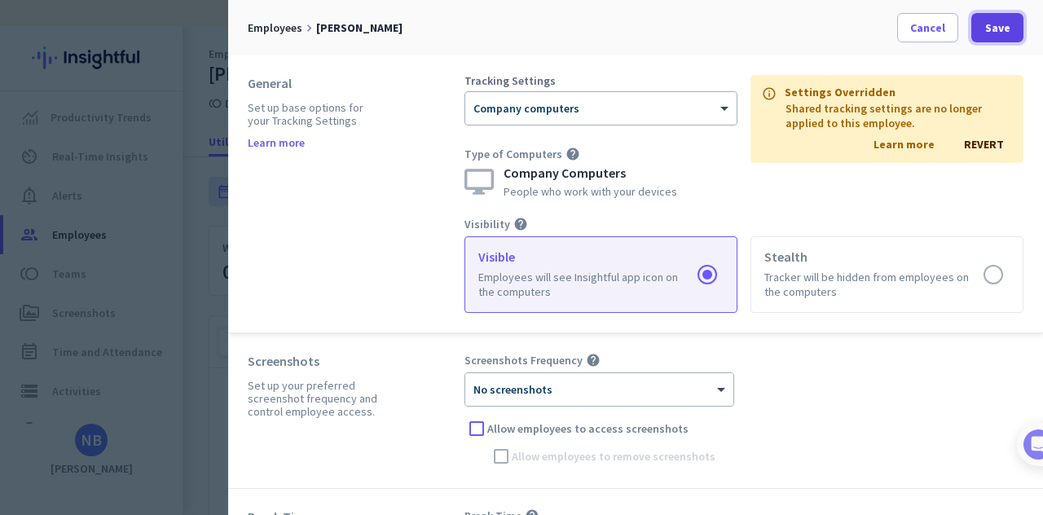
click at [1020, 26] on span at bounding box center [998, 27] width 52 height 39
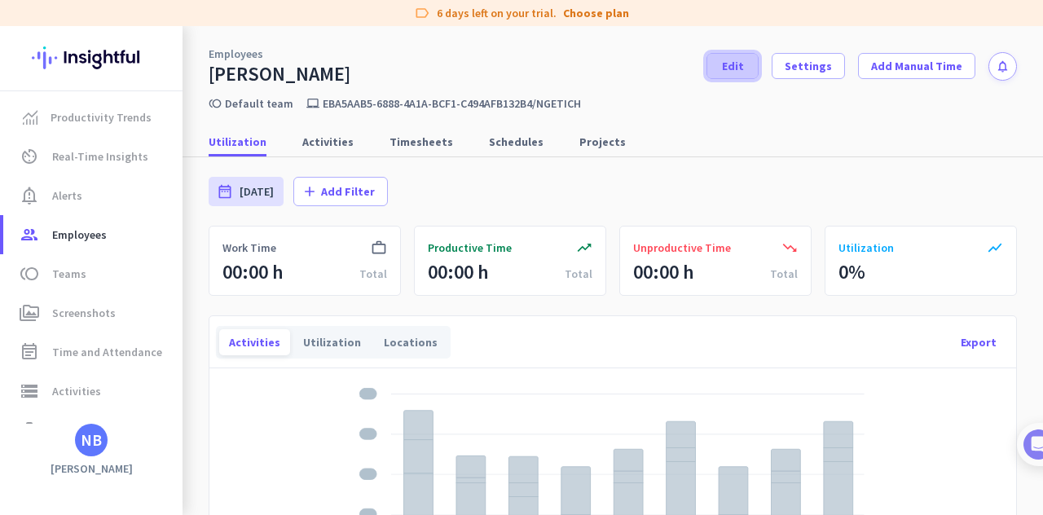
click at [737, 58] on span "Edit" at bounding box center [733, 66] width 22 height 16
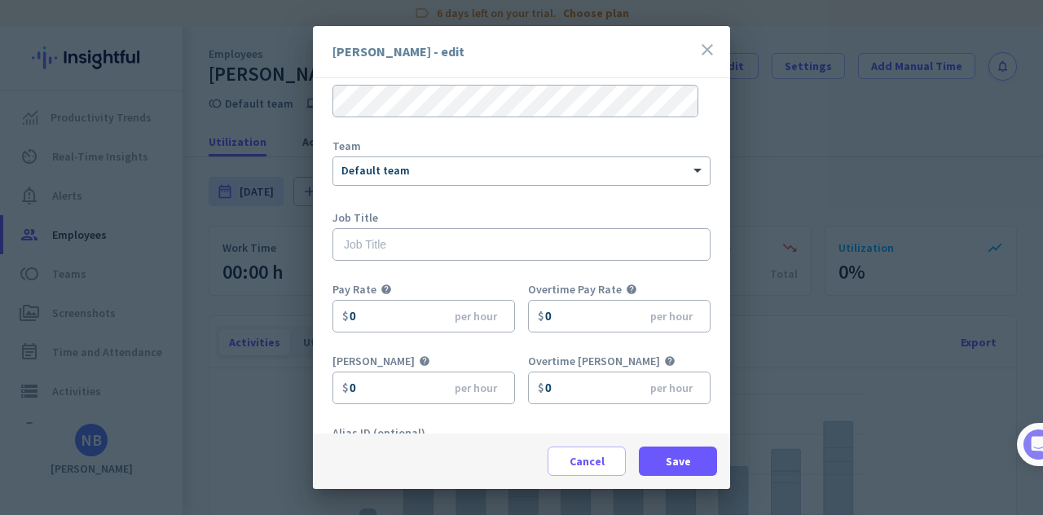
scroll to position [158, 0]
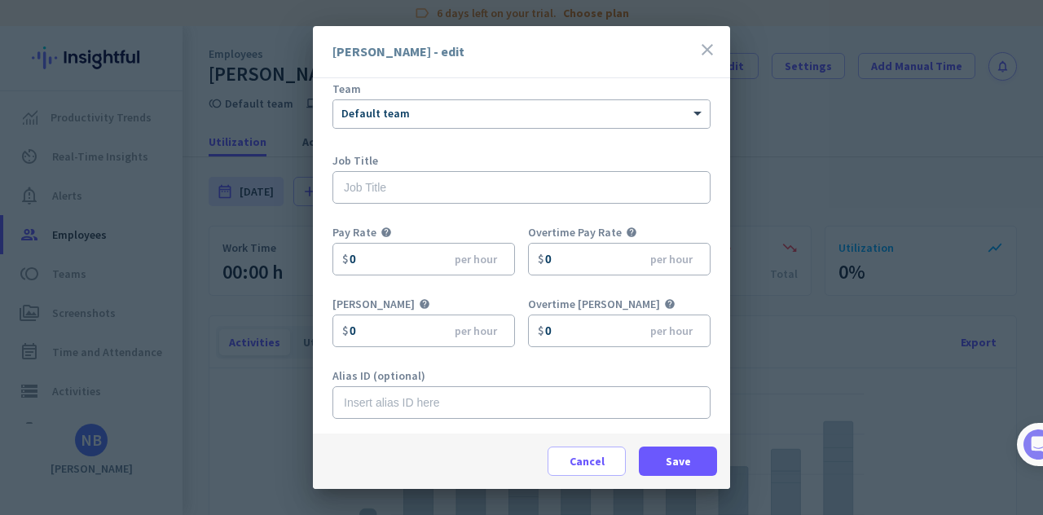
drag, startPoint x: 735, startPoint y: 57, endPoint x: 721, endPoint y: 56, distance: 13.9
click at [725, 56] on div "[PERSON_NAME] - edit close Full Name of Employee [PERSON_NAME] Email Team × Def…" at bounding box center [521, 257] width 1043 height 515
click at [718, 55] on div "[PERSON_NAME] - edit close" at bounding box center [521, 52] width 417 height 52
click at [569, 452] on span at bounding box center [587, 461] width 77 height 39
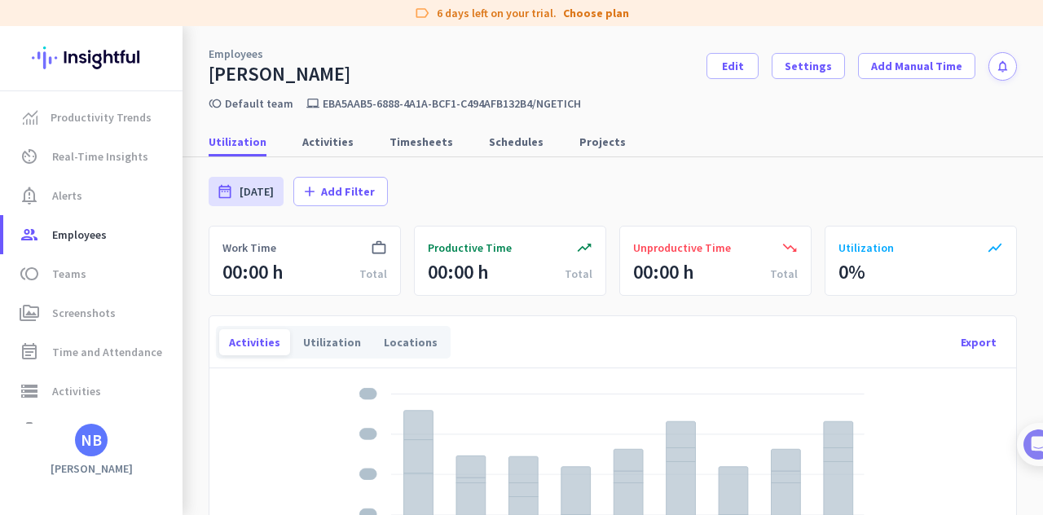
click at [68, 450] on div "NB" at bounding box center [91, 440] width 183 height 33
click at [87, 459] on div "Productivity Trends av_timer Real-Time Insights notification_important Alerts g…" at bounding box center [91, 270] width 183 height 489
click at [104, 438] on div "NB" at bounding box center [91, 440] width 33 height 33
click at [206, 315] on span "Personal Settings" at bounding box center [178, 321] width 99 height 15
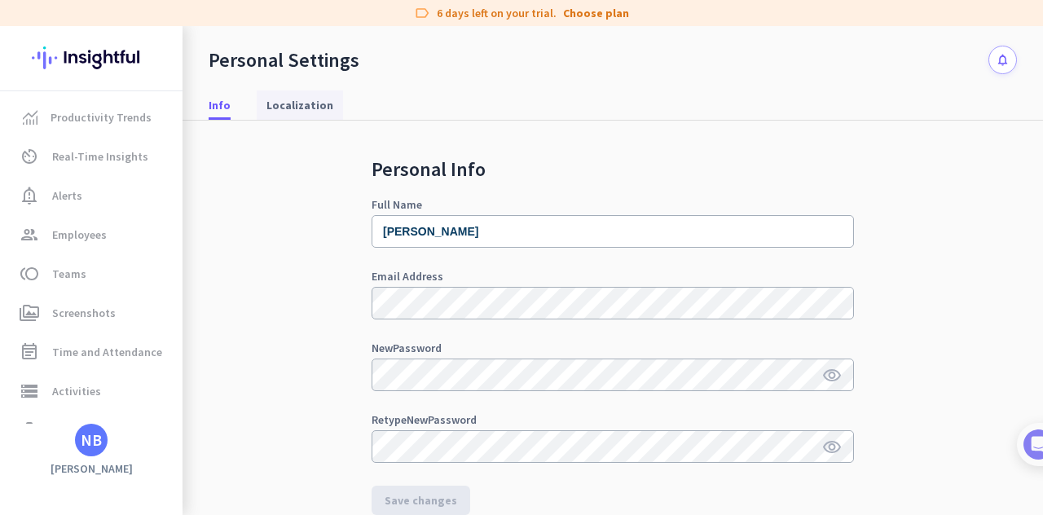
click at [305, 104] on span "Localization" at bounding box center [300, 105] width 67 height 16
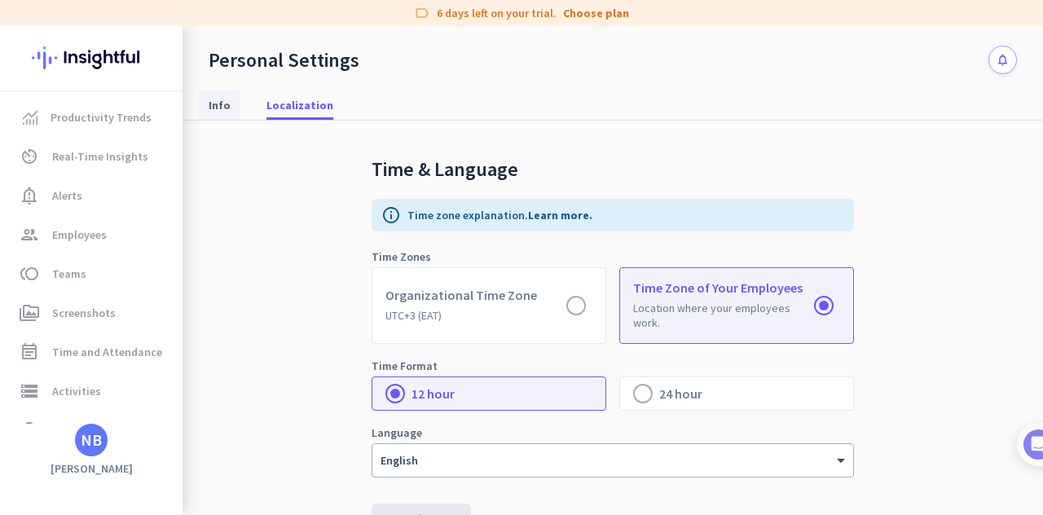
click at [211, 110] on span "Info" at bounding box center [220, 105] width 22 height 16
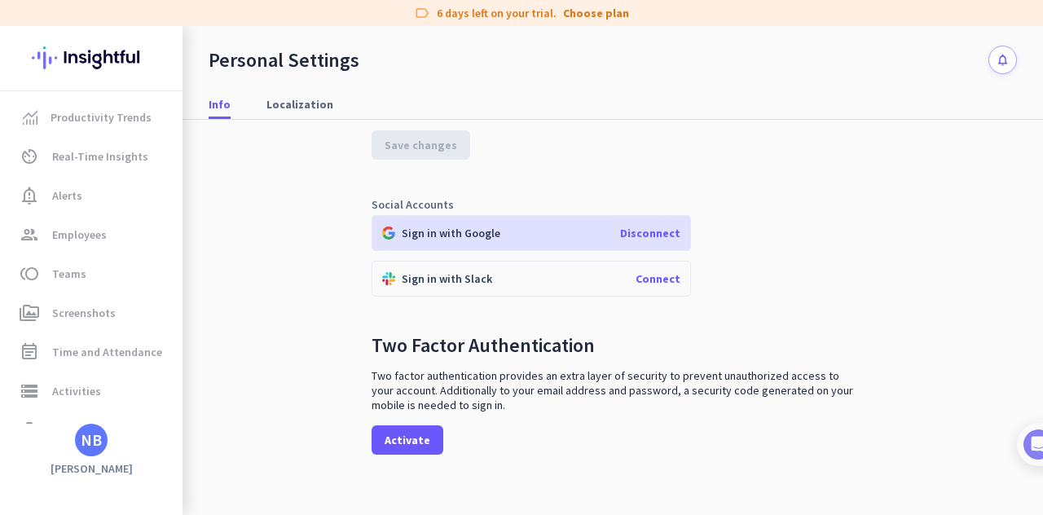
scroll to position [371, 0]
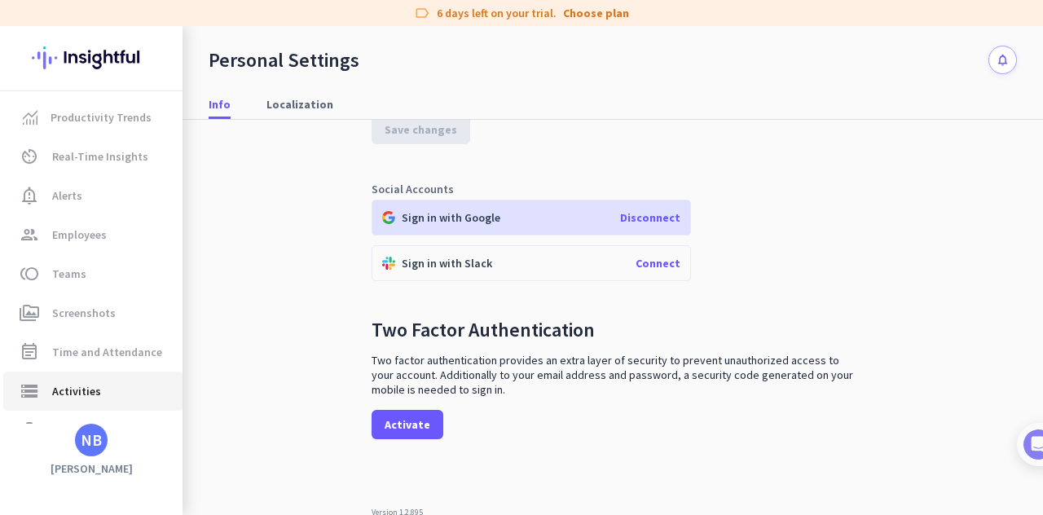
click at [92, 382] on span "Activities" at bounding box center [76, 391] width 49 height 20
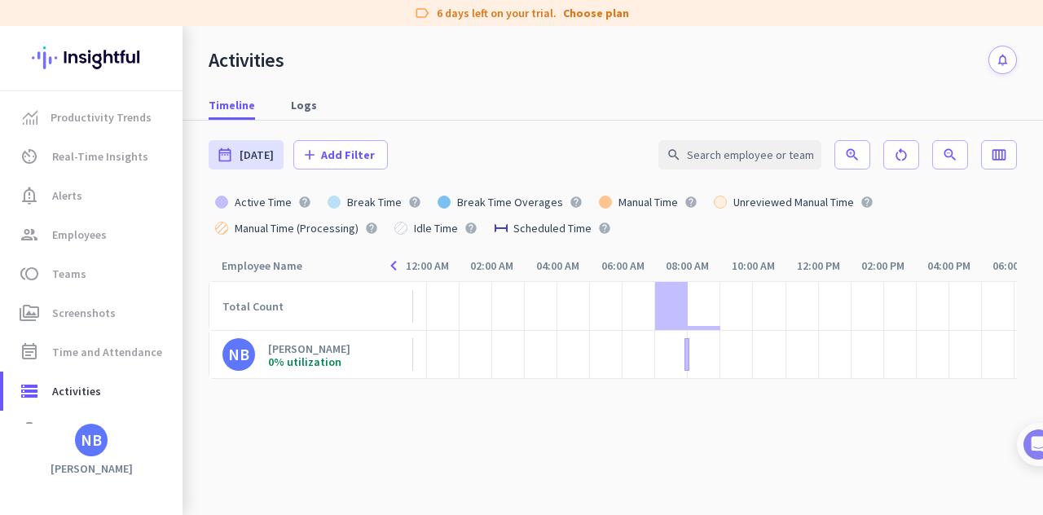
click at [99, 468] on h3 "[PERSON_NAME]" at bounding box center [91, 468] width 183 height 15
click at [93, 441] on div "NB" at bounding box center [91, 440] width 21 height 16
click at [95, 439] on div at bounding box center [521, 257] width 1043 height 515
click at [134, 399] on span "storage Activities" at bounding box center [92, 391] width 153 height 20
click at [20, 418] on link "work_outline Projects" at bounding box center [92, 430] width 179 height 39
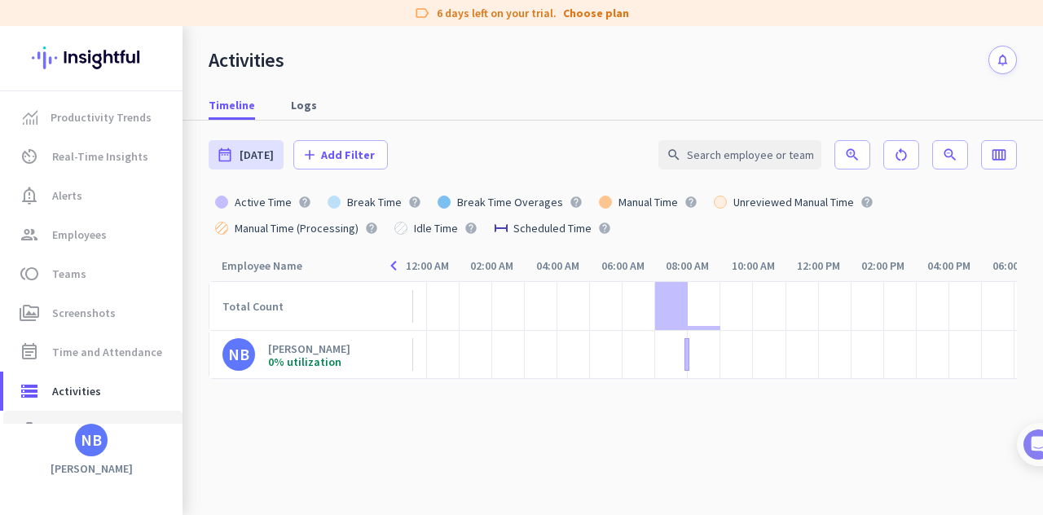
type input "[DATE] - [DATE]"
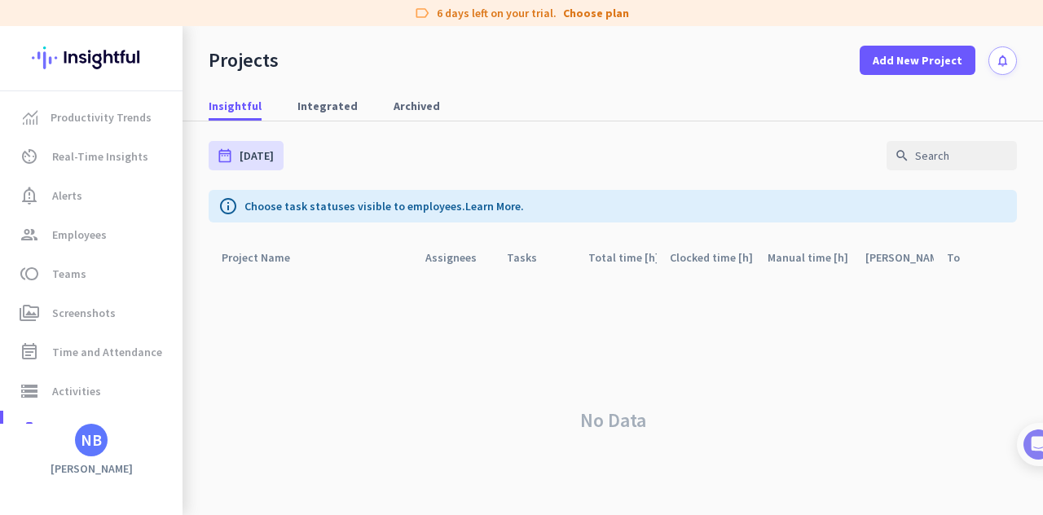
click at [72, 440] on div "NB" at bounding box center [91, 440] width 183 height 33
click at [81, 442] on div "NB" at bounding box center [91, 440] width 21 height 16
click at [308, 354] on div "MYOWN admin check" at bounding box center [348, 363] width 202 height 28
click at [92, 454] on div "NB" at bounding box center [91, 440] width 33 height 33
click at [185, 315] on span "Personal Settings" at bounding box center [178, 321] width 99 height 15
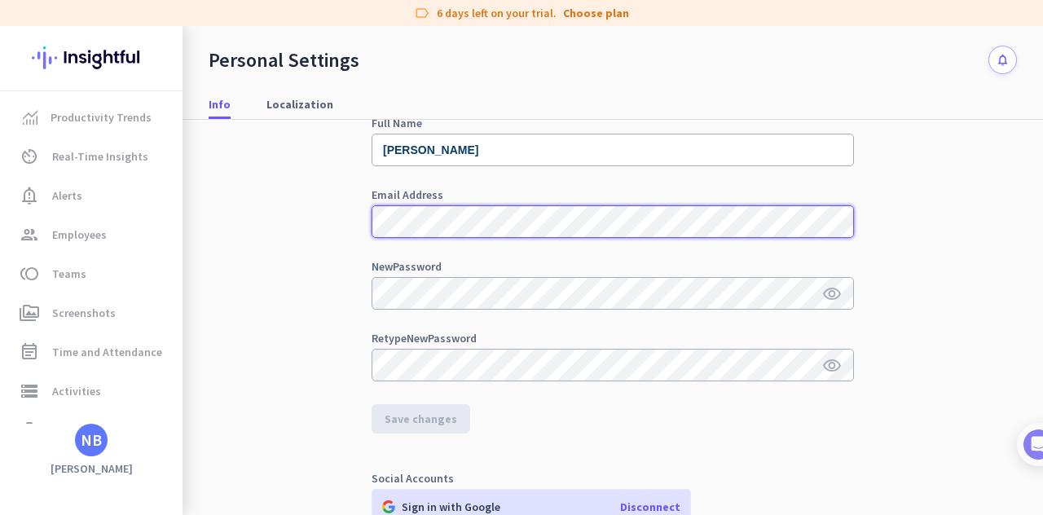
scroll to position [371, 0]
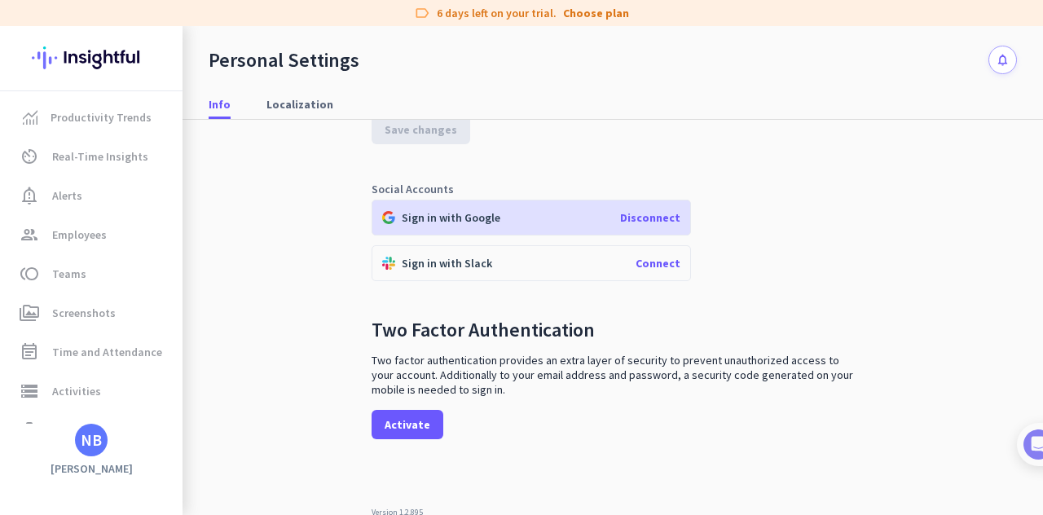
click at [651, 218] on span "Disconnect" at bounding box center [650, 217] width 60 height 15
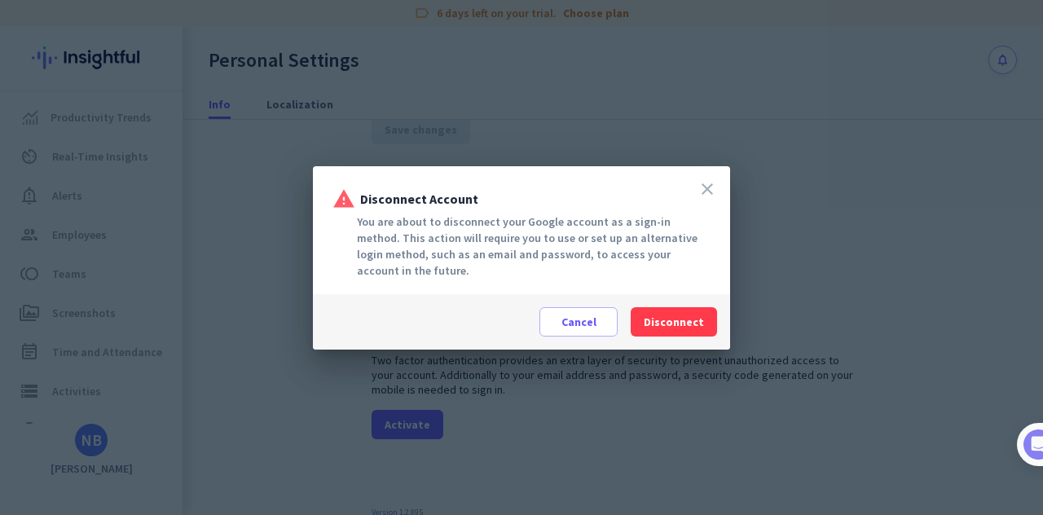
click at [712, 181] on icon "close" at bounding box center [708, 189] width 20 height 20
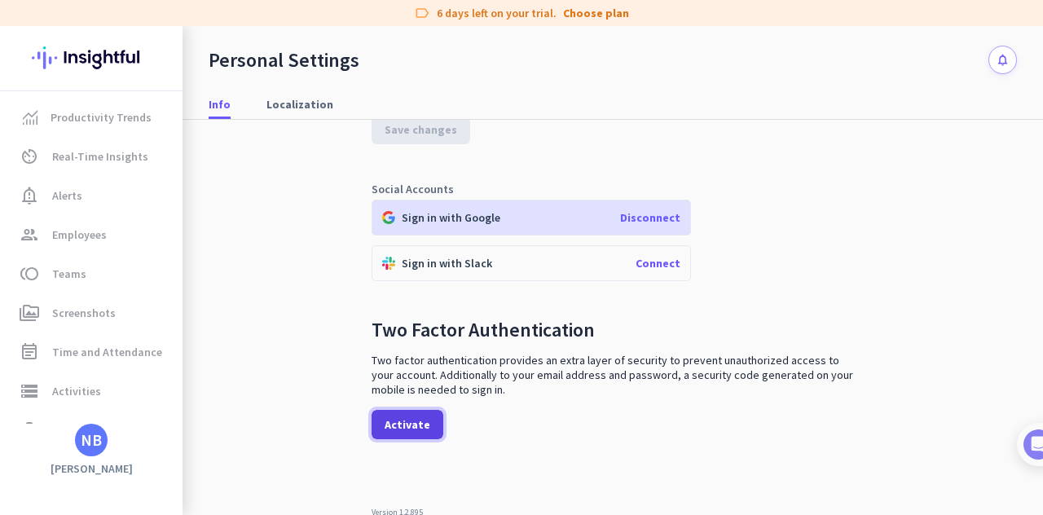
click at [412, 437] on span at bounding box center [408, 424] width 72 height 39
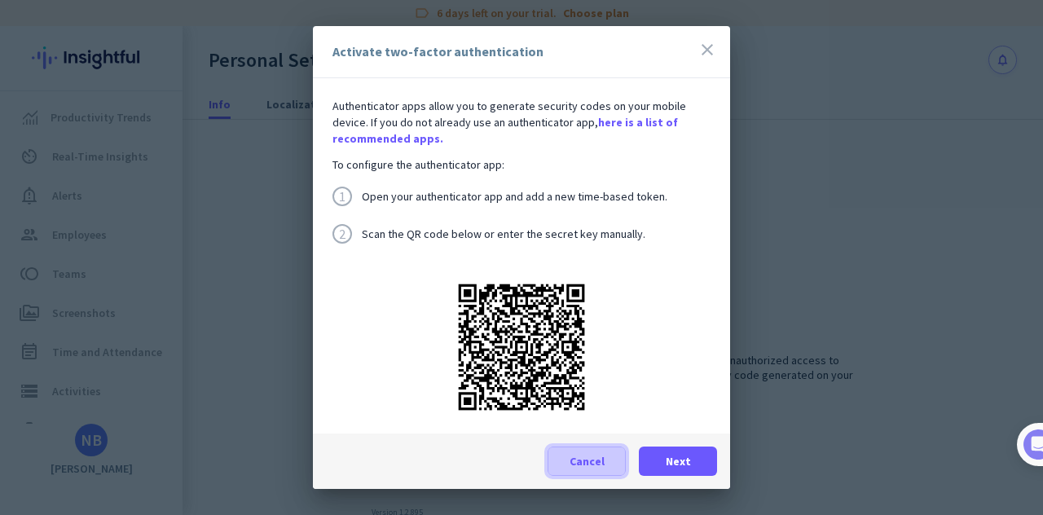
click at [587, 467] on span "Cancel" at bounding box center [587, 461] width 35 height 16
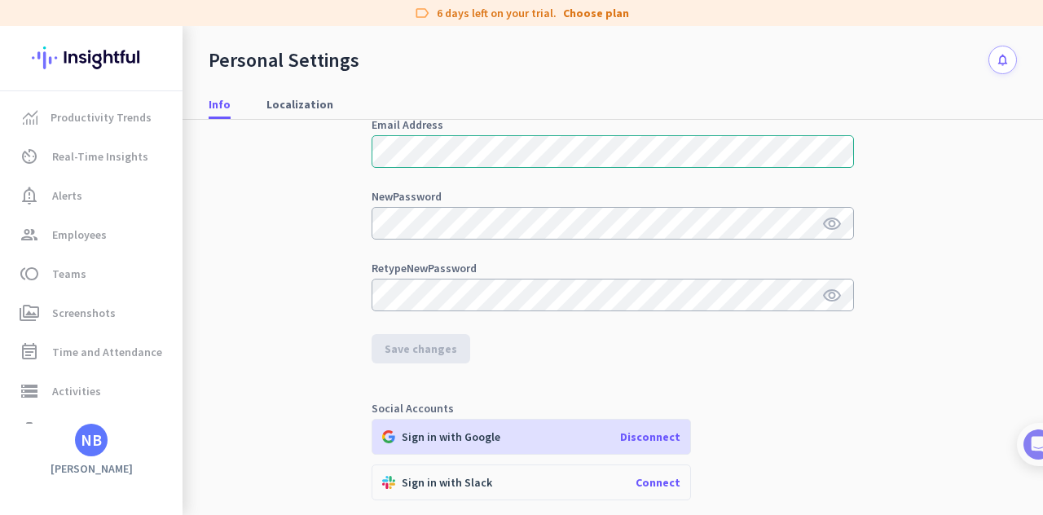
scroll to position [0, 0]
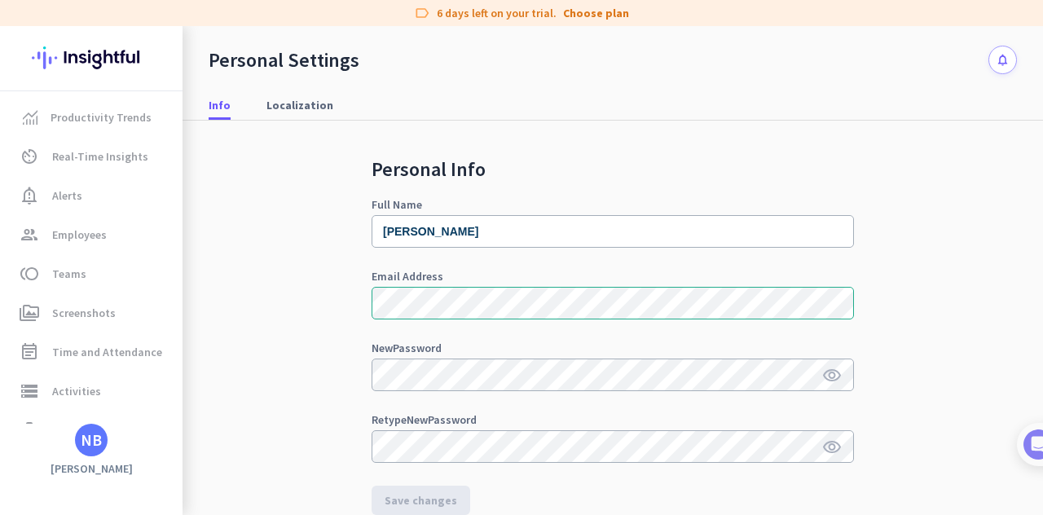
click at [83, 452] on div "NB" at bounding box center [91, 440] width 33 height 33
click at [165, 381] on span "Help" at bounding box center [178, 379] width 99 height 15
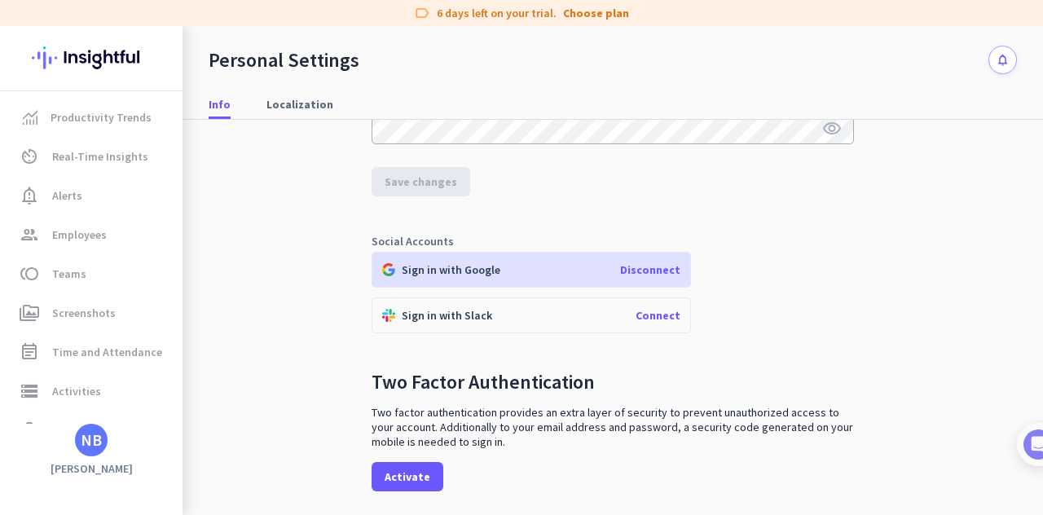
scroll to position [371, 0]
